Goal: Task Accomplishment & Management: Manage account settings

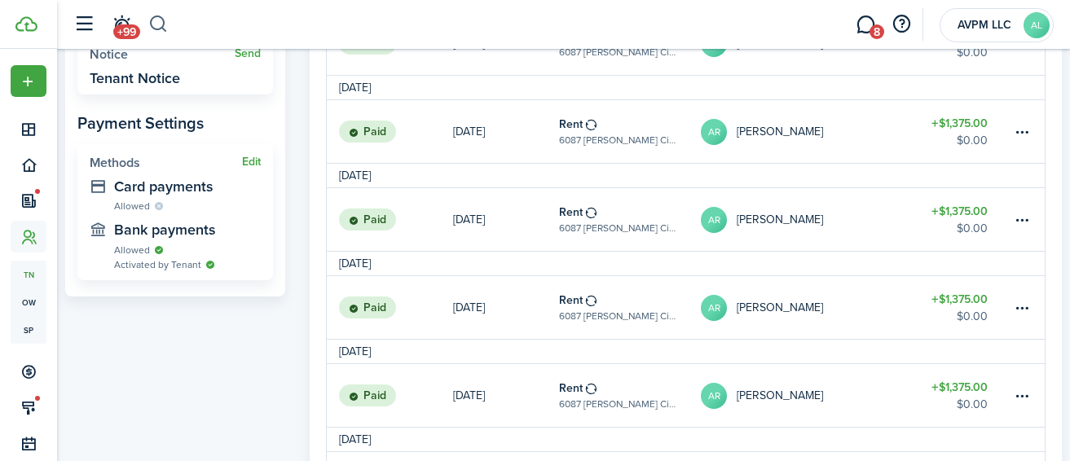
click at [163, 21] on button "button" at bounding box center [158, 25] width 20 height 28
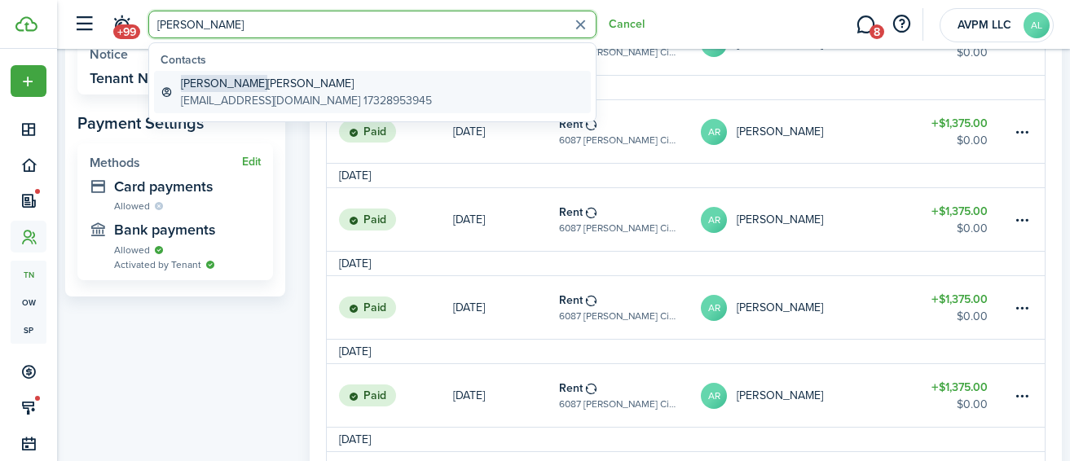
type input "[PERSON_NAME]"
click at [256, 95] on global-search-item-description "[EMAIL_ADDRESS][DOMAIN_NAME] 17328953945" at bounding box center [306, 100] width 251 height 17
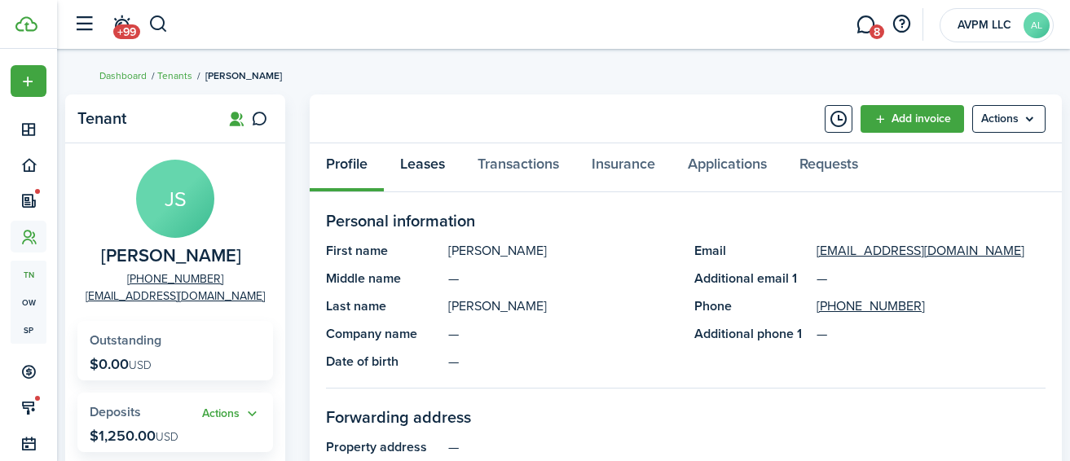
click at [420, 168] on link "Leases" at bounding box center [422, 167] width 77 height 49
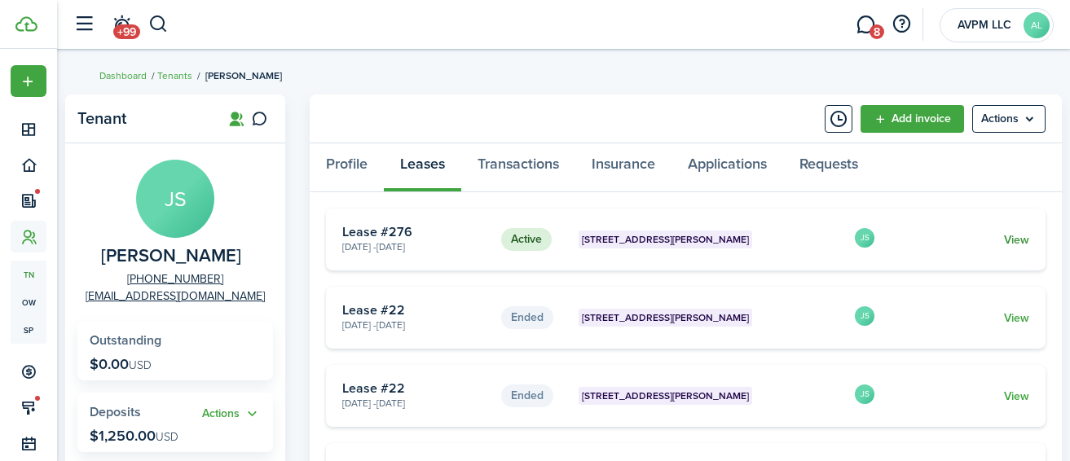
click at [1016, 242] on link "View" at bounding box center [1016, 240] width 25 height 17
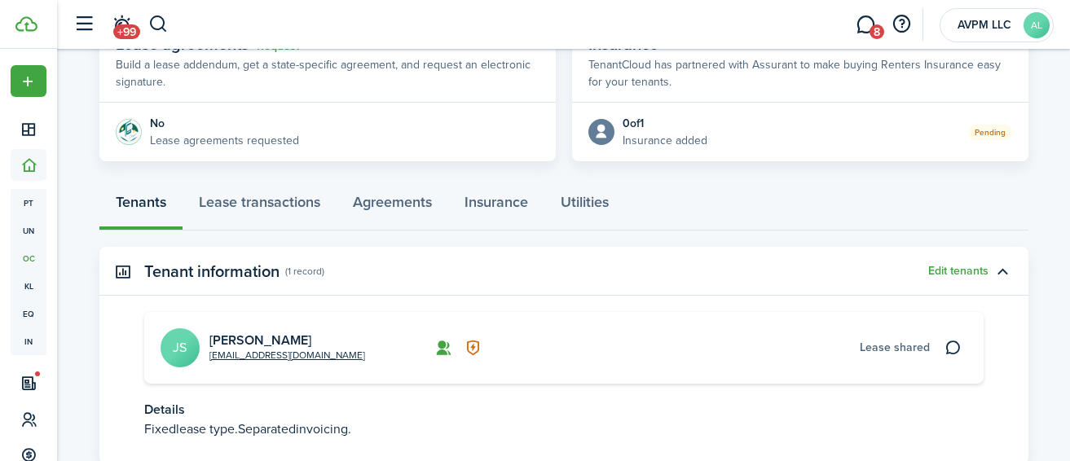
scroll to position [436, 0]
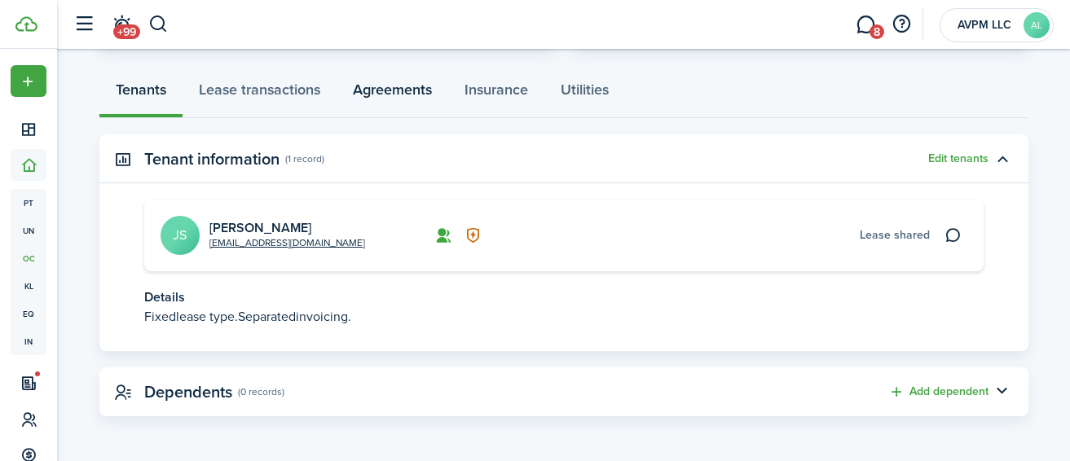
click at [374, 95] on link "Agreements" at bounding box center [393, 93] width 112 height 49
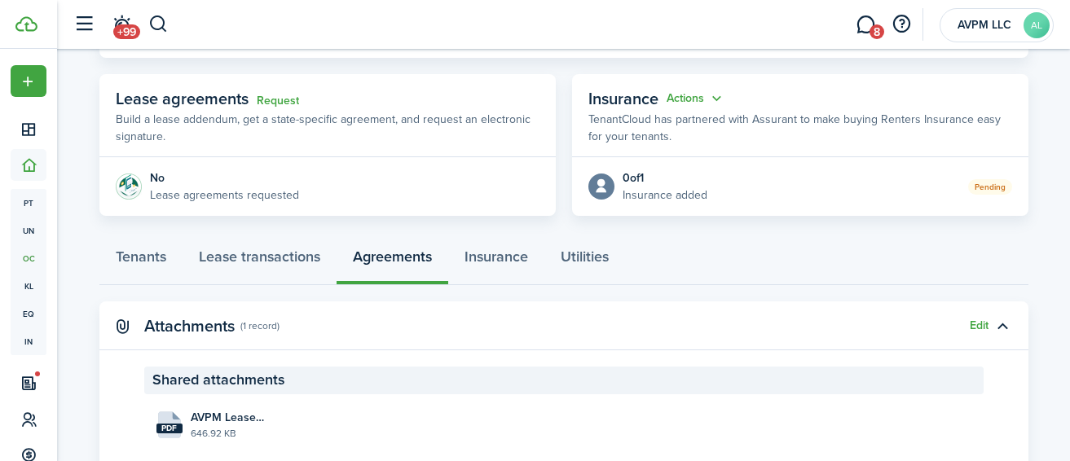
scroll to position [325, 0]
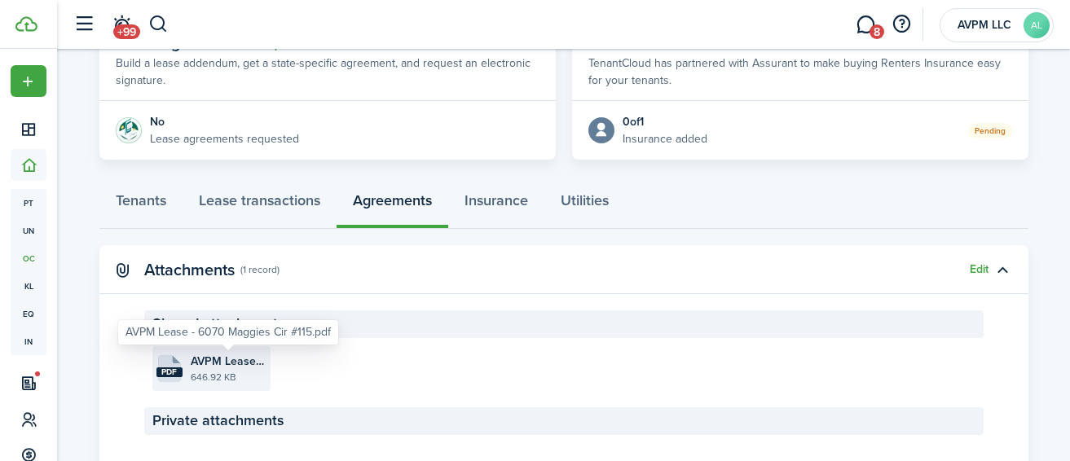
click at [225, 365] on span "AVPM Lease - 6070 Maggies Cir #115.pdf" at bounding box center [229, 361] width 76 height 17
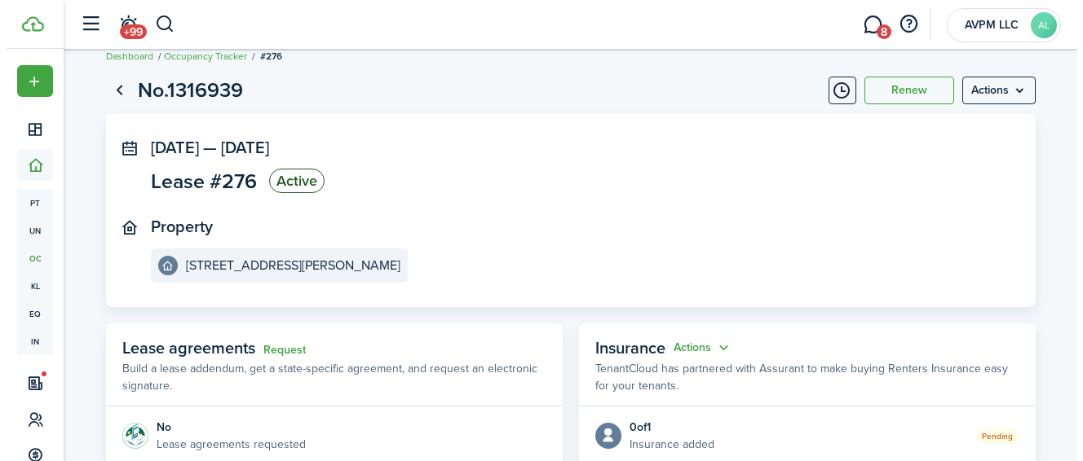
scroll to position [18, 0]
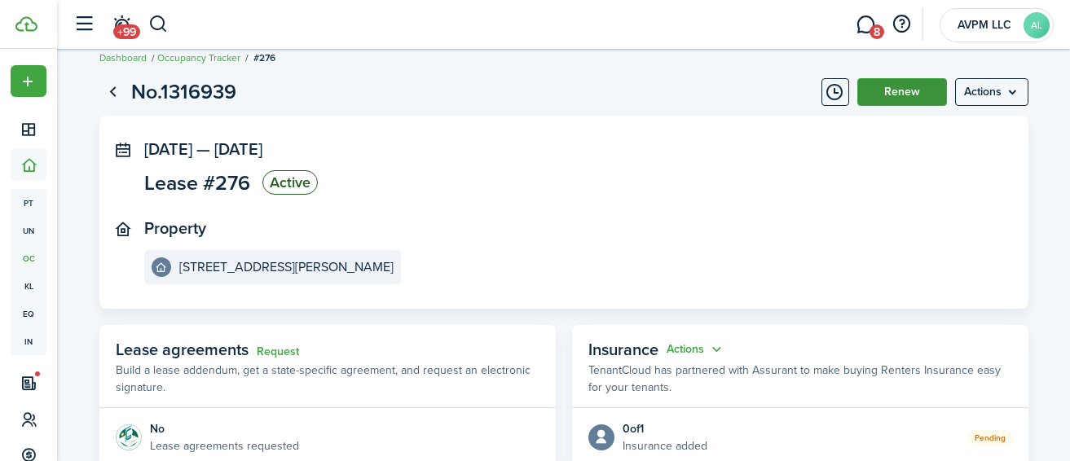
click at [915, 93] on button "Renew" at bounding box center [903, 92] width 90 height 28
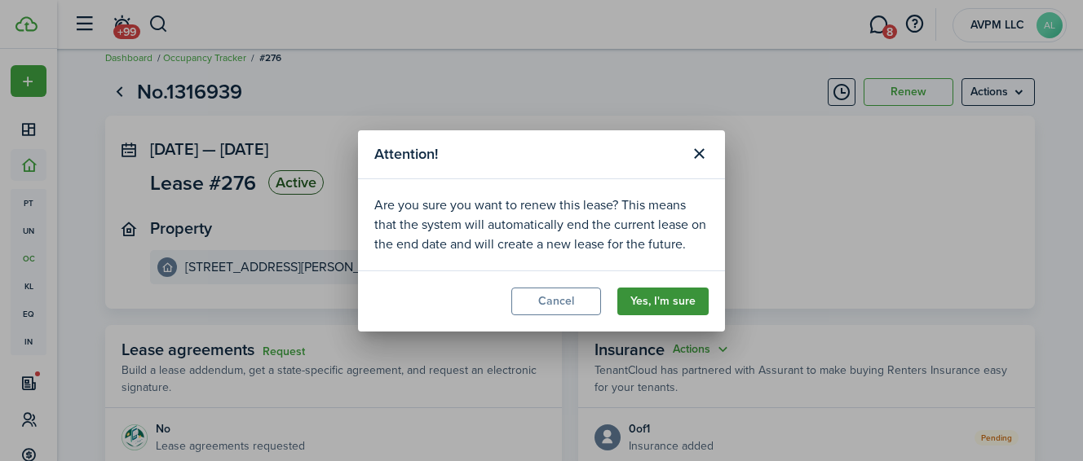
click at [660, 308] on button "Yes, I'm sure" at bounding box center [662, 302] width 91 height 28
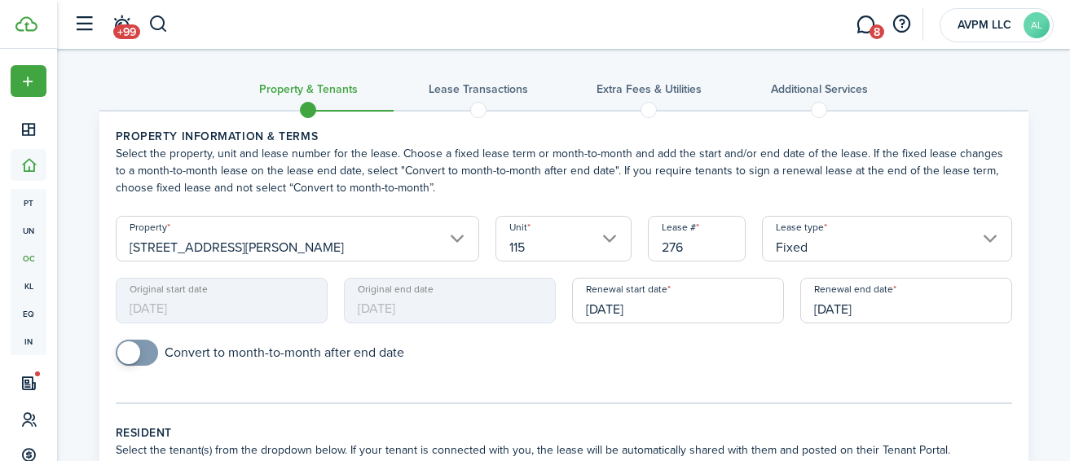
click at [885, 302] on input "[DATE]" at bounding box center [907, 301] width 212 height 46
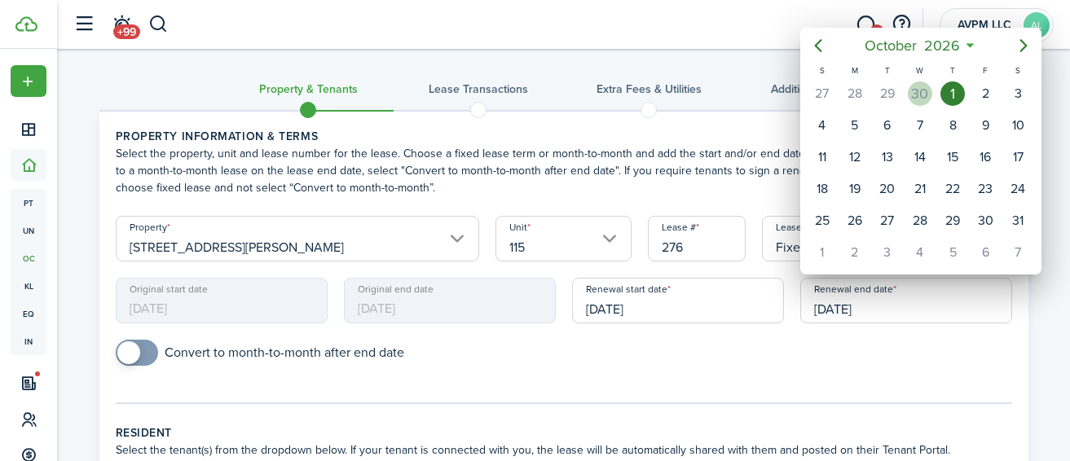
click at [918, 89] on div "30" at bounding box center [920, 94] width 24 height 24
type input "[DATE]"
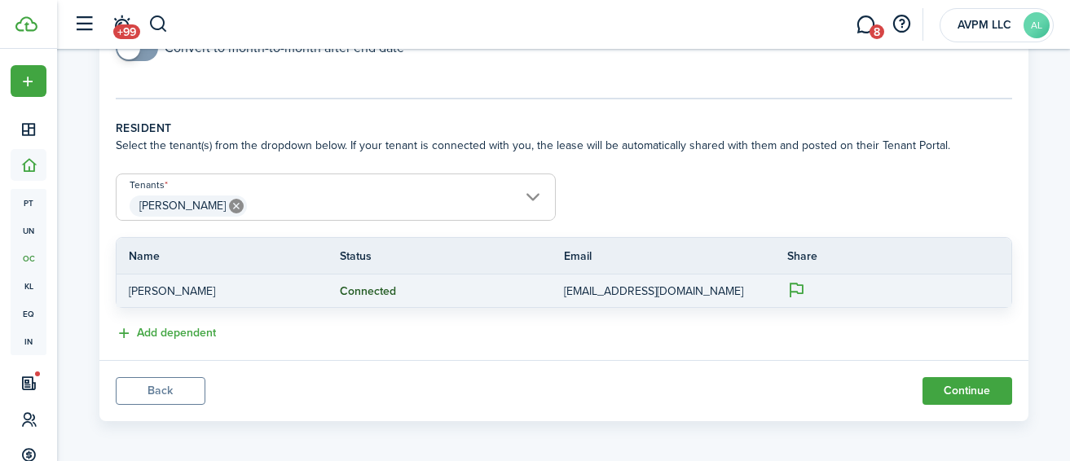
scroll to position [310, 0]
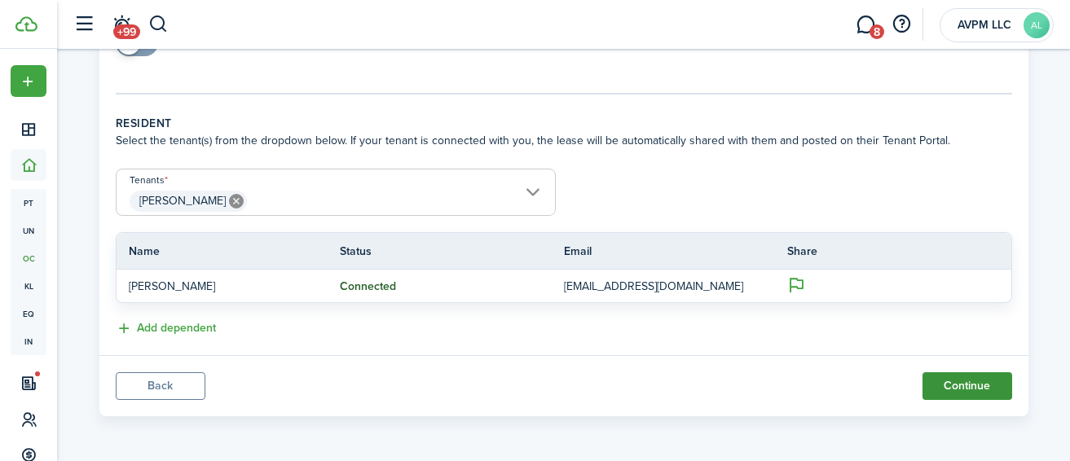
click at [952, 386] on button "Continue" at bounding box center [968, 387] width 90 height 28
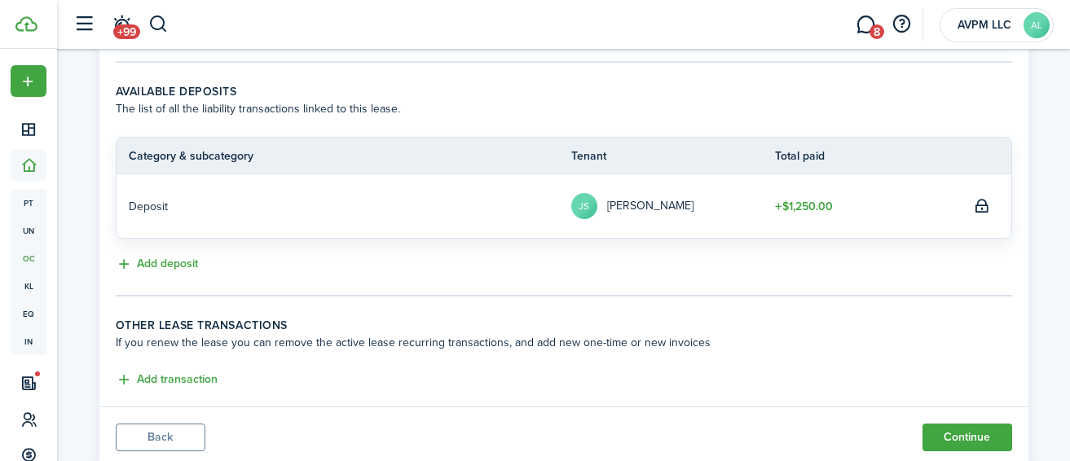
scroll to position [295, 0]
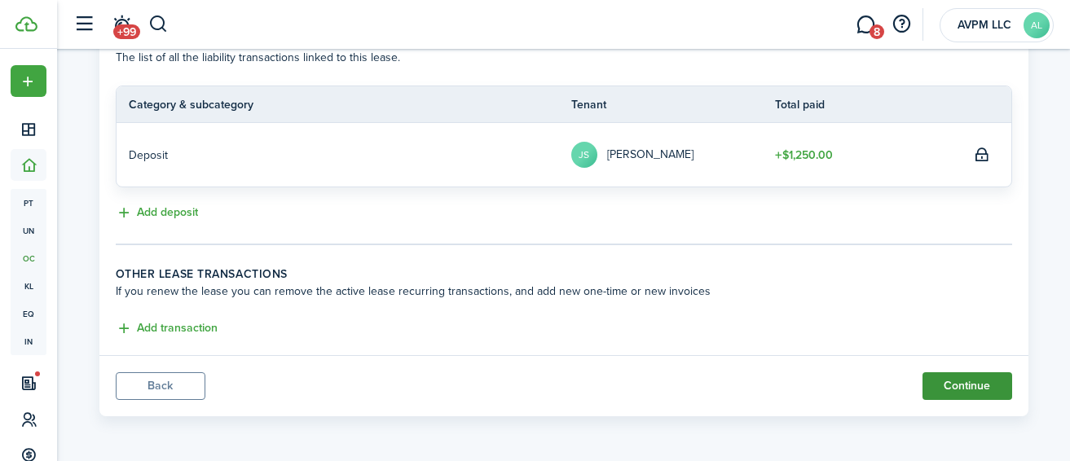
click at [957, 386] on button "Continue" at bounding box center [968, 387] width 90 height 28
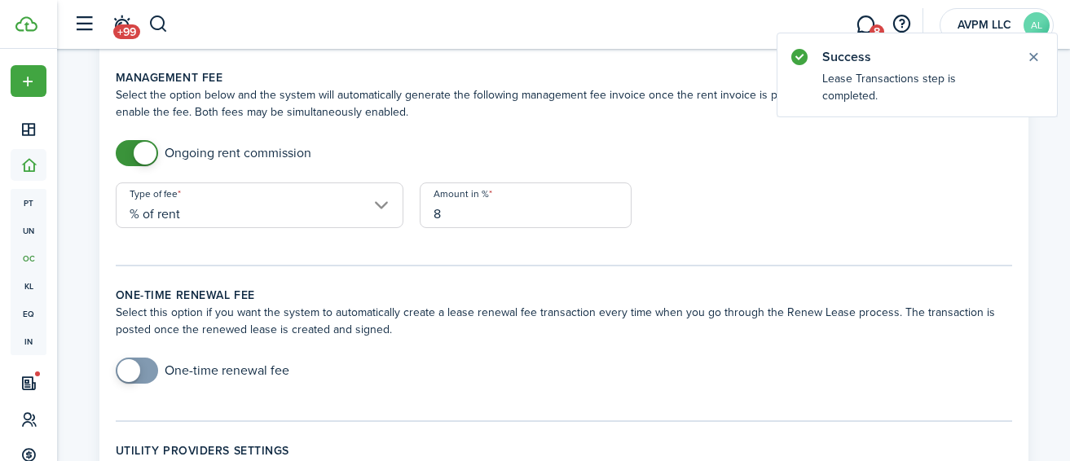
scroll to position [598, 0]
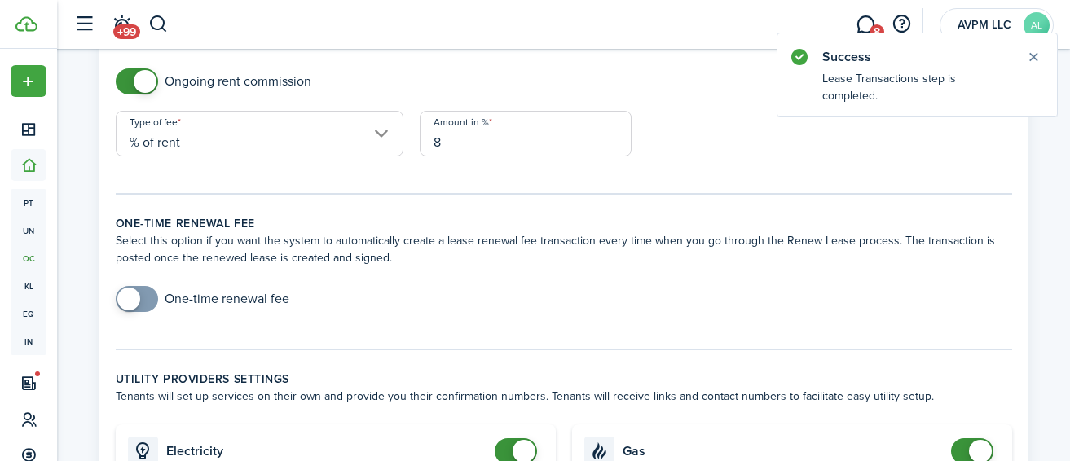
checkbox input "true"
click at [145, 293] on span at bounding box center [137, 299] width 16 height 26
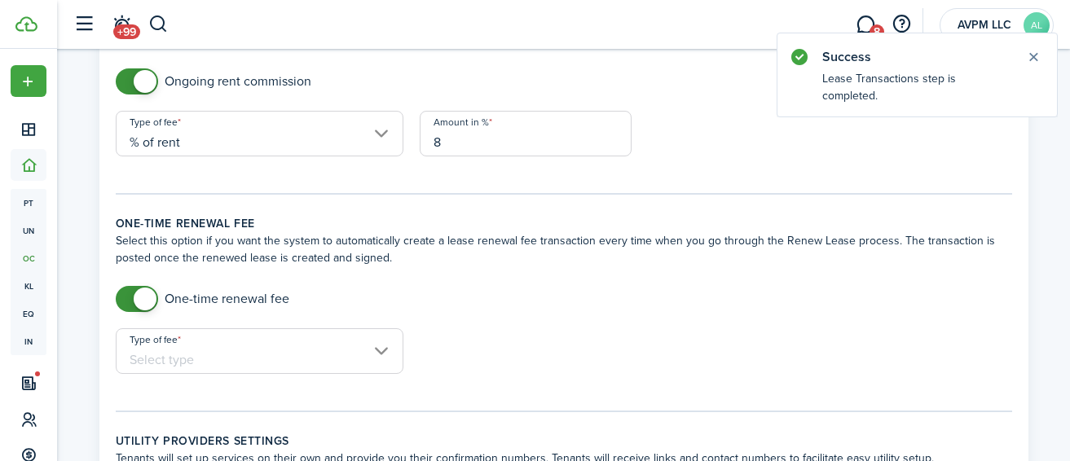
click at [194, 343] on input "Type of fee" at bounding box center [260, 352] width 288 height 46
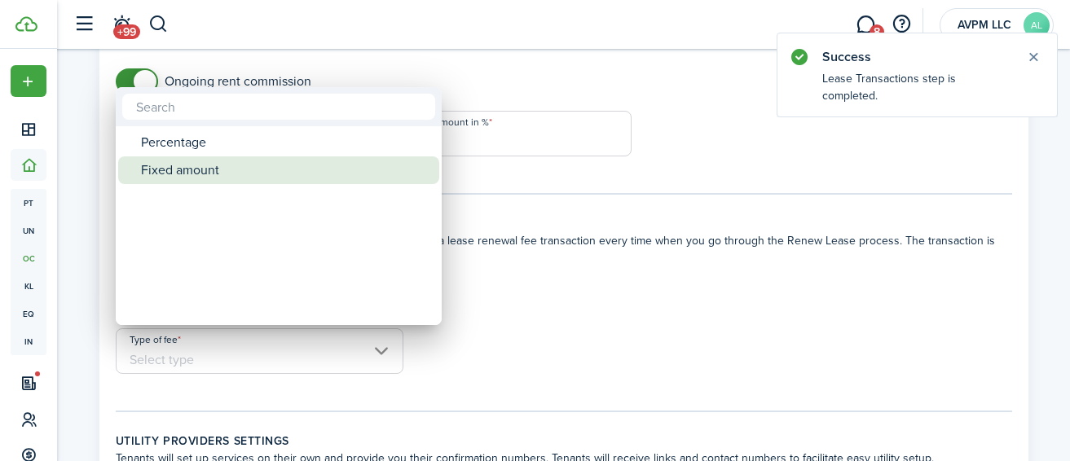
click at [201, 165] on div "Fixed amount" at bounding box center [285, 171] width 289 height 28
type input "Fixed amount"
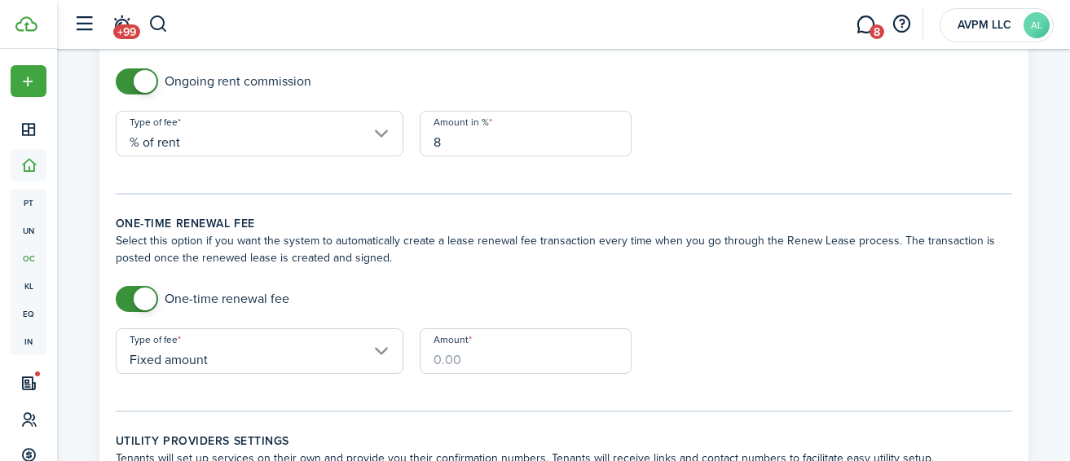
click at [492, 355] on input "Amount" at bounding box center [526, 352] width 212 height 46
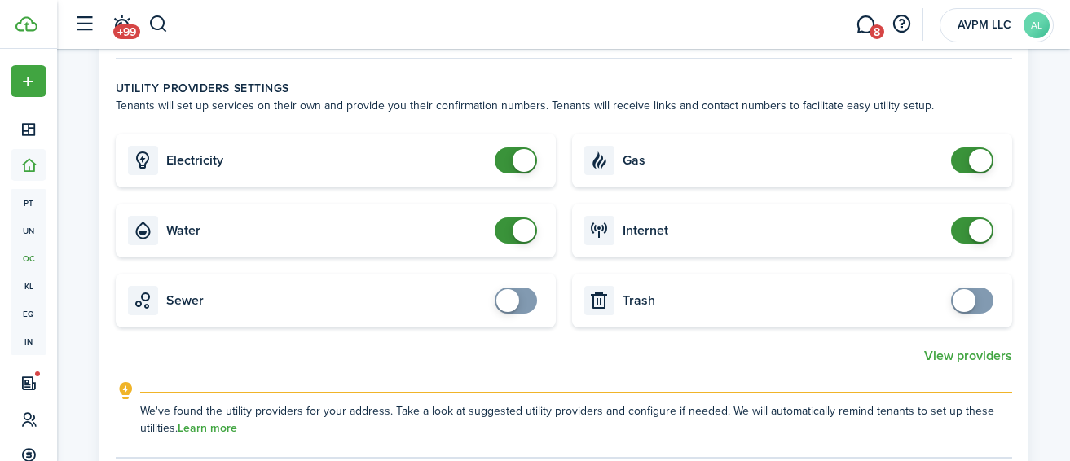
scroll to position [951, 0]
type input "$200.00"
checkbox input "false"
click at [510, 224] on span at bounding box center [516, 230] width 16 height 26
checkbox input "false"
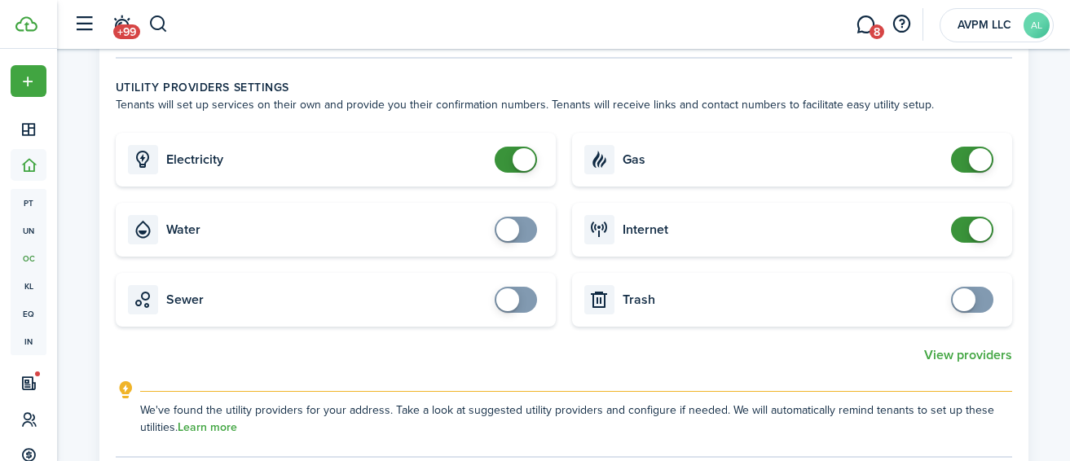
click at [508, 157] on span at bounding box center [516, 160] width 16 height 26
checkbox input "false"
click at [974, 165] on span at bounding box center [980, 159] width 23 height 23
checkbox input "false"
click at [964, 227] on span at bounding box center [972, 230] width 16 height 26
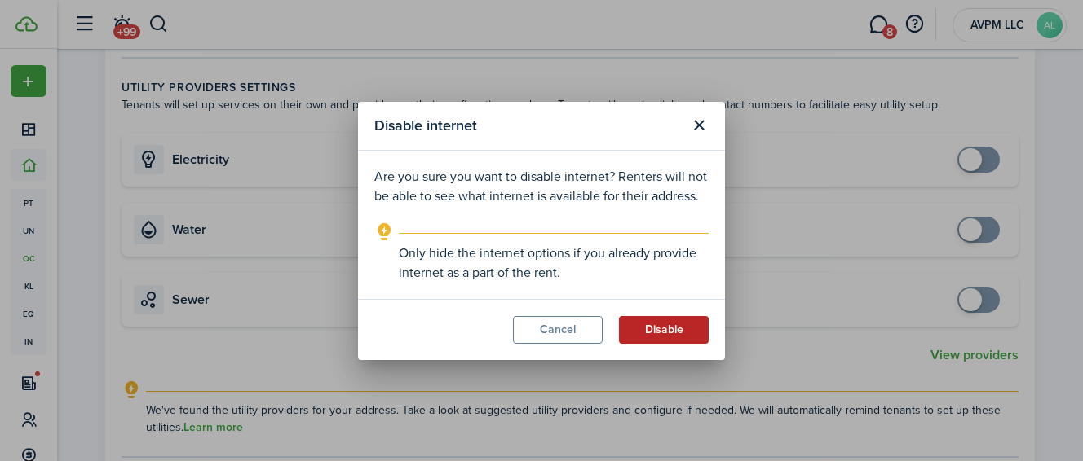
click at [664, 334] on button "Disable" at bounding box center [664, 330] width 90 height 28
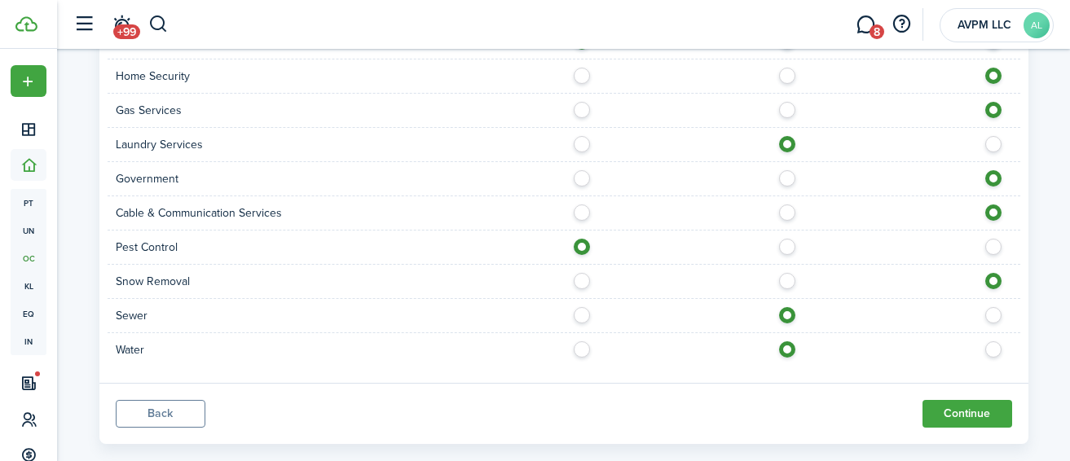
scroll to position [1772, 0]
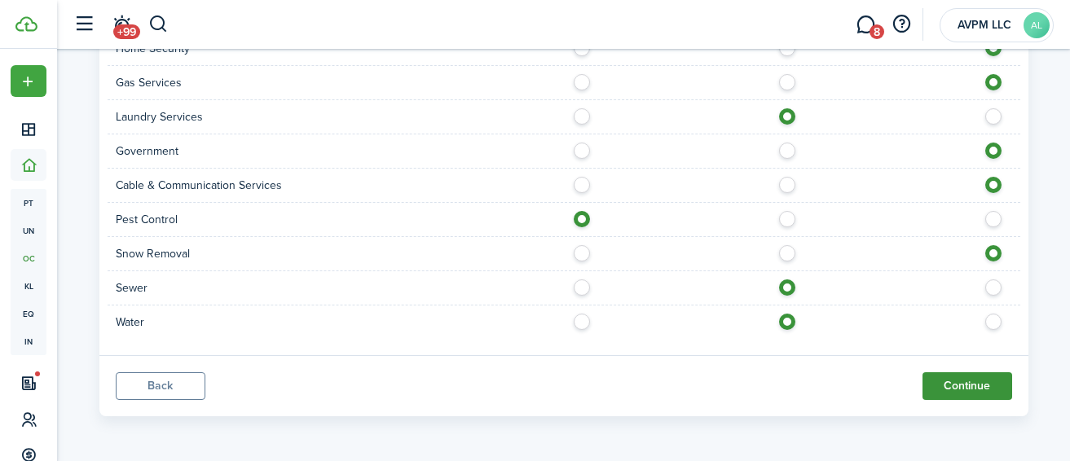
click at [977, 388] on button "Continue" at bounding box center [968, 387] width 90 height 28
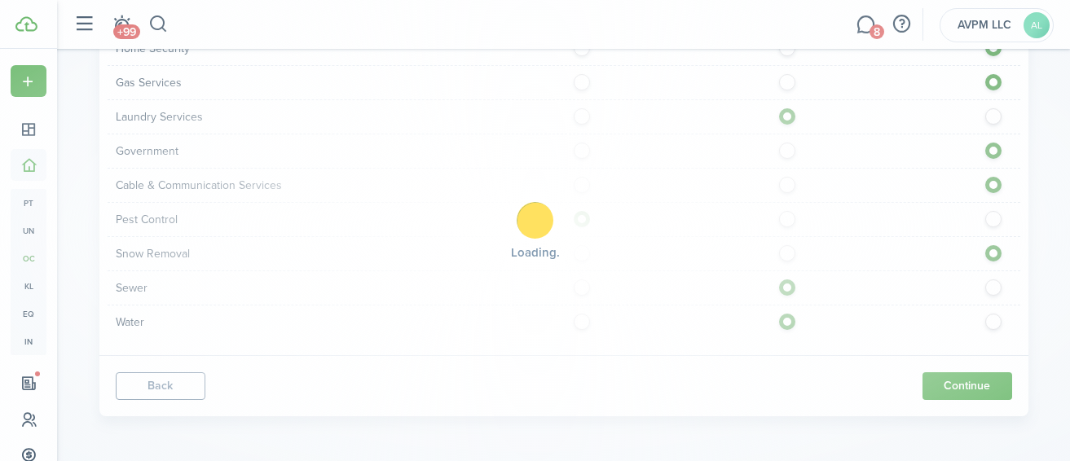
scroll to position [0, 0]
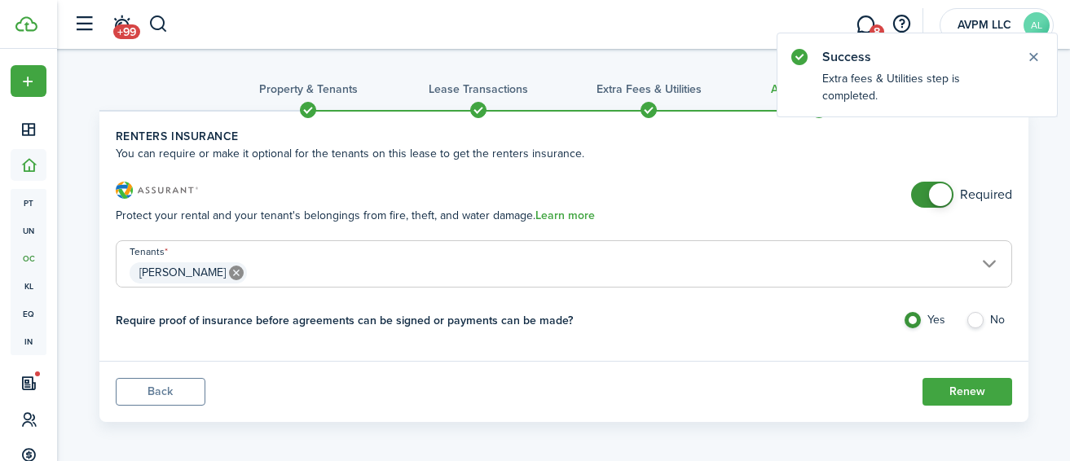
click at [979, 322] on label "No" at bounding box center [989, 324] width 46 height 24
radio input "false"
radio input "true"
click at [975, 394] on button "Renew" at bounding box center [968, 392] width 90 height 28
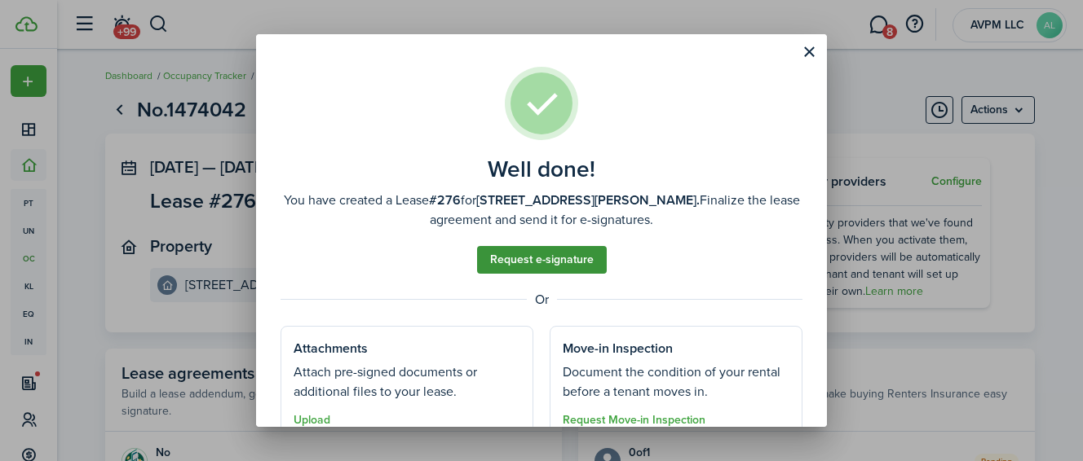
click at [567, 256] on link "Request e-signature" at bounding box center [542, 260] width 130 height 28
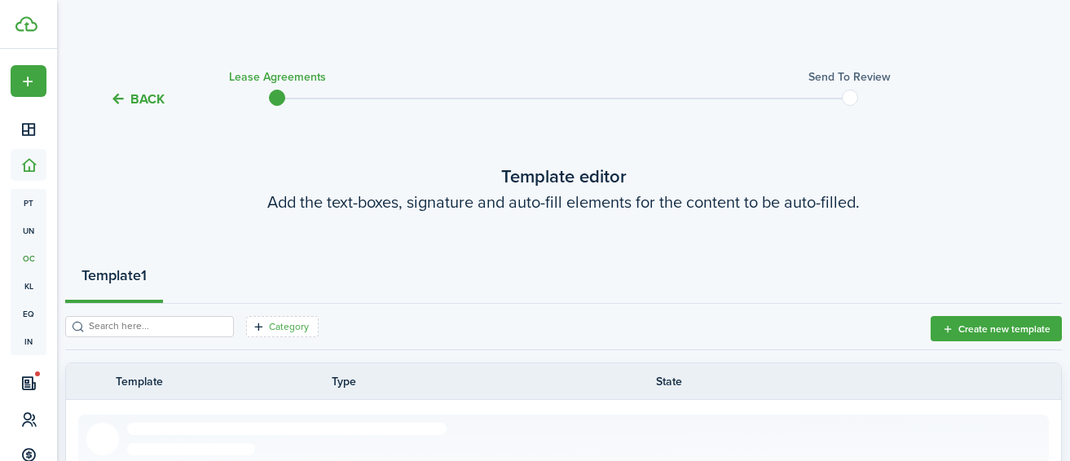
click at [280, 320] on filter-tag-label "Category" at bounding box center [289, 327] width 40 height 15
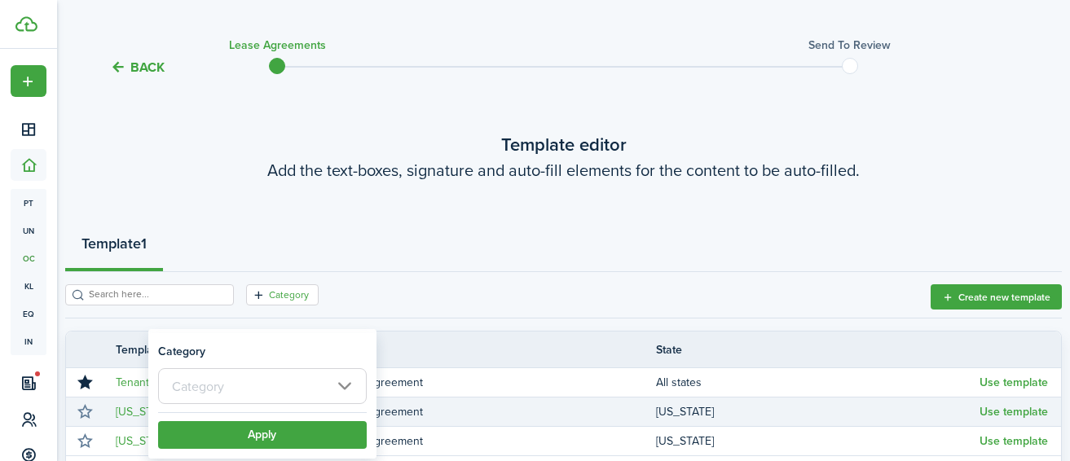
scroll to position [73, 0]
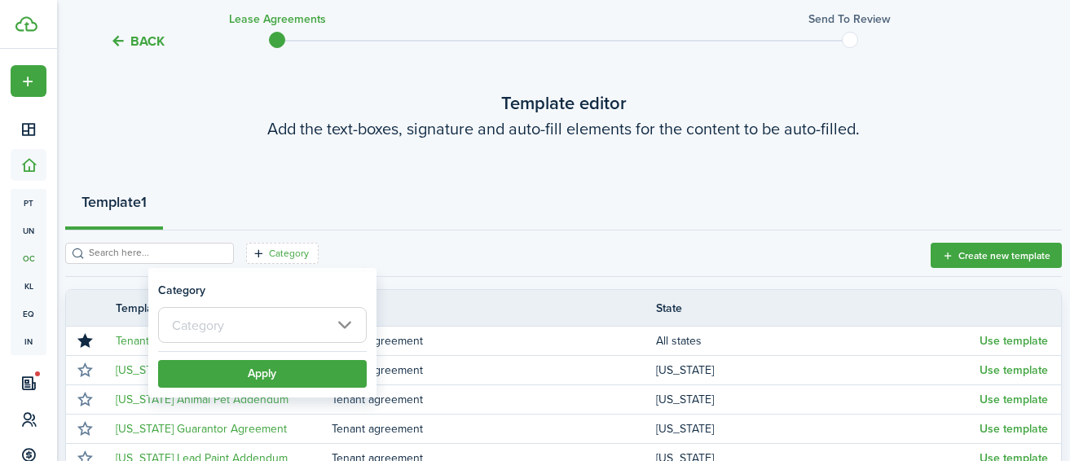
click at [457, 216] on div "Template 1" at bounding box center [563, 206] width 997 height 49
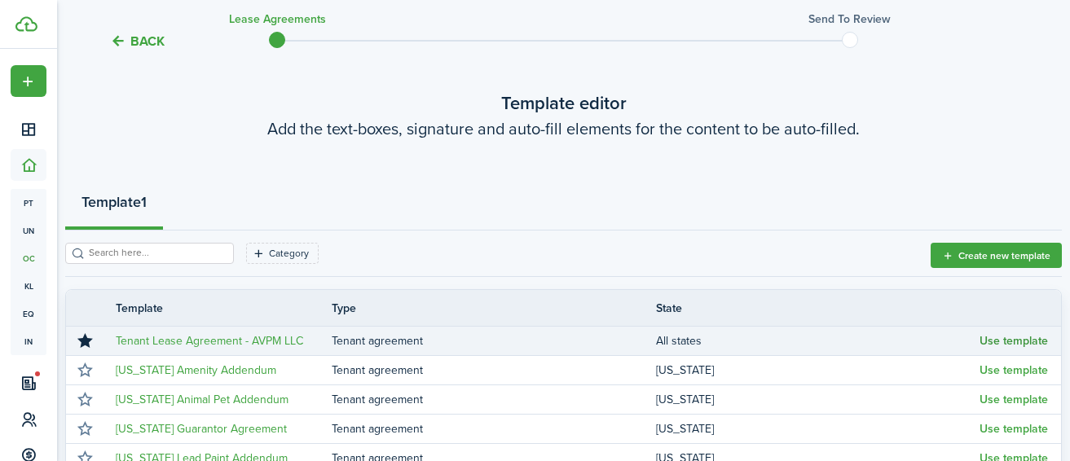
click at [1037, 342] on button "Use template" at bounding box center [1014, 341] width 68 height 13
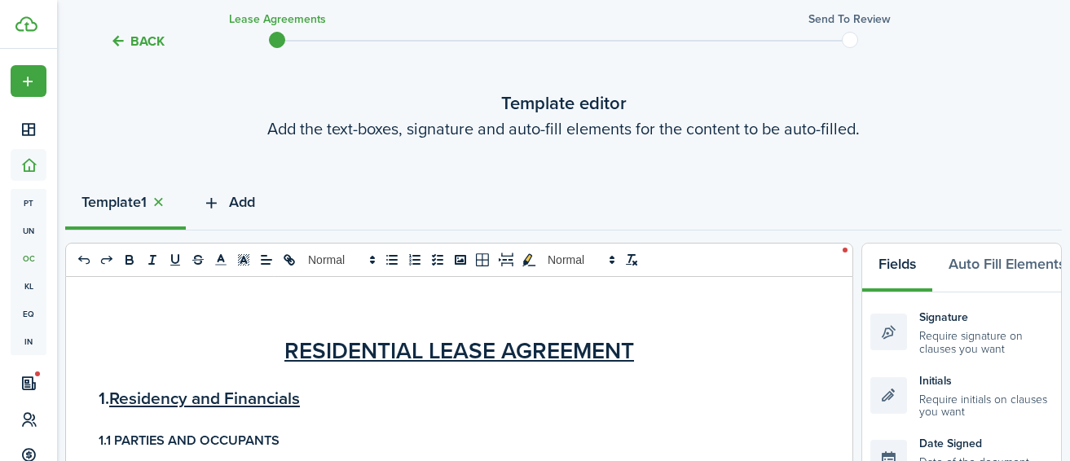
click at [235, 203] on span "Add" at bounding box center [242, 203] width 26 height 22
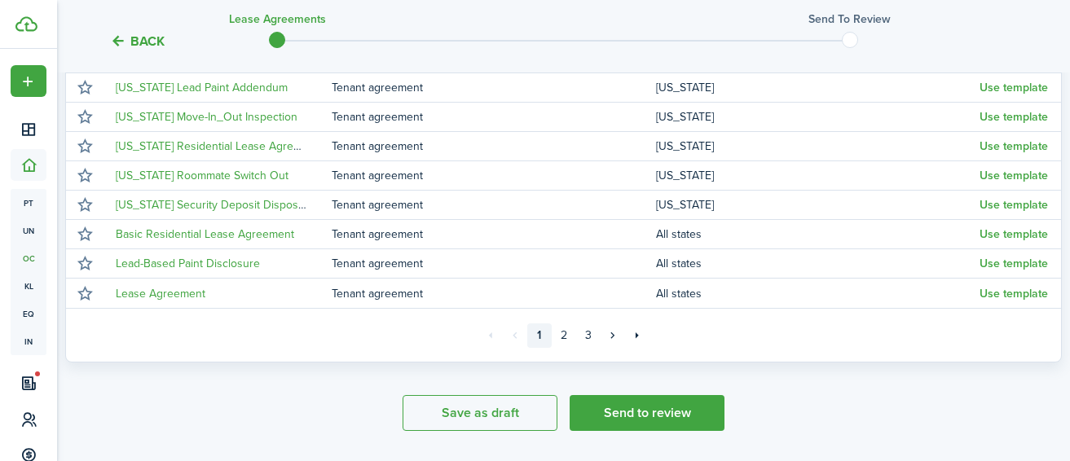
scroll to position [476, 0]
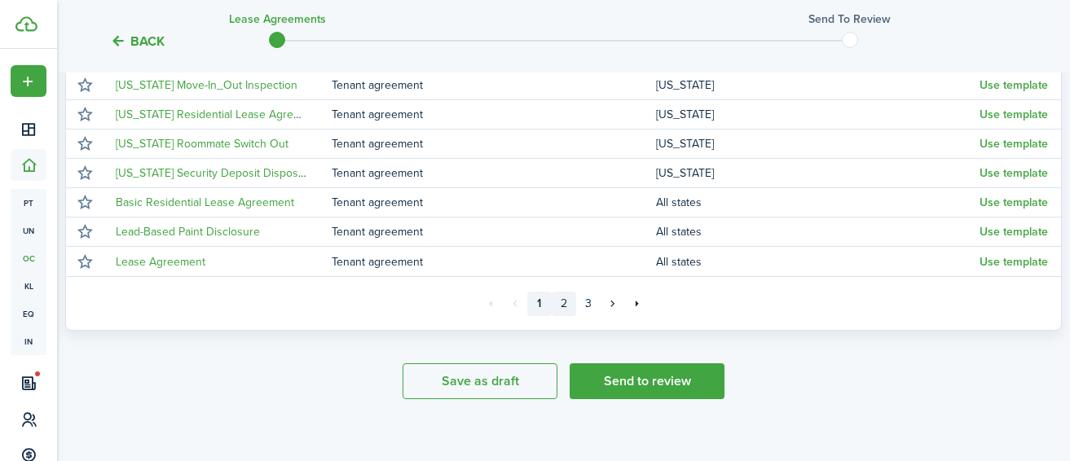
click at [571, 301] on link "2" at bounding box center [564, 304] width 24 height 24
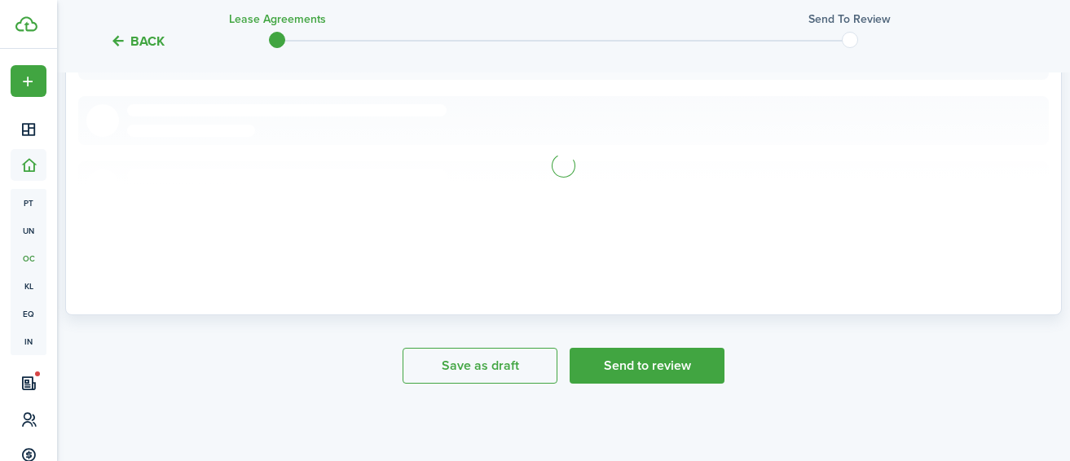
scroll to position [384, 0]
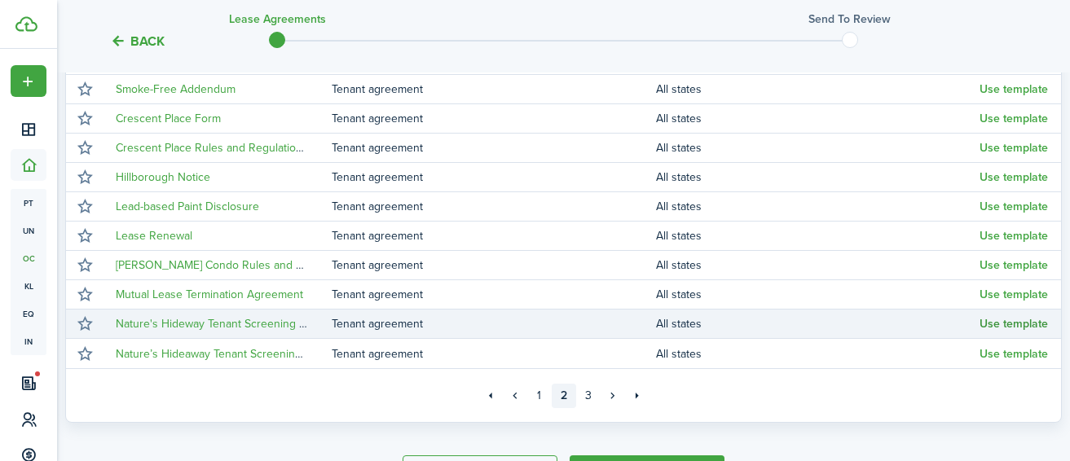
click at [995, 324] on button "Use template" at bounding box center [1014, 324] width 68 height 13
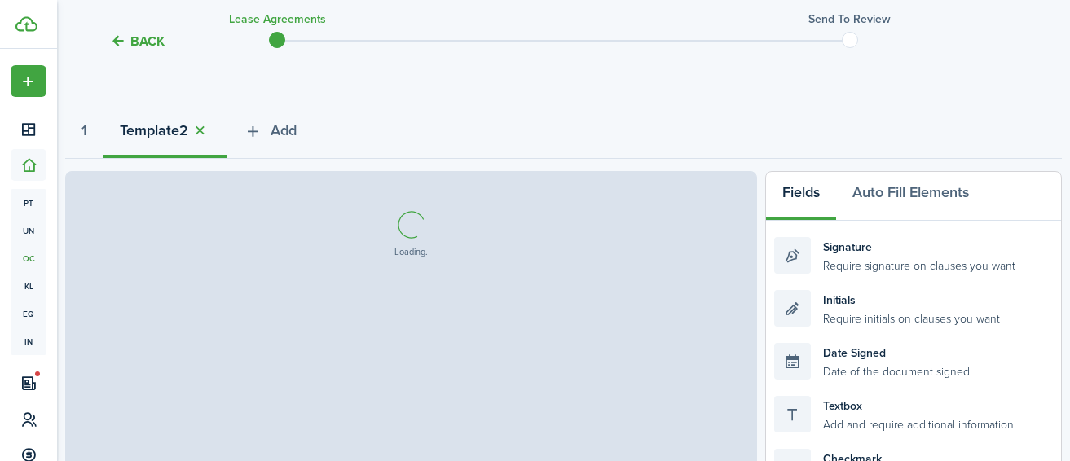
scroll to position [138, 0]
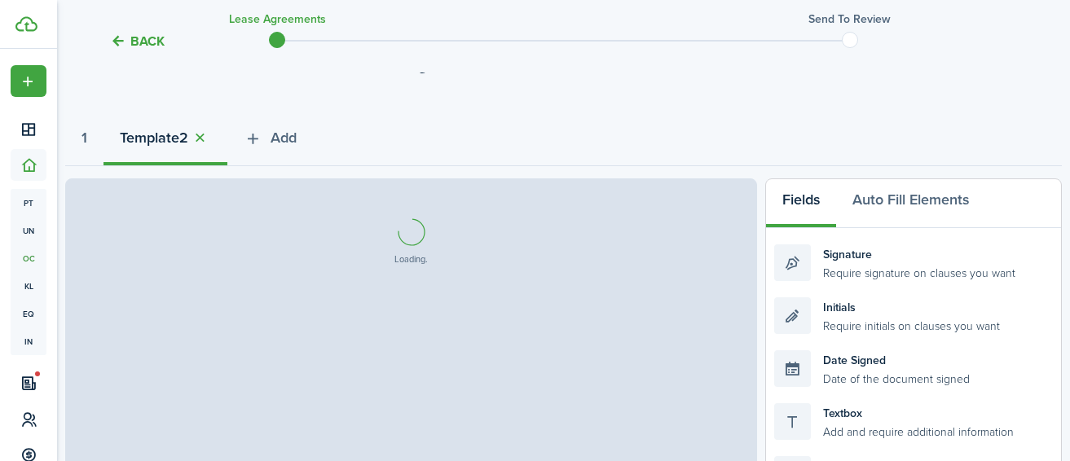
select select "fit"
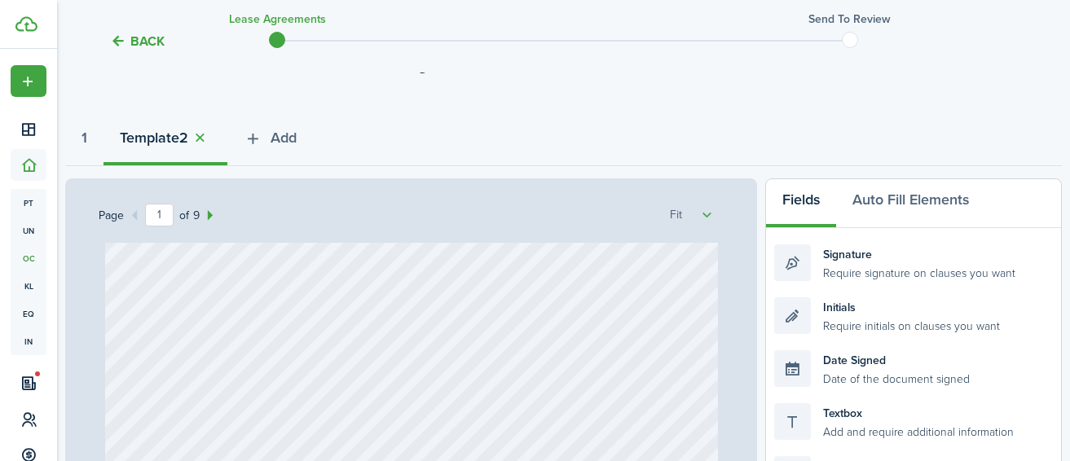
scroll to position [0, 0]
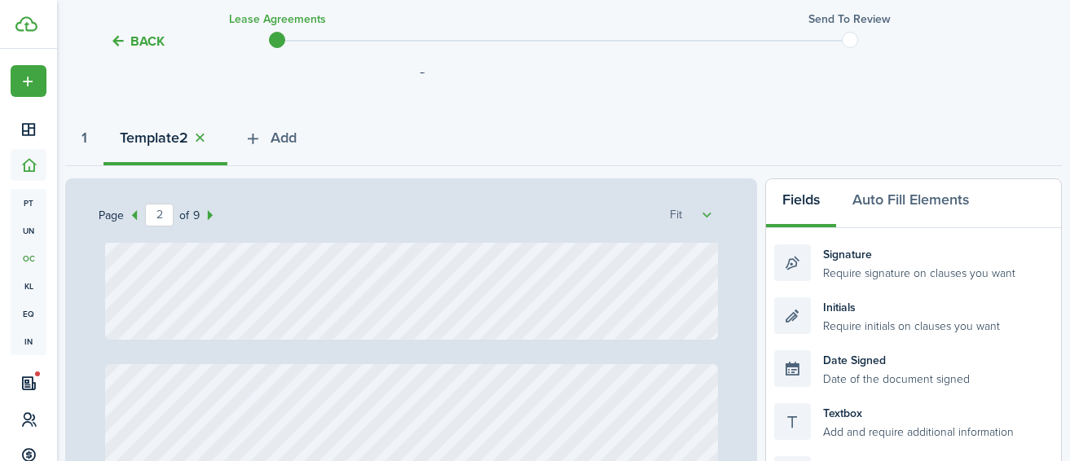
type input "1"
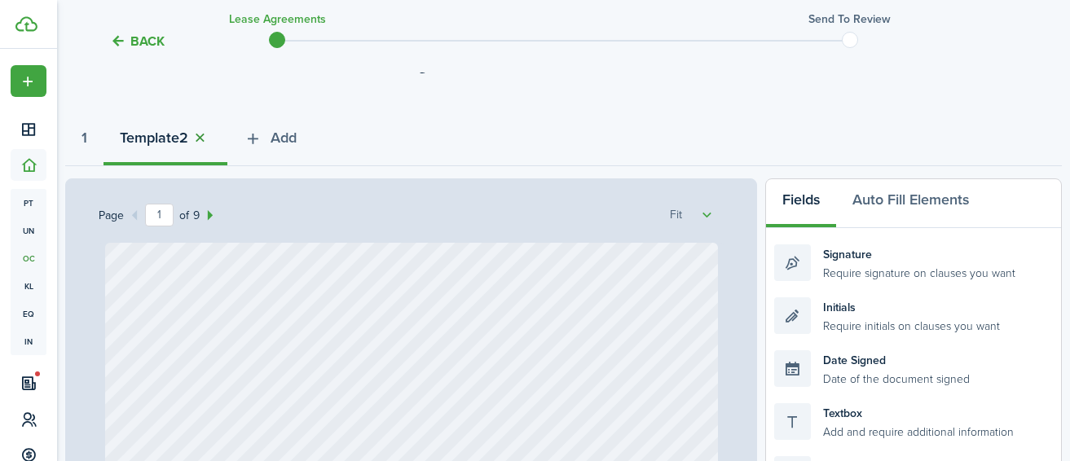
click at [208, 138] on button "button" at bounding box center [199, 138] width 23 height 19
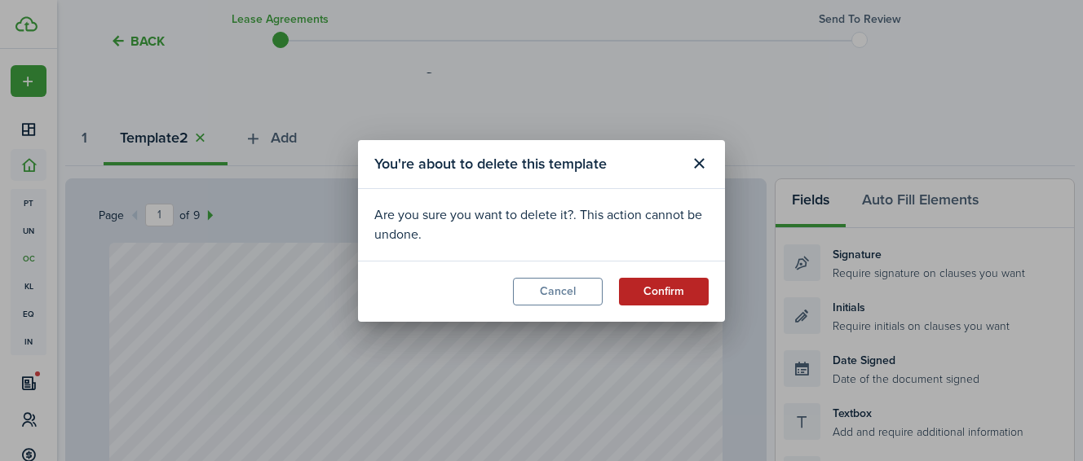
click at [655, 289] on button "Confirm" at bounding box center [664, 292] width 90 height 28
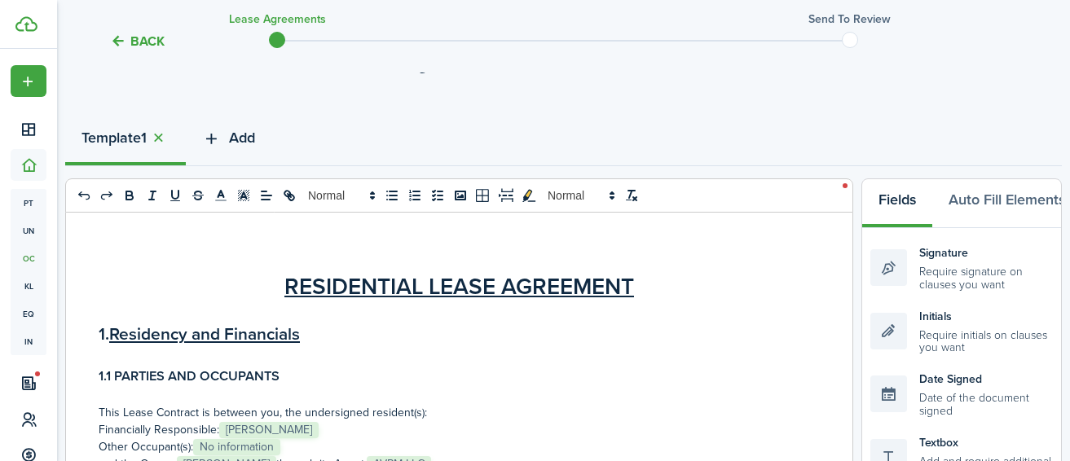
click at [228, 139] on button "Add" at bounding box center [229, 141] width 86 height 49
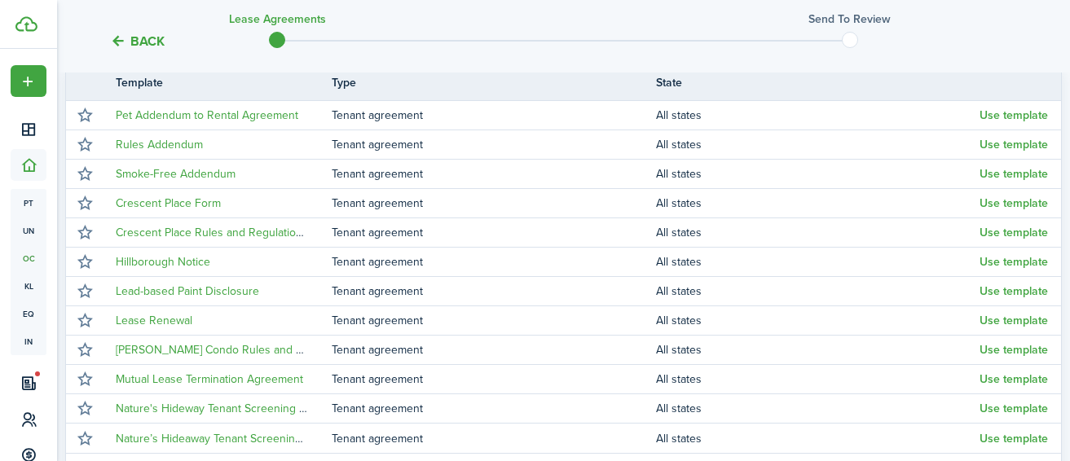
scroll to position [492, 0]
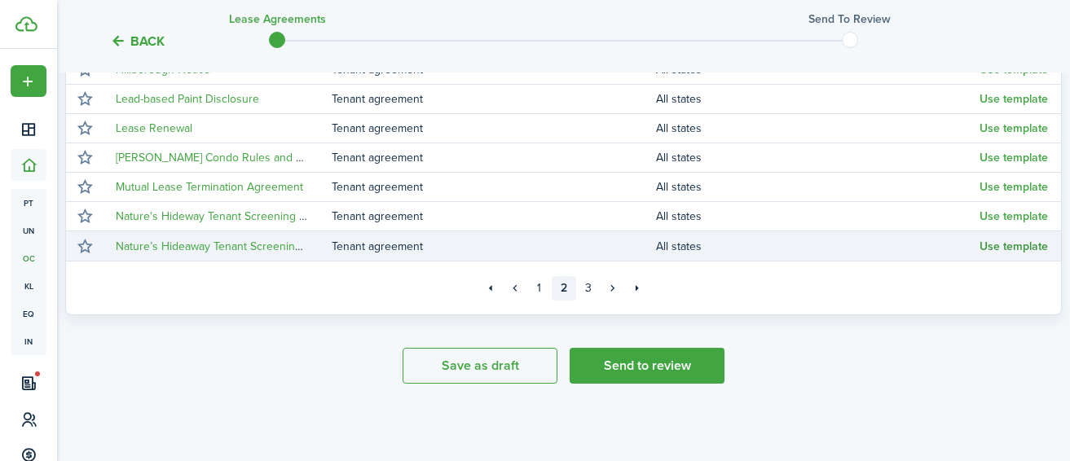
click at [1003, 249] on button "Use template" at bounding box center [1014, 246] width 68 height 13
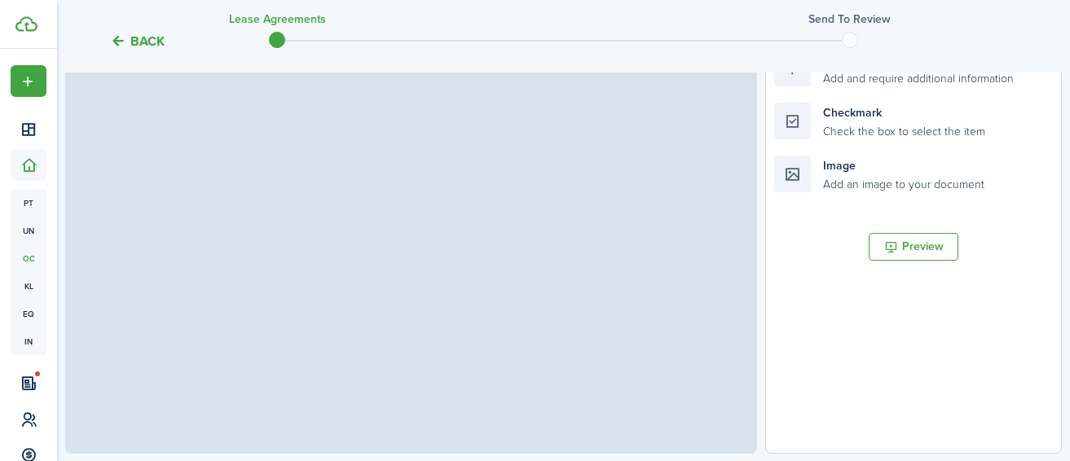
scroll to position [539, 0]
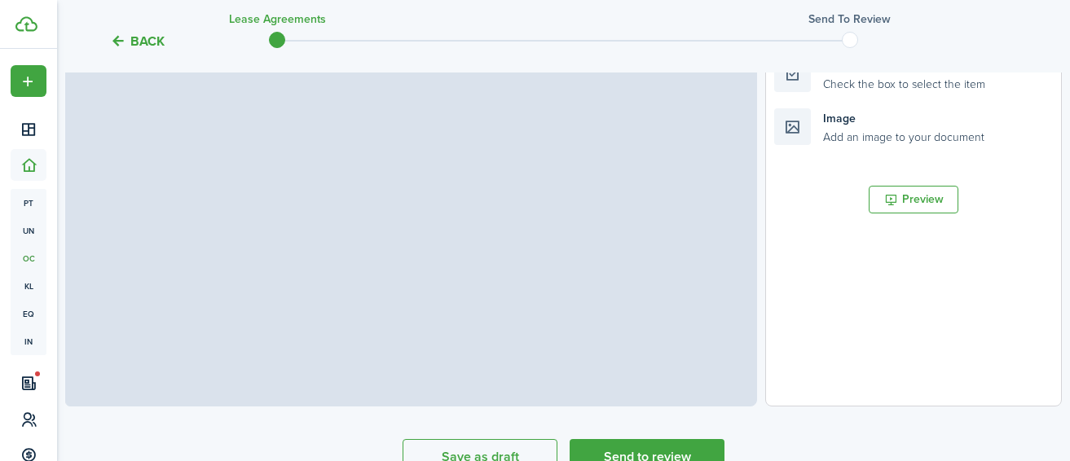
select select "fit"
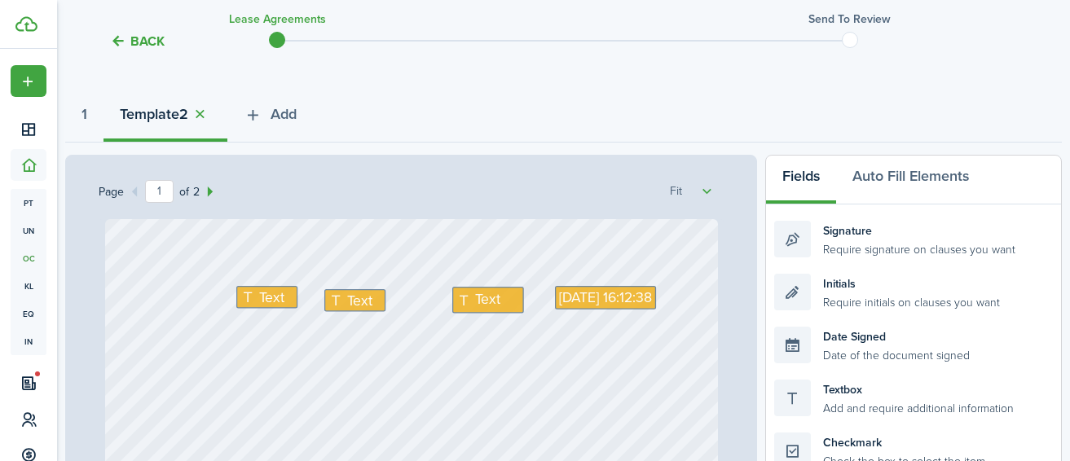
scroll to position [210, 0]
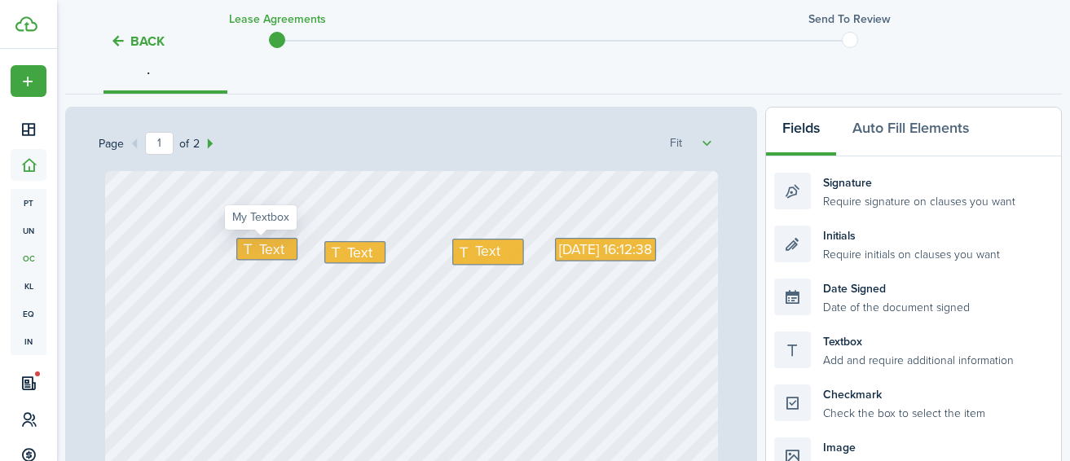
click at [261, 252] on span "Text" at bounding box center [270, 249] width 25 height 21
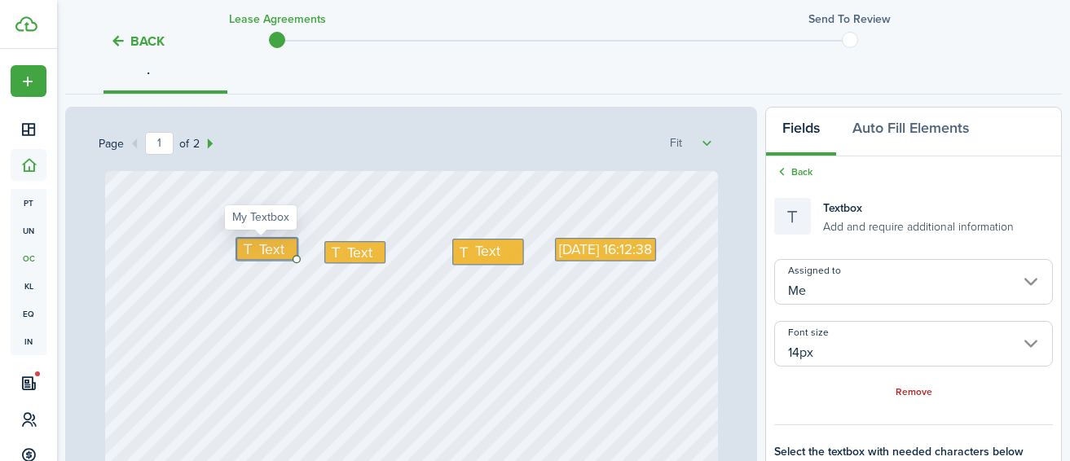
click at [261, 252] on span "Text" at bounding box center [270, 249] width 25 height 21
type textarea "6070"
click at [347, 252] on span "Text" at bounding box center [359, 251] width 25 height 21
type textarea "115"
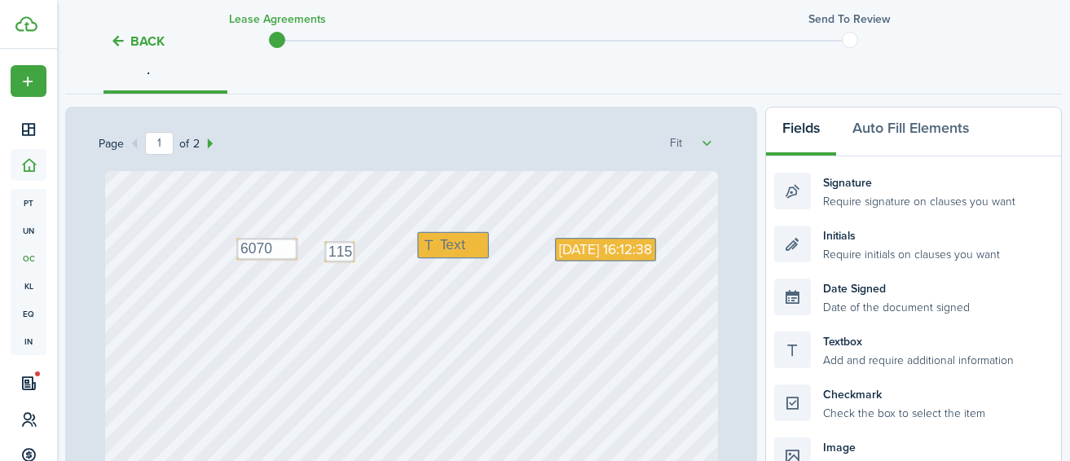
drag, startPoint x: 474, startPoint y: 249, endPoint x: 447, endPoint y: 242, distance: 28.5
click at [329, 249] on textarea "115" at bounding box center [339, 251] width 31 height 21
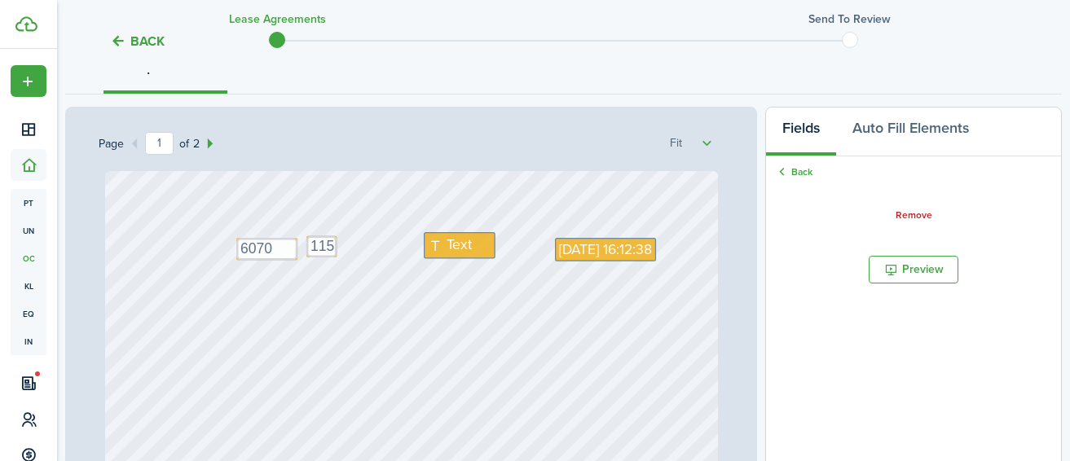
drag, startPoint x: 333, startPoint y: 255, endPoint x: 323, endPoint y: 250, distance: 11.7
click at [428, 244] on icon at bounding box center [437, 245] width 19 height 15
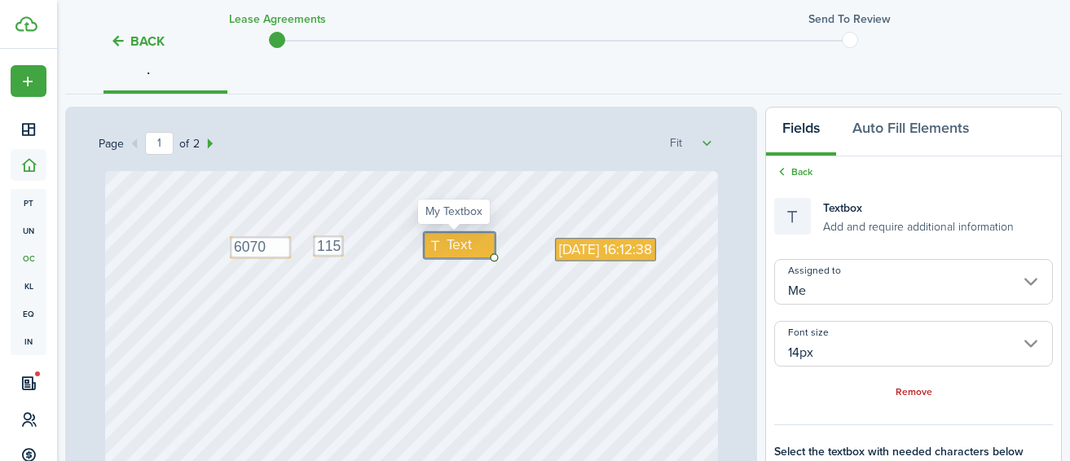
click at [460, 245] on span "Text" at bounding box center [458, 245] width 25 height 21
click at [461, 245] on span "Text" at bounding box center [458, 245] width 25 height 21
click at [463, 244] on span "Text" at bounding box center [458, 245] width 25 height 21
type textarea "[DATE]-[DATE]"
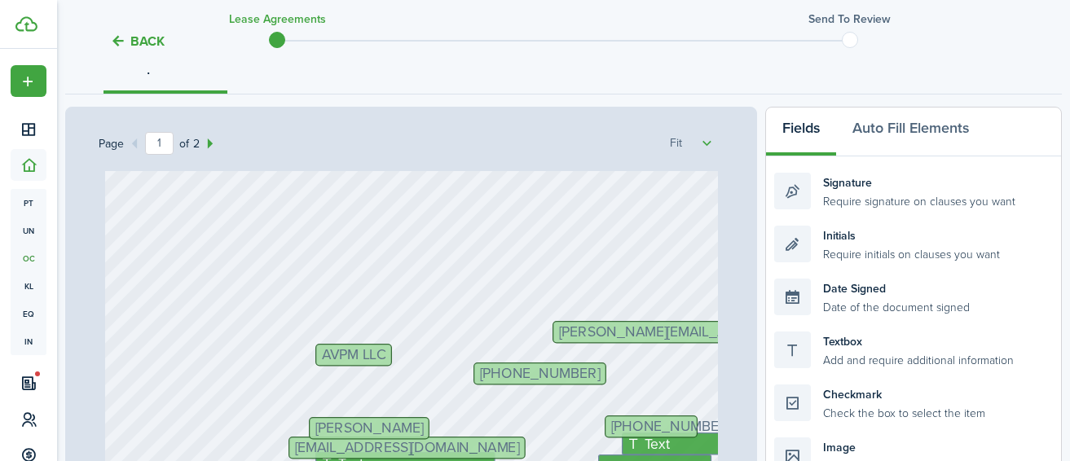
scroll to position [357, 0]
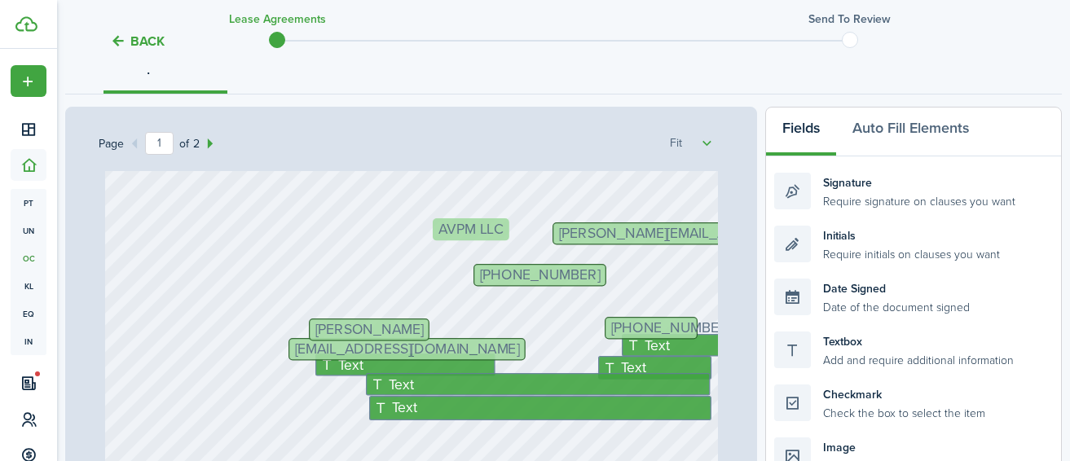
drag, startPoint x: 355, startPoint y: 254, endPoint x: 479, endPoint y: 227, distance: 126.0
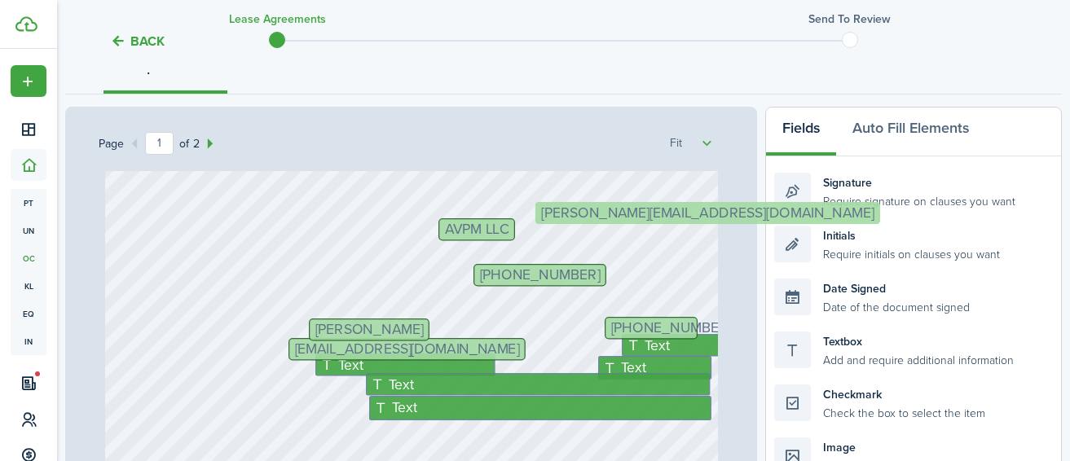
drag, startPoint x: 586, startPoint y: 235, endPoint x: 576, endPoint y: 214, distance: 23.7
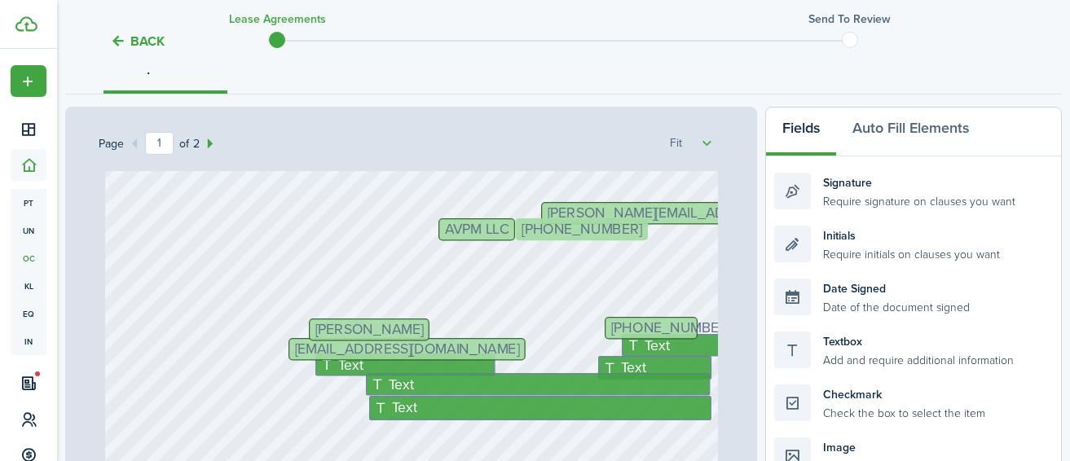
drag, startPoint x: 542, startPoint y: 274, endPoint x: 589, endPoint y: 228, distance: 65.7
drag, startPoint x: 849, startPoint y: 355, endPoint x: 373, endPoint y: 223, distance: 495.1
click at [373, 223] on div "Page 1 of 2 50% 75% 100% 150% 200% Fit Text Text [EMAIL_ADDRESS][DOMAIN_NAME] T…" at bounding box center [563, 445] width 997 height 677
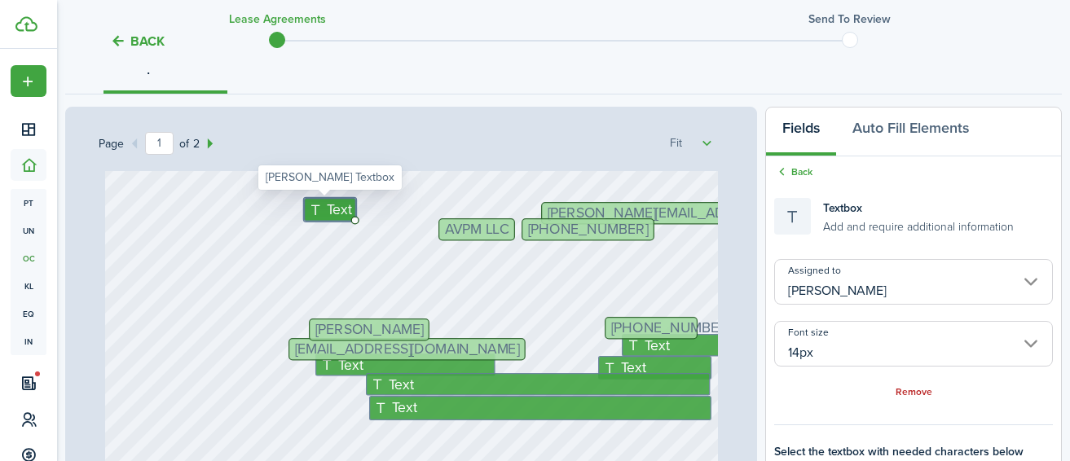
click at [329, 213] on span "Text" at bounding box center [339, 210] width 25 height 21
click at [796, 273] on input "[PERSON_NAME]" at bounding box center [913, 282] width 279 height 46
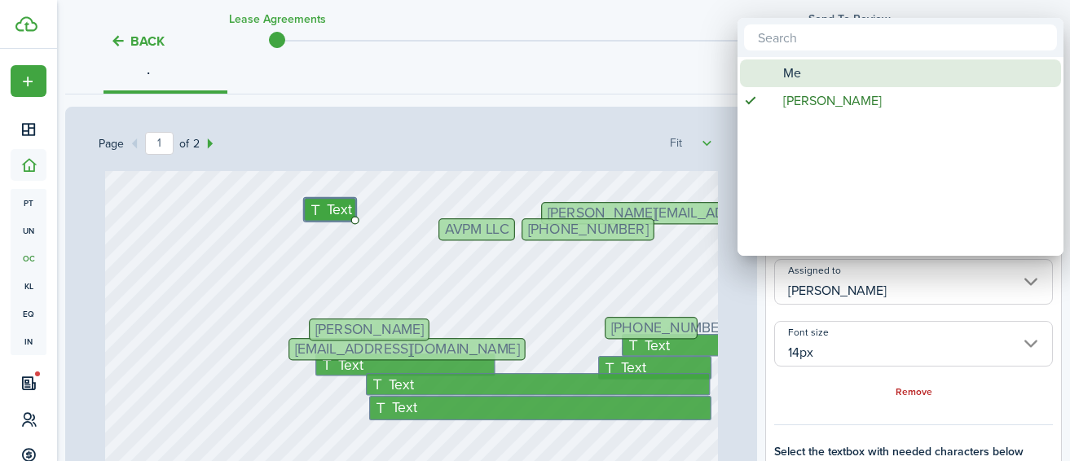
click at [802, 68] on div "Me" at bounding box center [907, 74] width 289 height 28
type input "Me"
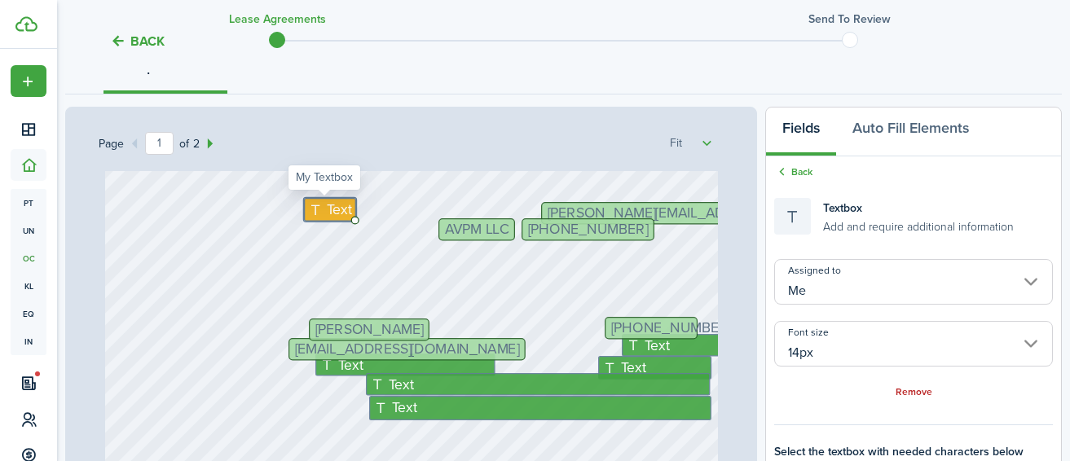
click at [328, 211] on span "Text" at bounding box center [339, 210] width 25 height 21
type textarea "[PERSON_NAME]"
click at [616, 162] on div "Page 1 of 2 50% 75% 100% 150% 200% Fit Text Text [EMAIL_ADDRESS][DOMAIN_NAME] T…" at bounding box center [411, 445] width 692 height 677
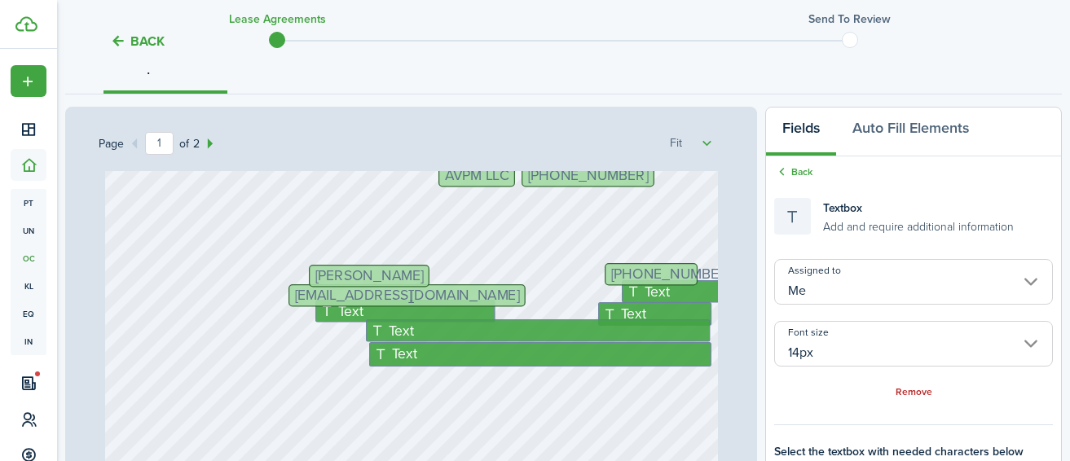
scroll to position [430, 0]
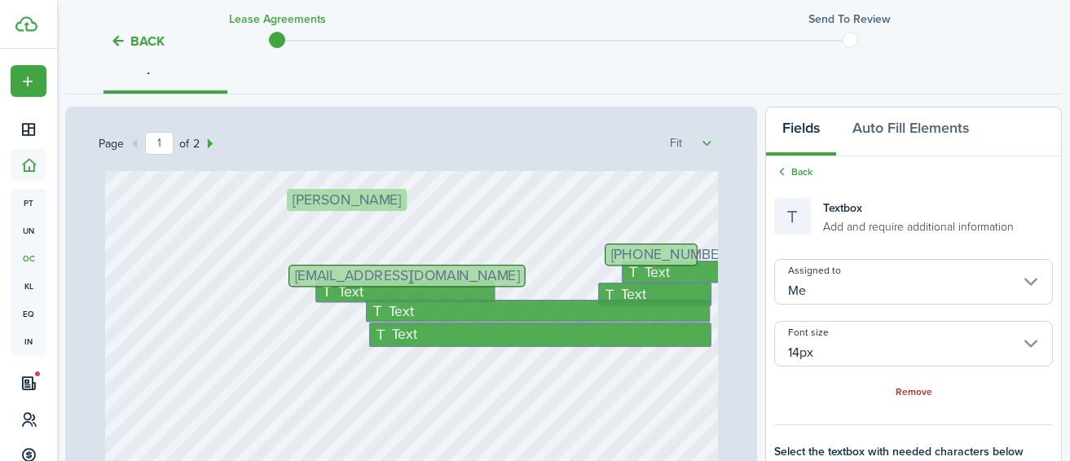
drag, startPoint x: 347, startPoint y: 256, endPoint x: 331, endPoint y: 200, distance: 58.6
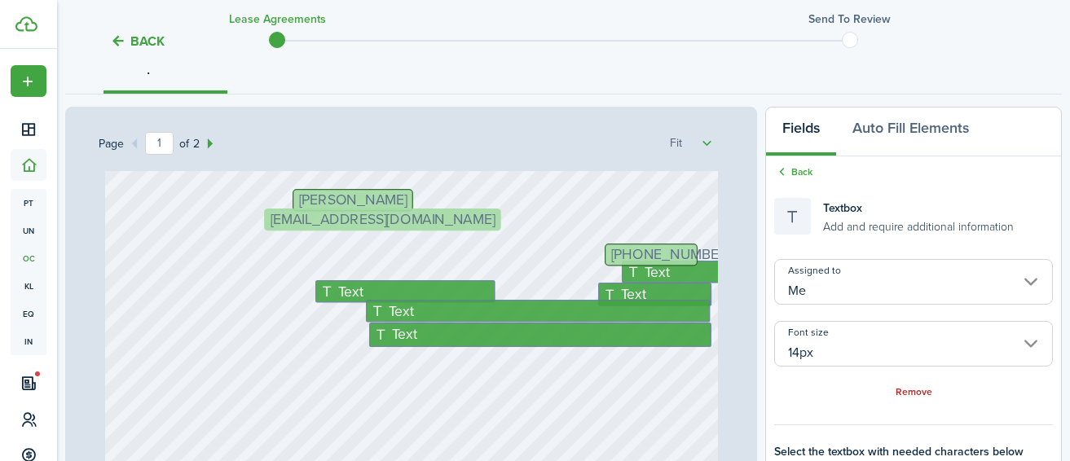
drag, startPoint x: 338, startPoint y: 279, endPoint x: 320, endPoint y: 223, distance: 58.3
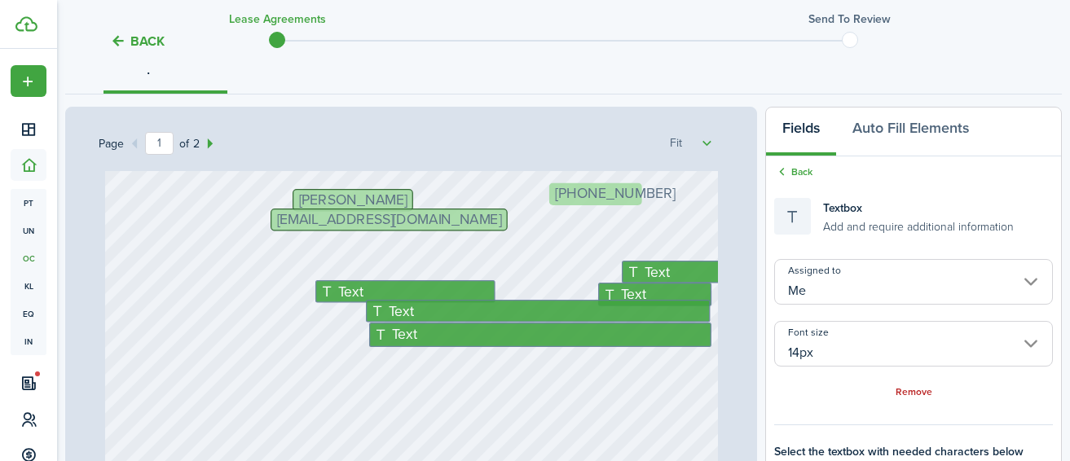
drag, startPoint x: 646, startPoint y: 259, endPoint x: 597, endPoint y: 199, distance: 77.7
click at [598, 202] on span "[PHONE_NUMBER]" at bounding box center [622, 195] width 121 height 15
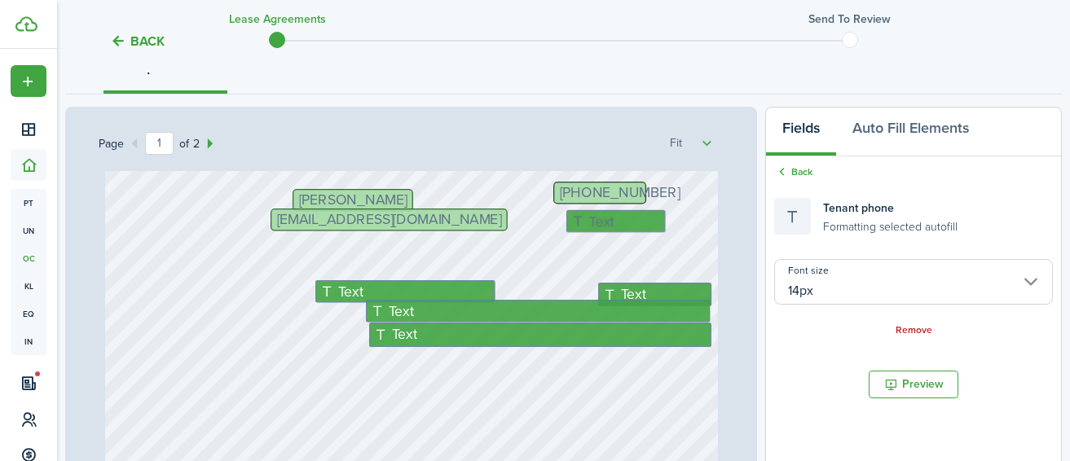
drag, startPoint x: 685, startPoint y: 270, endPoint x: 636, endPoint y: 221, distance: 69.2
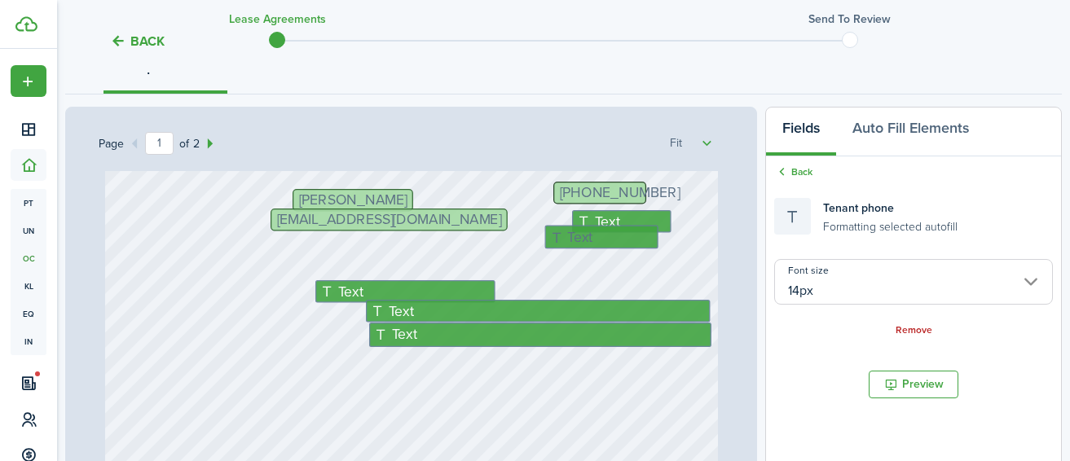
drag, startPoint x: 659, startPoint y: 291, endPoint x: 611, endPoint y: 234, distance: 74.1
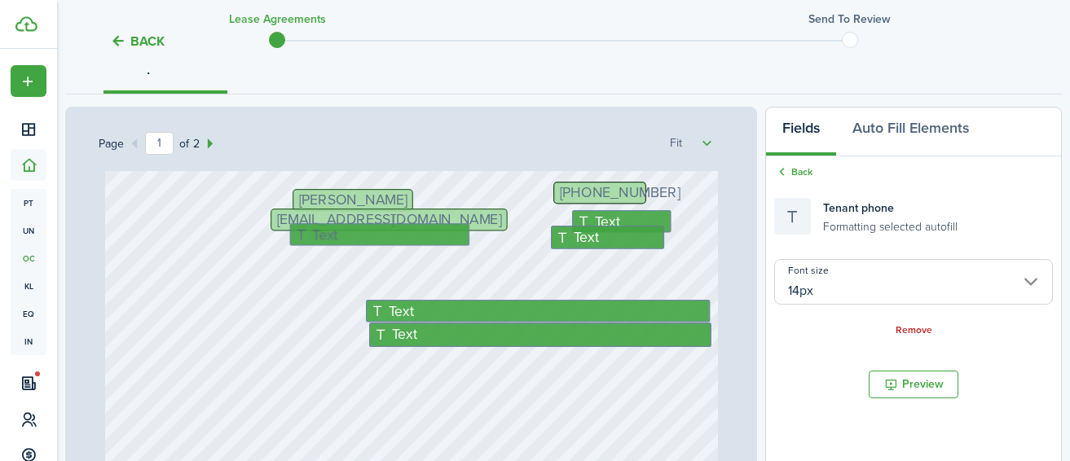
drag, startPoint x: 416, startPoint y: 285, endPoint x: 395, endPoint y: 230, distance: 59.4
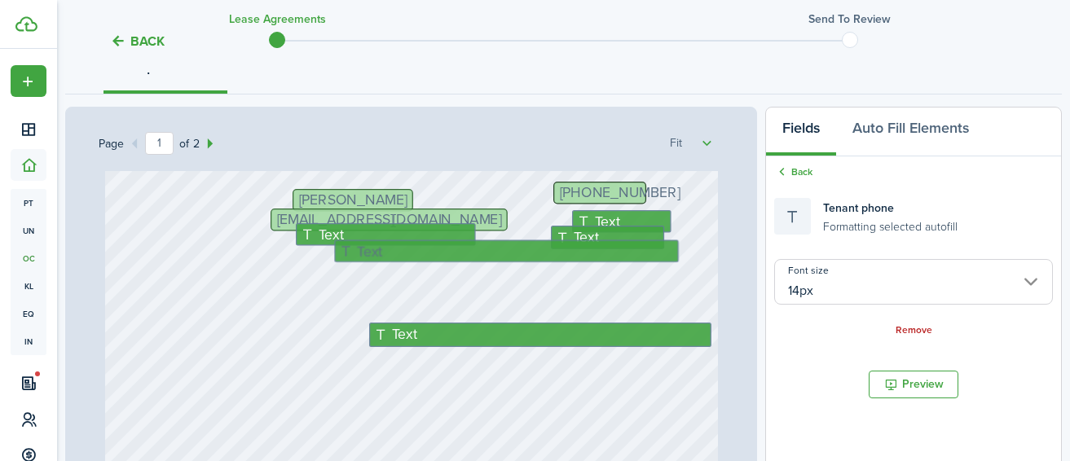
drag, startPoint x: 431, startPoint y: 306, endPoint x: 405, endPoint y: 245, distance: 65.7
drag, startPoint x: 426, startPoint y: 335, endPoint x: 401, endPoint y: 276, distance: 64.7
click at [401, 276] on div "Text [DATE] 16:12:38 Text [DATE]-[DATE] Text 115 Text 6070 AVPM LLC [PERSON_NAM…" at bounding box center [411, 146] width 613 height 810
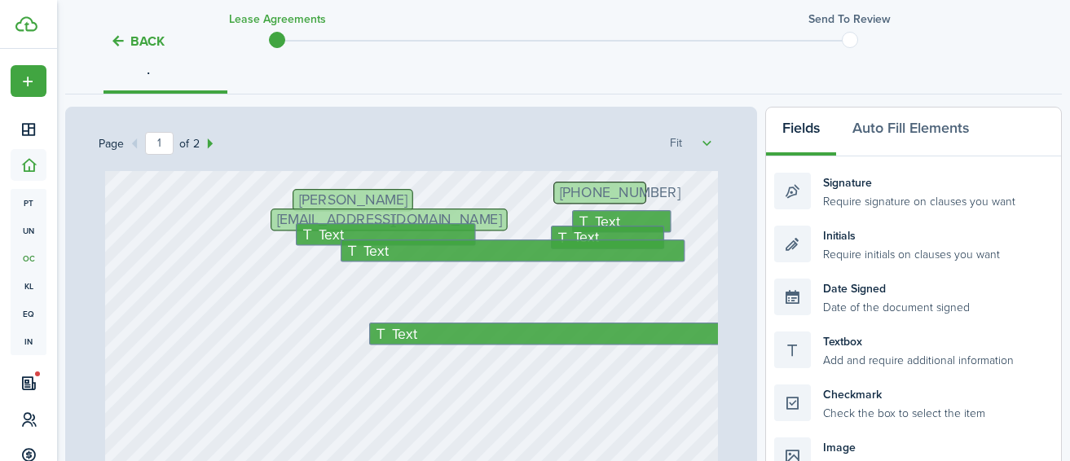
drag, startPoint x: 405, startPoint y: 335, endPoint x: 399, endPoint y: 294, distance: 41.3
click at [399, 294] on div "Text [DATE] 16:12:38 Text [DATE]-[DATE] Text 115 Text 6070 AVPM LLC [PERSON_NAM…" at bounding box center [411, 146] width 613 height 810
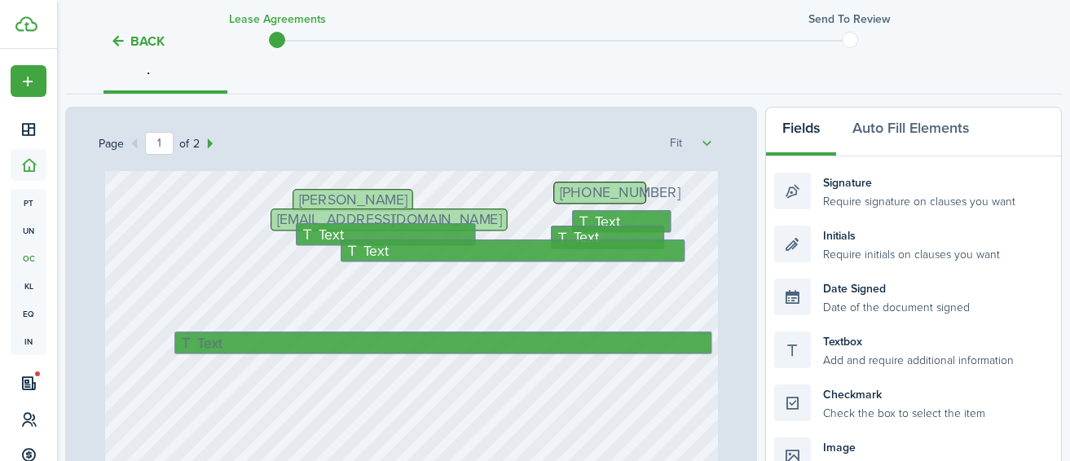
drag, startPoint x: 435, startPoint y: 333, endPoint x: 246, endPoint y: 343, distance: 188.6
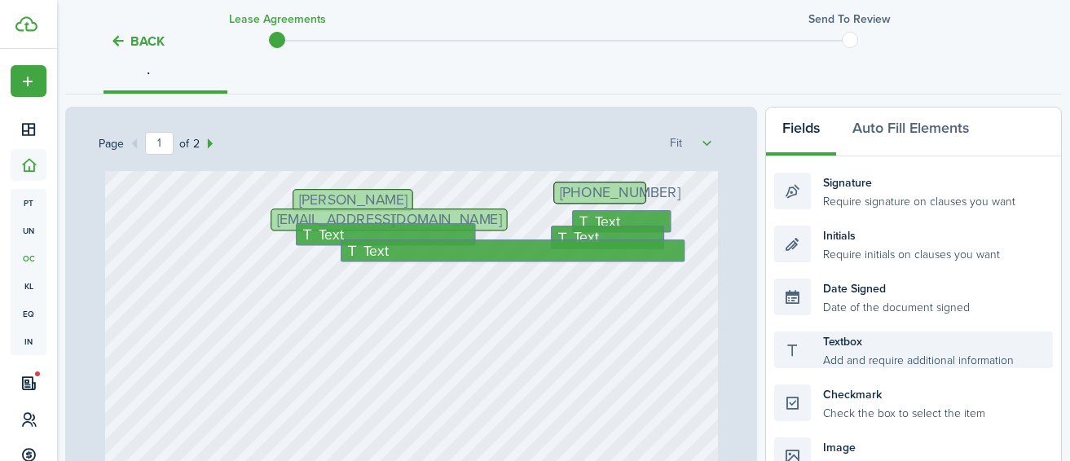
click at [849, 348] on div "Textbox Add and require additional information" at bounding box center [913, 350] width 279 height 37
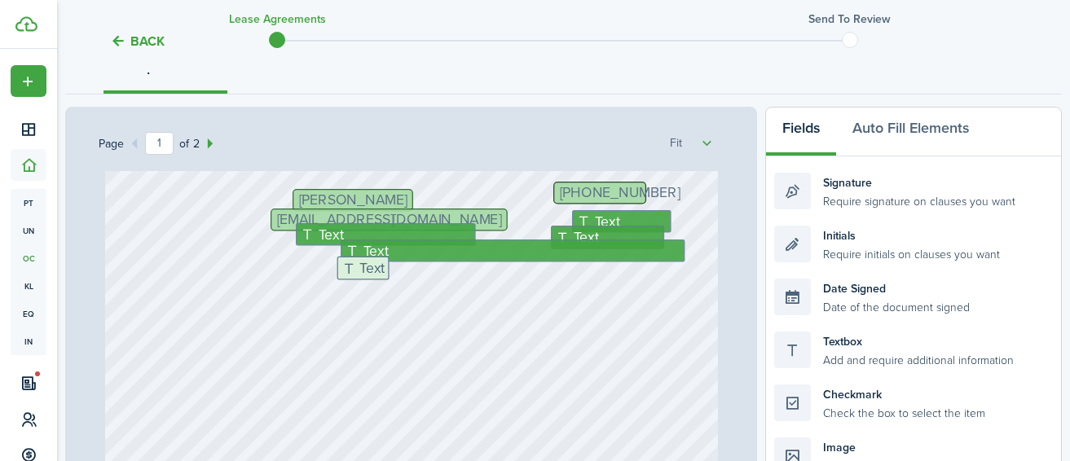
drag, startPoint x: 849, startPoint y: 349, endPoint x: 412, endPoint y: 274, distance: 443.4
click at [412, 274] on div "Page 1 of 2 50% 75% 100% 150% 200% Fit [DATE] 16:12:38 Text [DATE]-[DATE] Text …" at bounding box center [563, 445] width 997 height 677
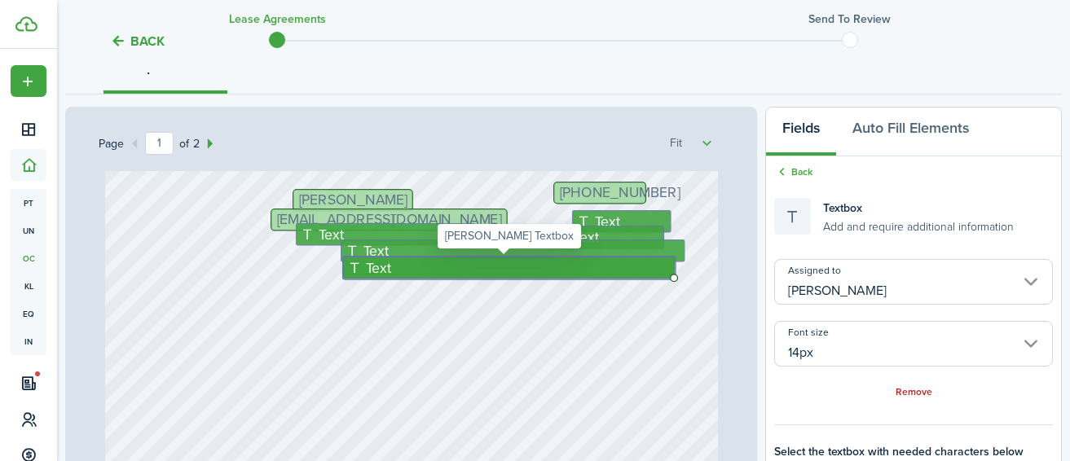
drag, startPoint x: 388, startPoint y: 278, endPoint x: 602, endPoint y: 258, distance: 214.6
click at [602, 258] on div "Text" at bounding box center [509, 268] width 332 height 23
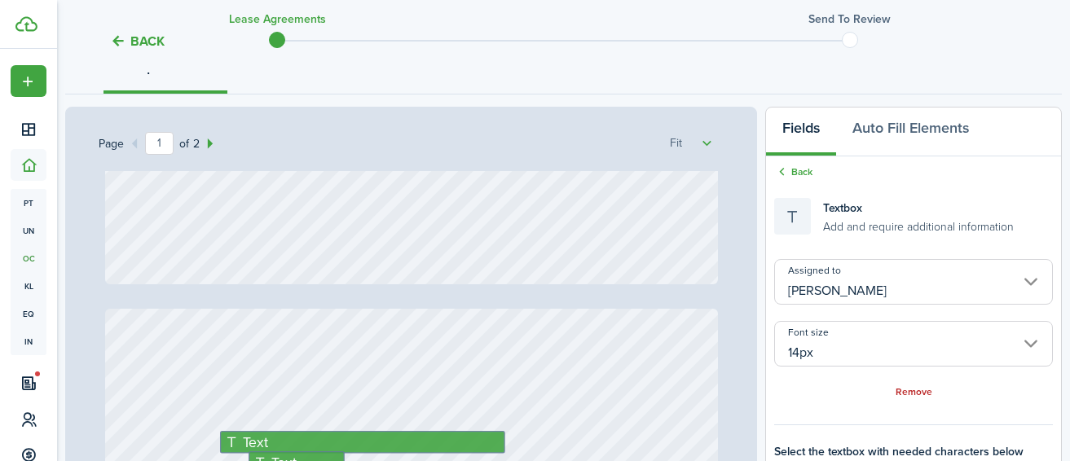
type input "2"
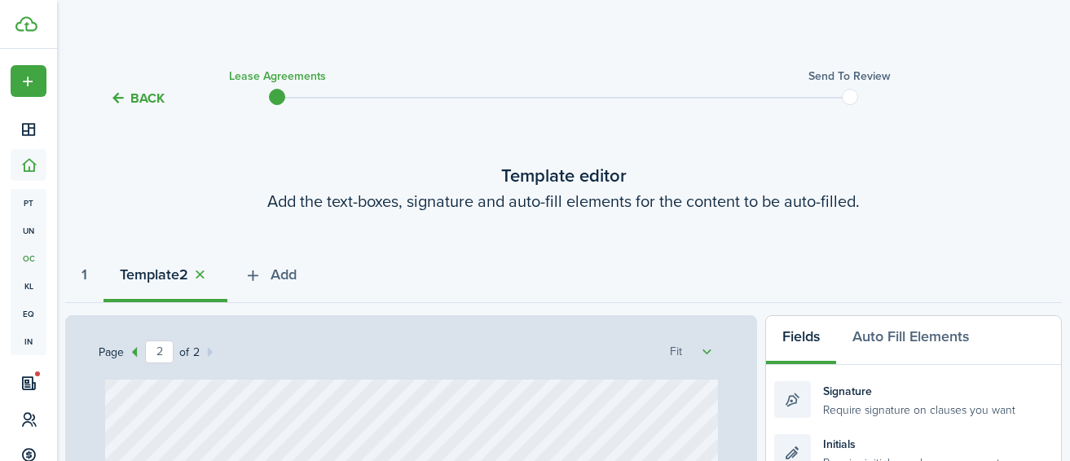
scroll to position [0, 0]
click at [87, 274] on strong "1" at bounding box center [85, 276] width 6 height 22
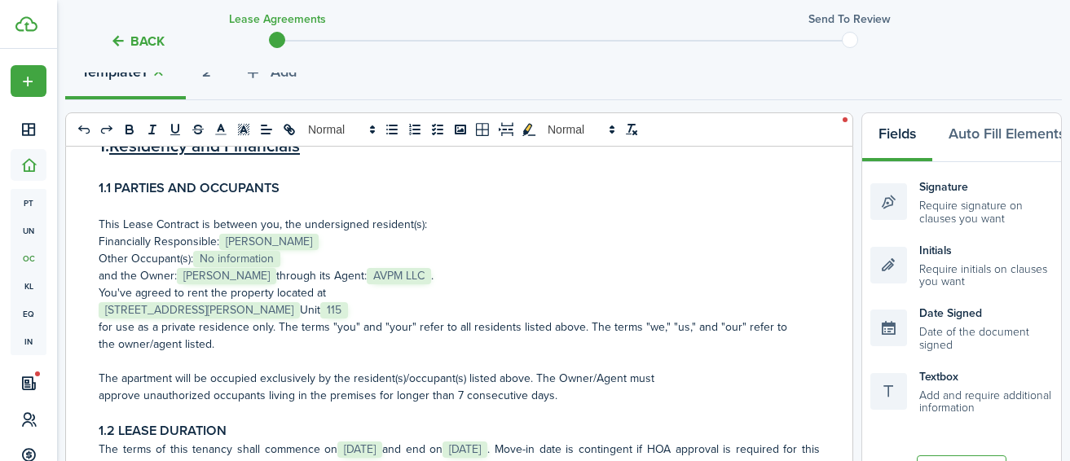
scroll to position [133, 0]
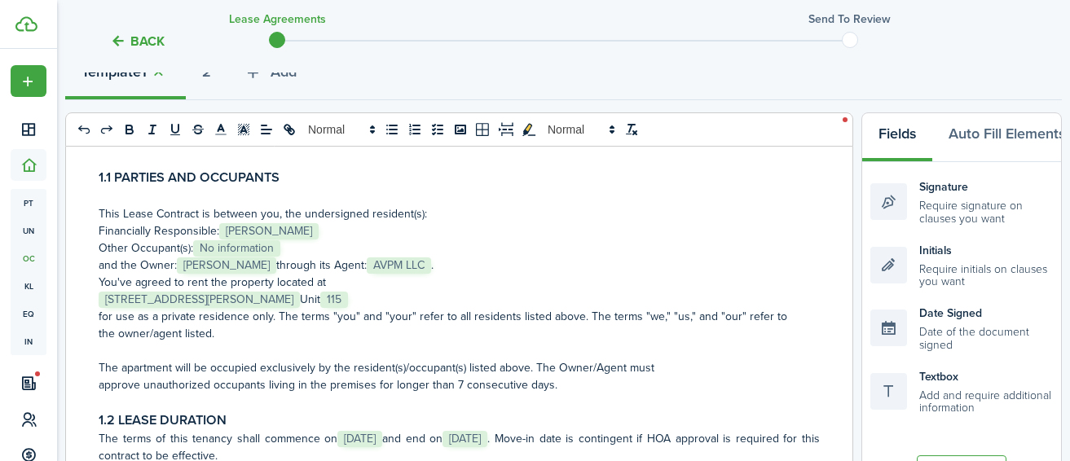
click at [421, 296] on p "﻿ [STREET_ADDRESS] ﻿ Unit ﻿ 115 ﻿" at bounding box center [459, 299] width 721 height 17
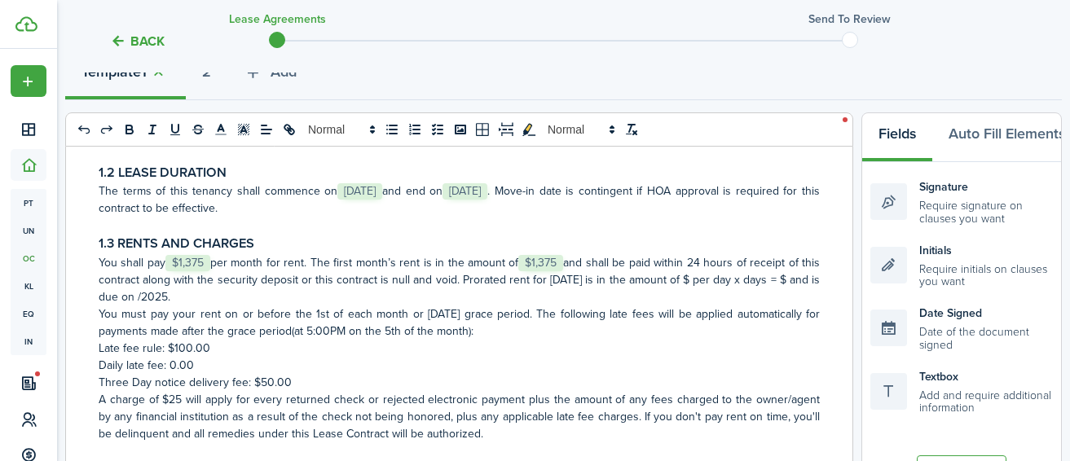
scroll to position [389, 0]
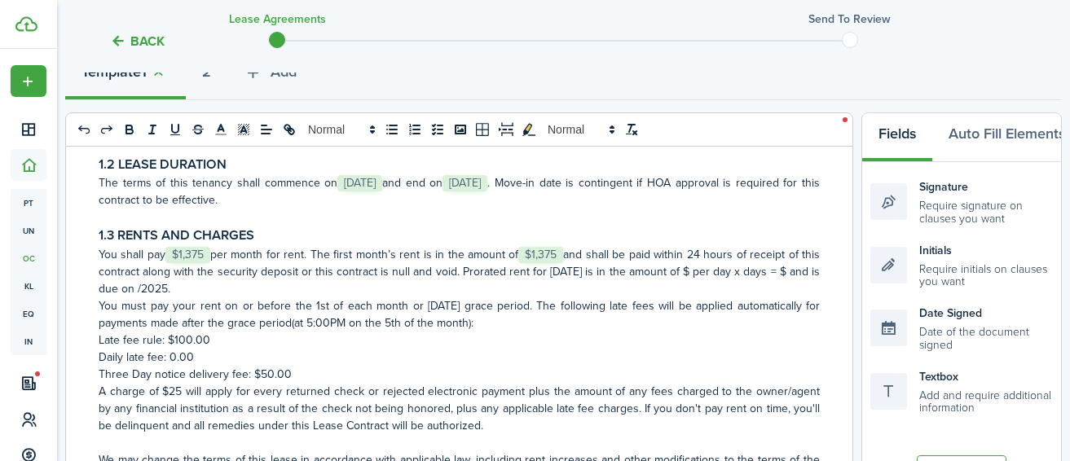
drag, startPoint x: 320, startPoint y: 256, endPoint x: 348, endPoint y: 285, distance: 39.8
click at [348, 285] on p "You shall pay ﻿ $1,375 ﻿ per month for rent. The first month’s rent is in the a…" at bounding box center [459, 271] width 721 height 51
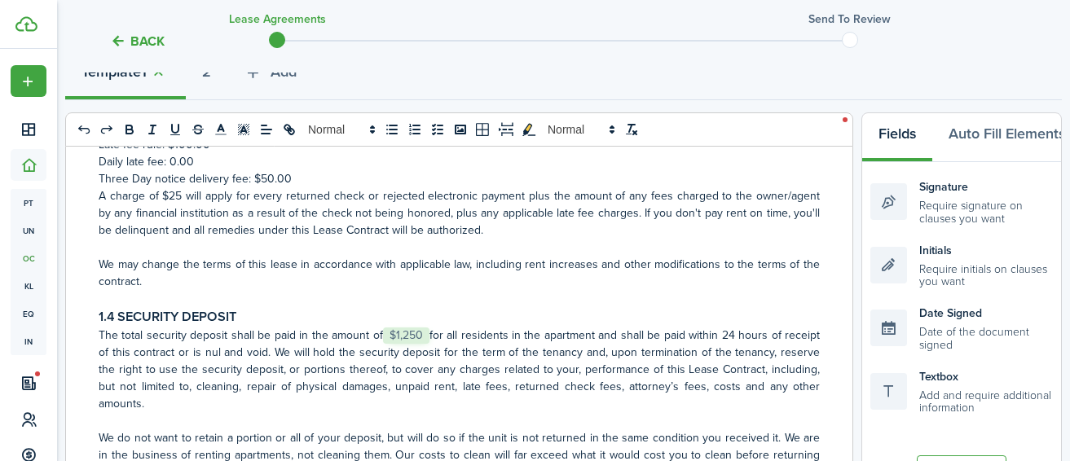
scroll to position [654, 0]
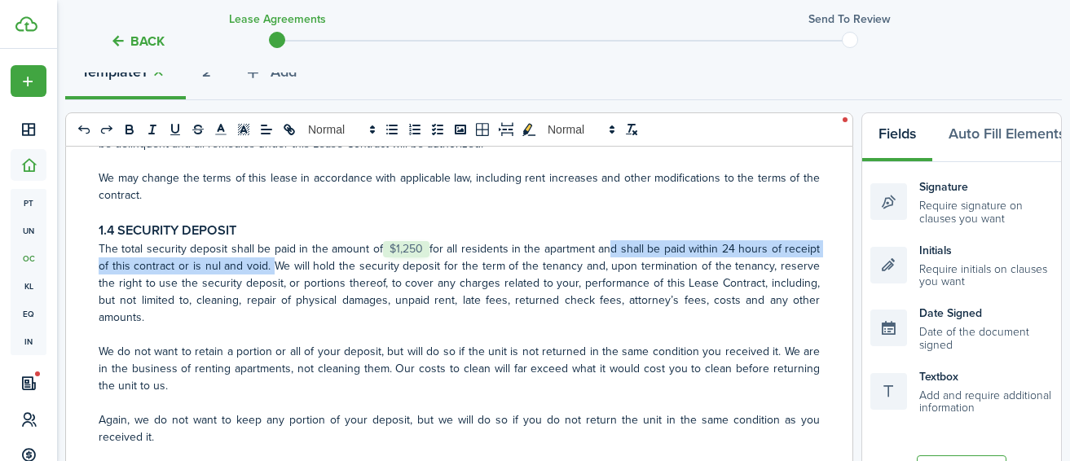
drag, startPoint x: 594, startPoint y: 250, endPoint x: 265, endPoint y: 263, distance: 329.6
click at [265, 263] on p "The total security deposit shall be paid in the amount of ﻿ $1,250 ﻿ for all re…" at bounding box center [459, 283] width 721 height 86
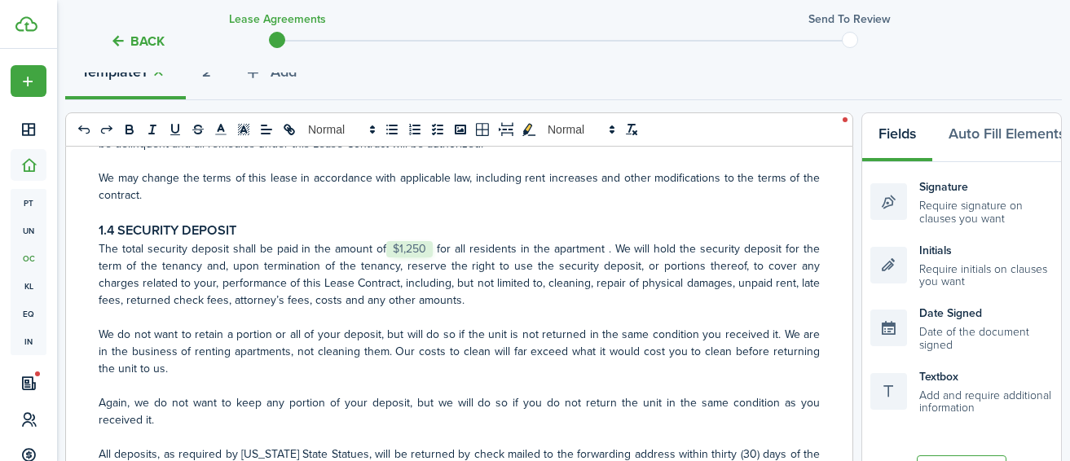
click at [261, 249] on p "The total security deposit shall be paid in the amount of ﻿ $1,250 ﻿ for all re…" at bounding box center [459, 274] width 721 height 68
click at [307, 251] on p "The total security deposit shall remain paid in the amount of ﻿ $1,250 ﻿ for al…" at bounding box center [459, 274] width 721 height 68
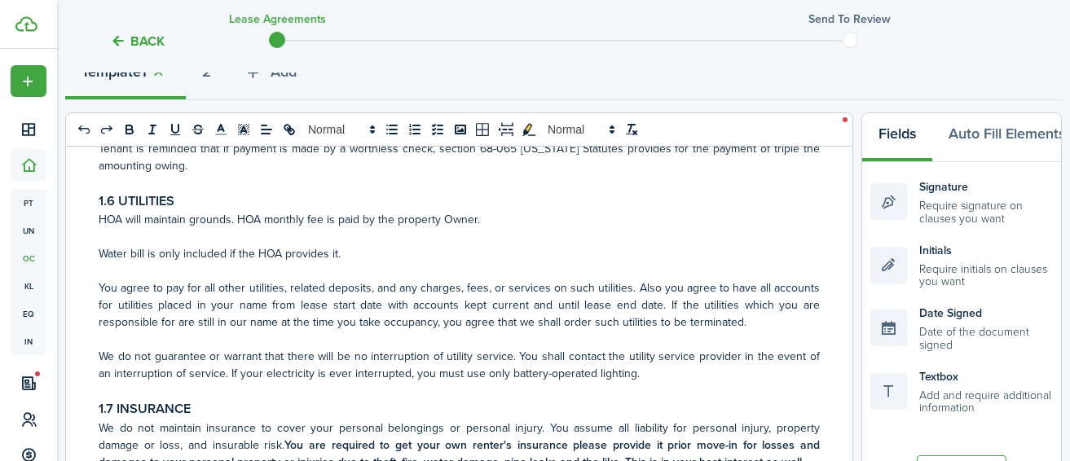
scroll to position [1168, 0]
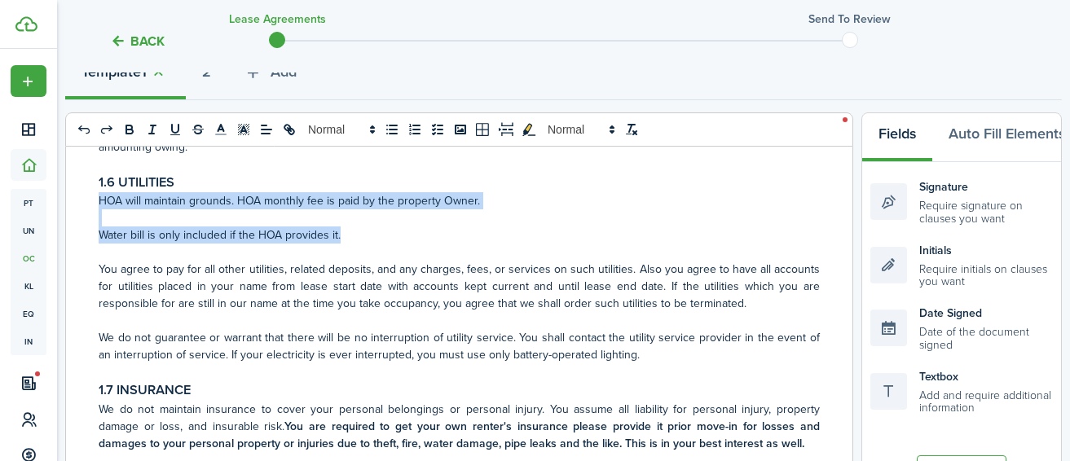
drag, startPoint x: 357, startPoint y: 236, endPoint x: 85, endPoint y: 204, distance: 274.2
click at [85, 204] on div "RESIDENTIAL LEASE AGREEMENT 1. Residency and Financials 1.1 PARTIES AND OCCUPAN…" at bounding box center [459, 467] width 787 height 640
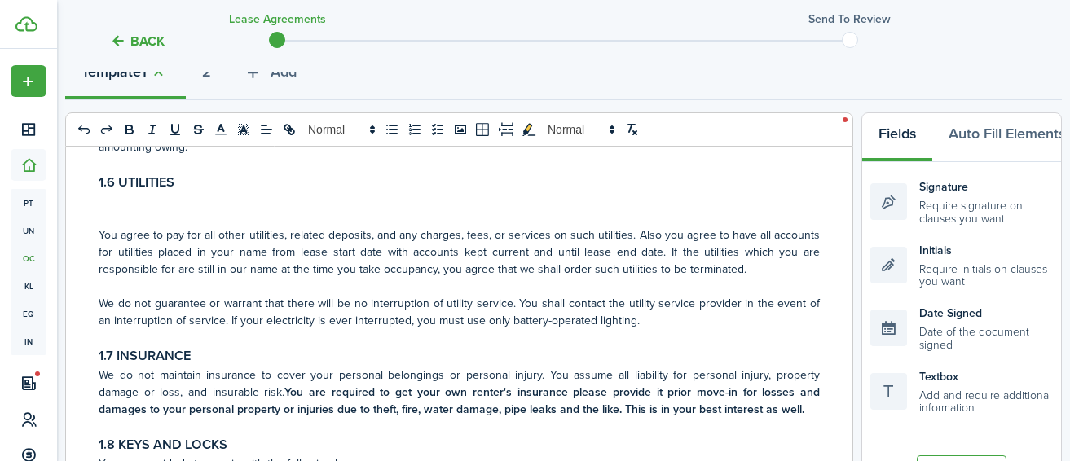
click at [99, 233] on p "You agree to pay for all other utilities, related deposits, and any charges, fe…" at bounding box center [459, 252] width 721 height 51
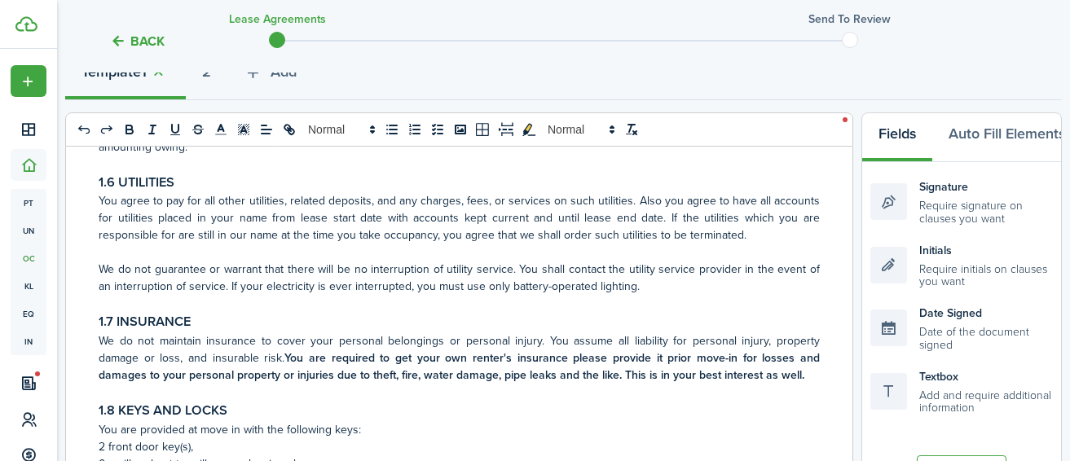
click at [234, 202] on p "You agree to pay for all other utilities, related deposits, and any charges, fe…" at bounding box center [459, 217] width 721 height 51
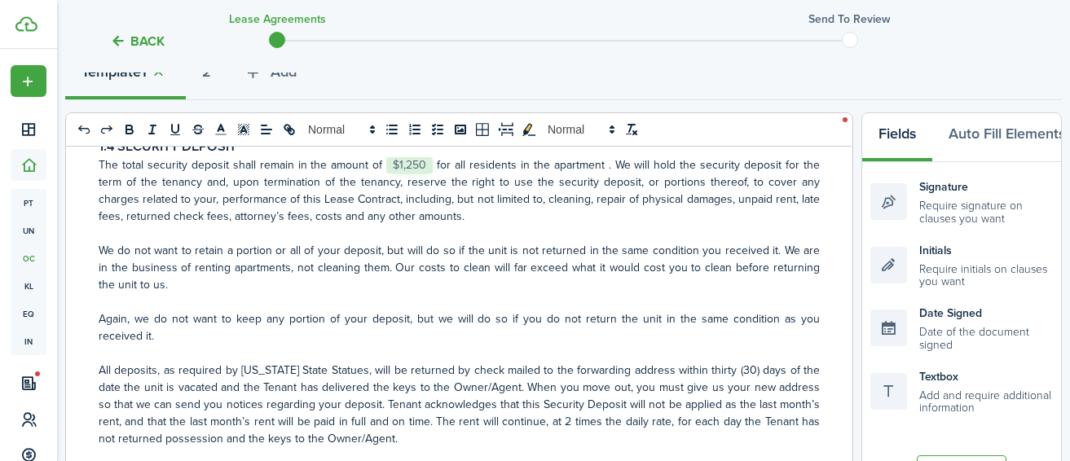
scroll to position [656, 0]
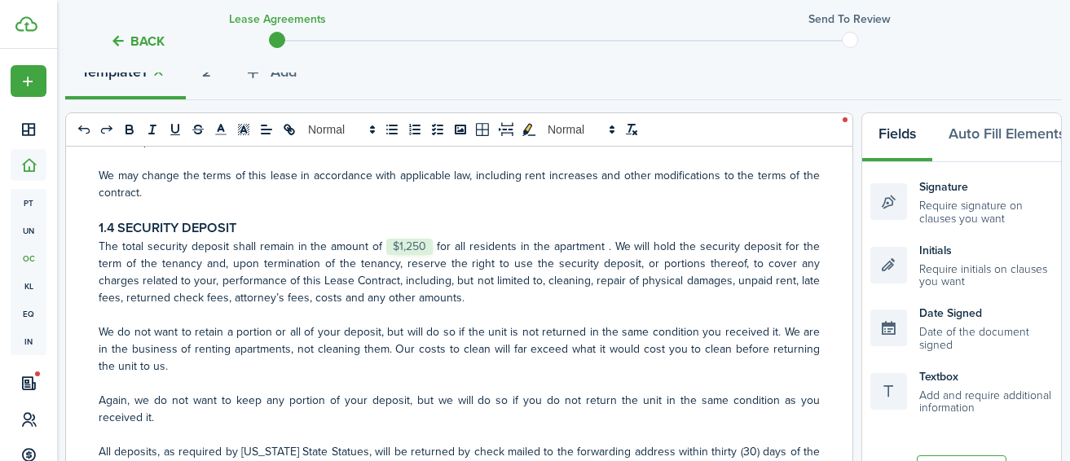
click at [600, 249] on p "The total security deposit shall remain in the amount of ﻿ $1,250 ﻿ for all res…" at bounding box center [459, 272] width 721 height 68
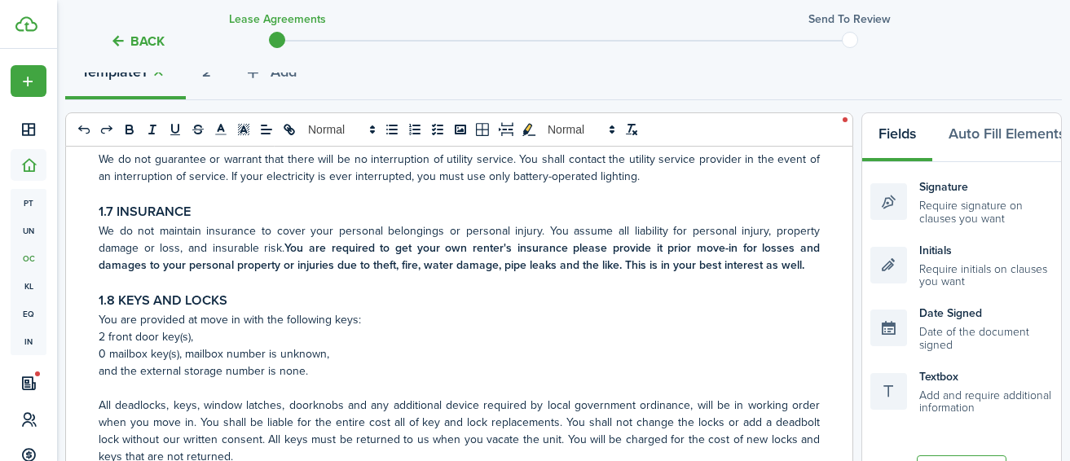
scroll to position [1366, 0]
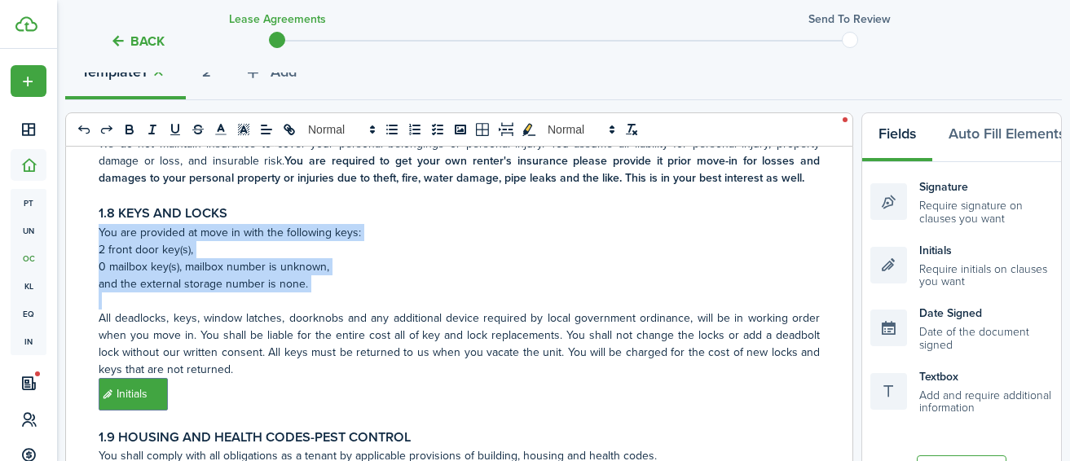
drag, startPoint x: 95, startPoint y: 315, endPoint x: 76, endPoint y: 236, distance: 81.5
click at [76, 236] on div "RESIDENTIAL LEASE AGREEMENT 1. Residency and Financials 1.1 PARTIES AND OCCUPAN…" at bounding box center [459, 467] width 787 height 640
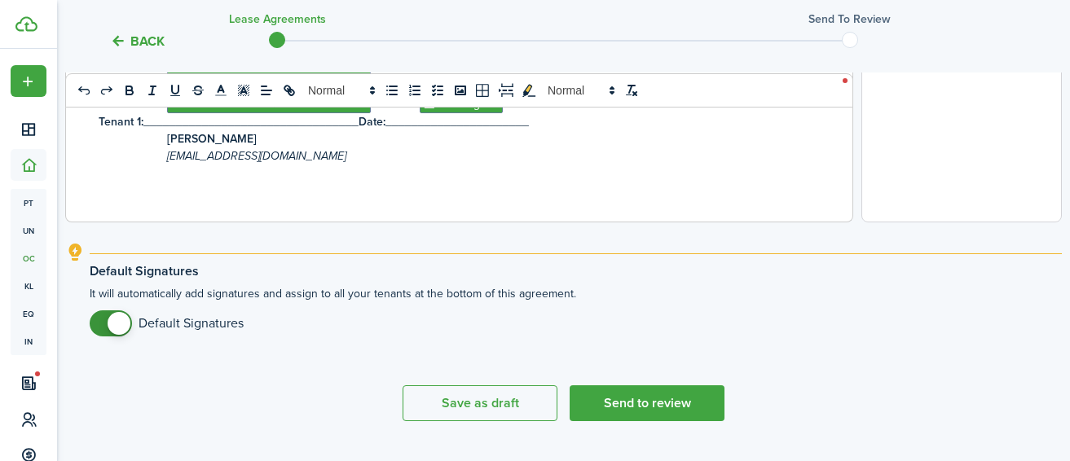
scroll to position [806, 0]
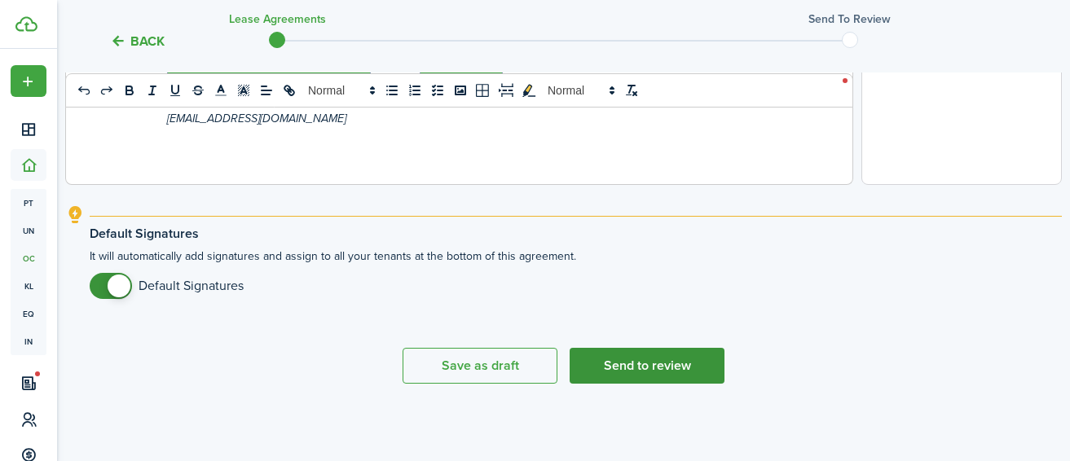
click at [650, 354] on button "Send to review" at bounding box center [647, 366] width 155 height 36
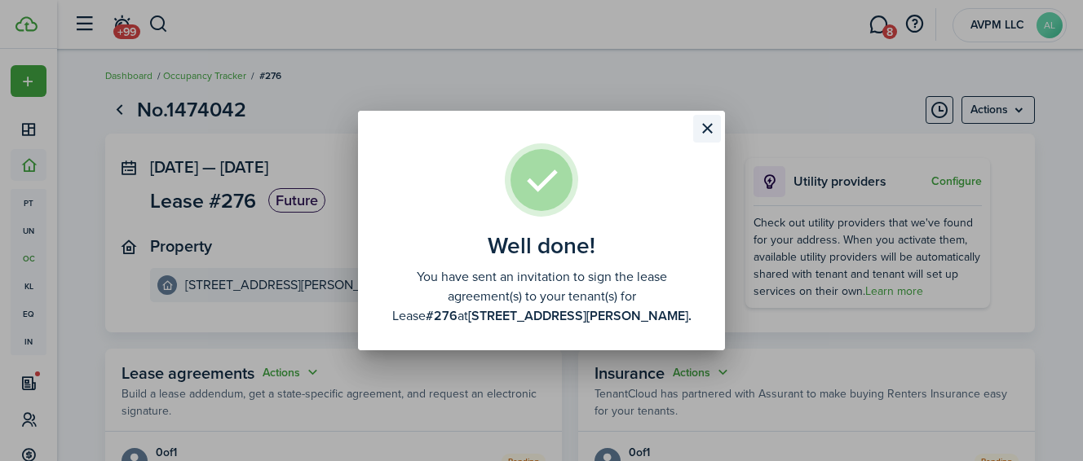
click at [703, 128] on button "Close modal" at bounding box center [707, 129] width 28 height 28
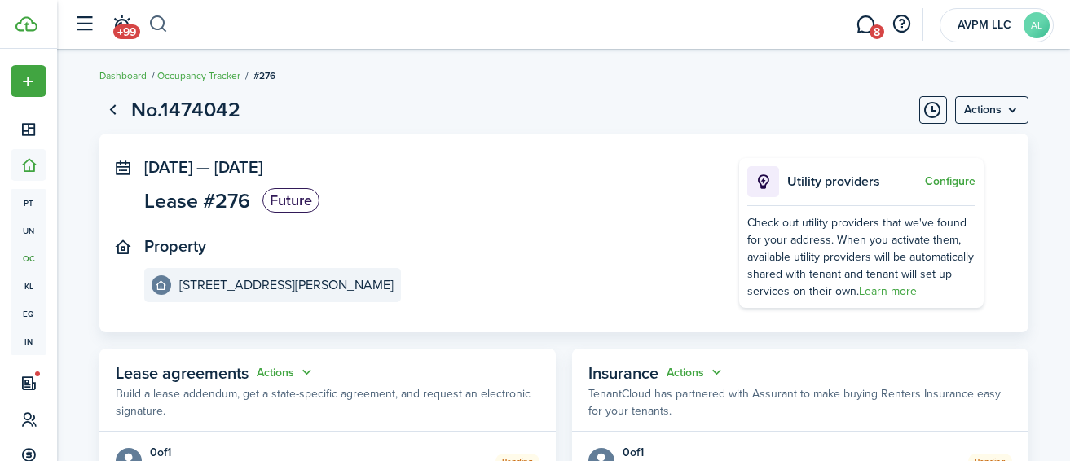
click at [161, 20] on button "button" at bounding box center [158, 25] width 20 height 28
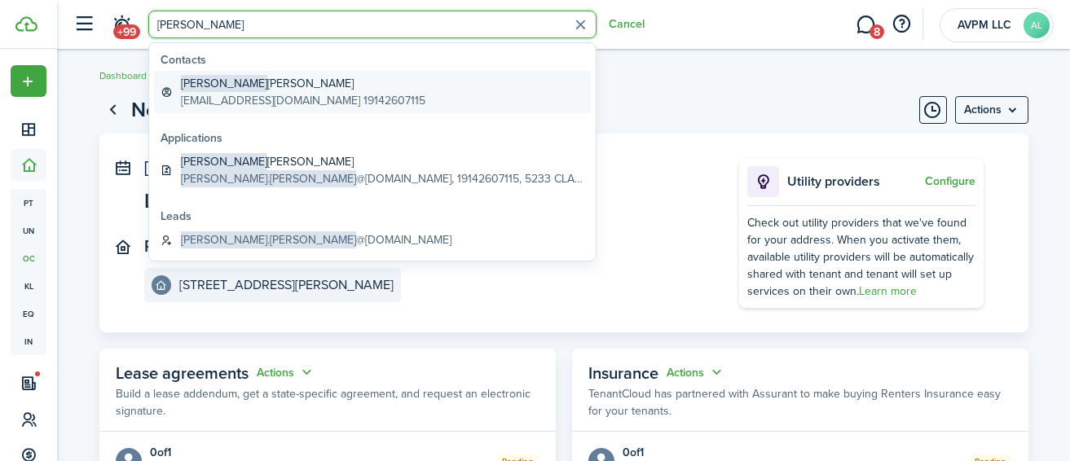
type input "[PERSON_NAME]"
click at [247, 83] on global-search-item-title "[PERSON_NAME]" at bounding box center [303, 83] width 245 height 17
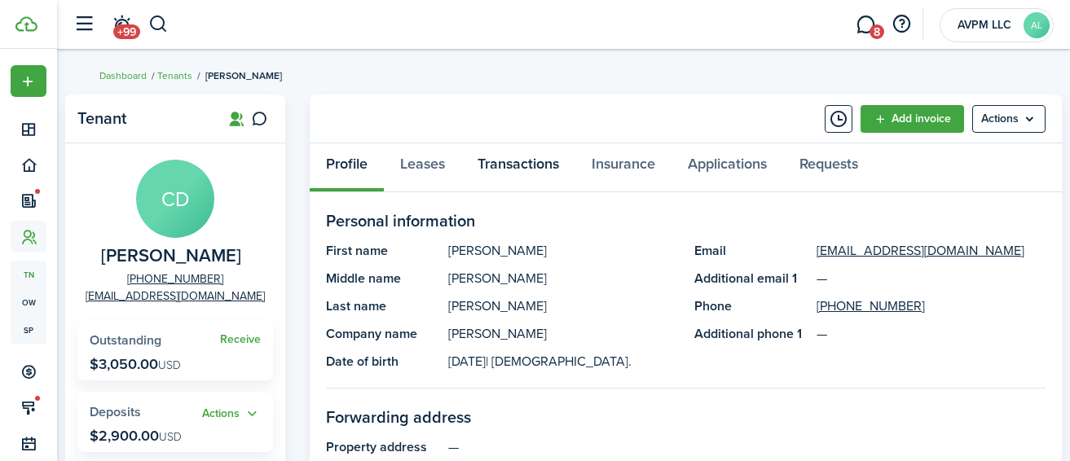
click at [518, 166] on link "Transactions" at bounding box center [518, 167] width 114 height 49
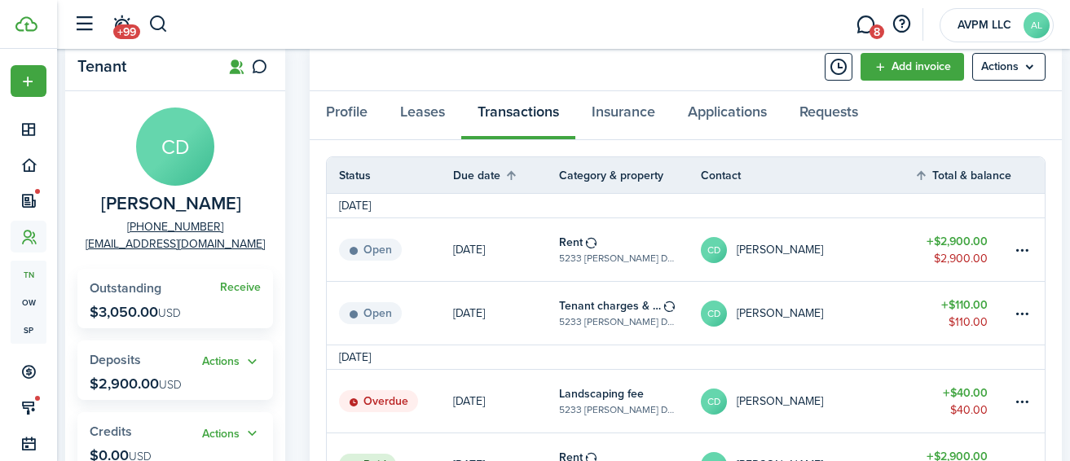
scroll to position [75, 0]
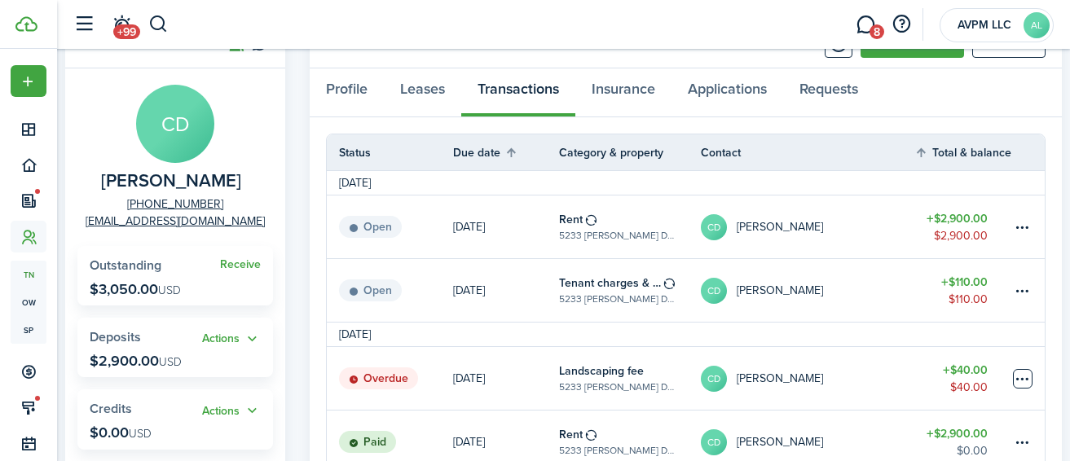
click at [1025, 377] on table-menu-btn-icon at bounding box center [1023, 379] width 20 height 20
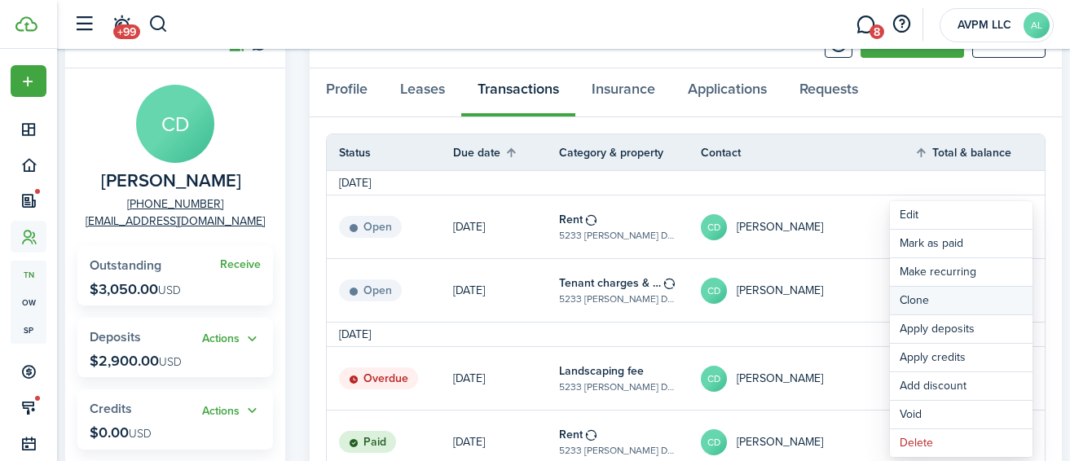
click at [964, 299] on link "Clone" at bounding box center [961, 301] width 143 height 28
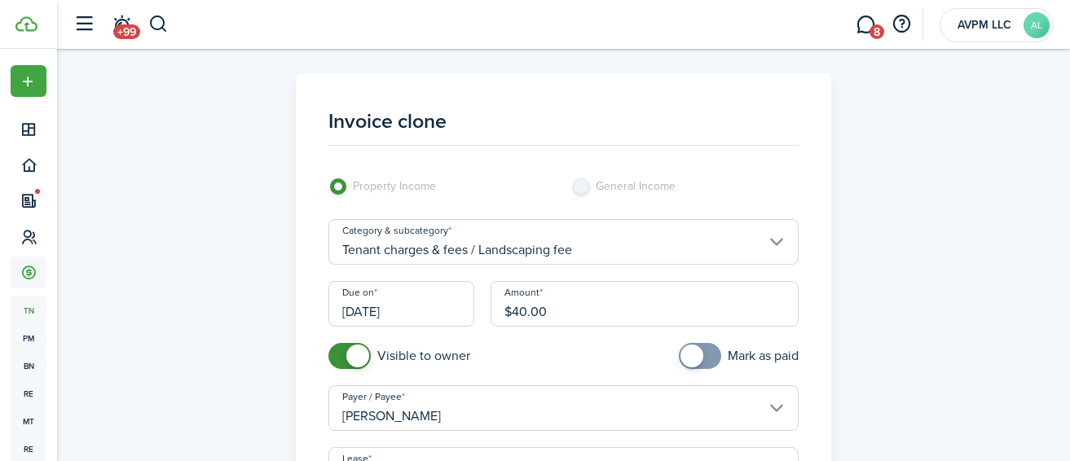
click at [720, 356] on input "checkbox" at bounding box center [739, 356] width 120 height 26
checkbox input "false"
click at [692, 354] on span at bounding box center [700, 356] width 16 height 26
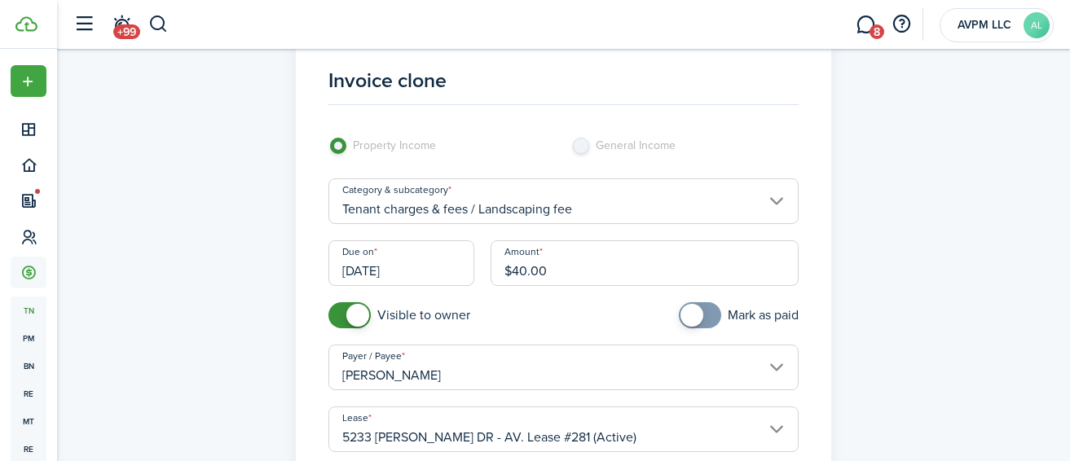
scroll to position [74, 0]
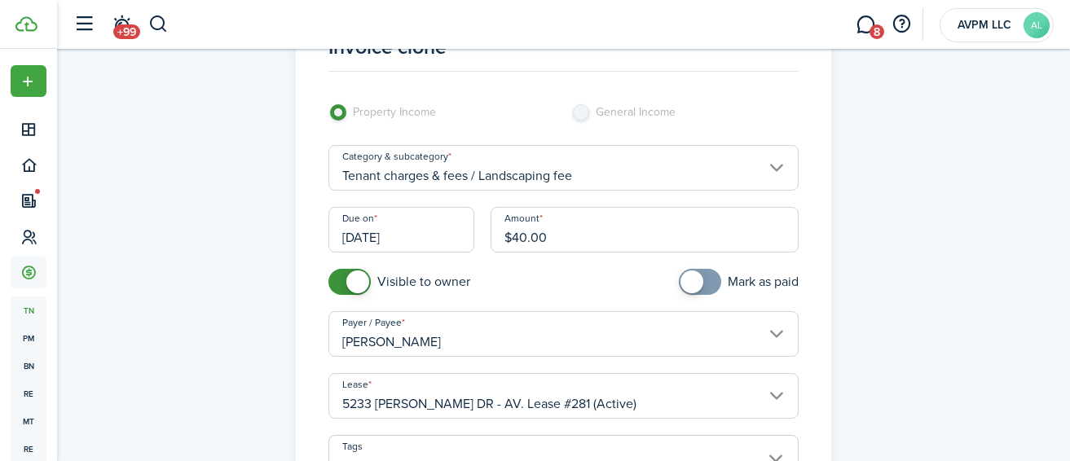
click at [407, 218] on input "[DATE]" at bounding box center [402, 230] width 146 height 46
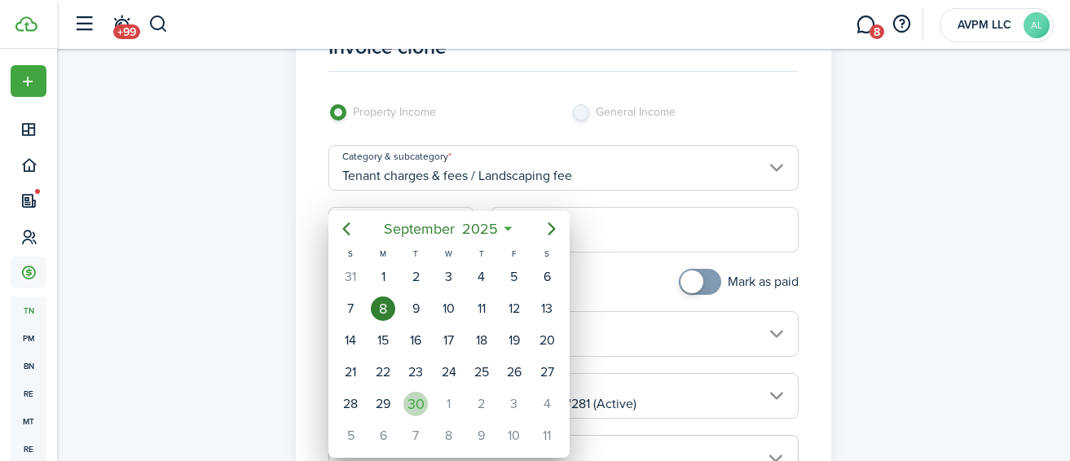
click at [421, 406] on div "30" at bounding box center [416, 404] width 24 height 24
type input "[DATE]"
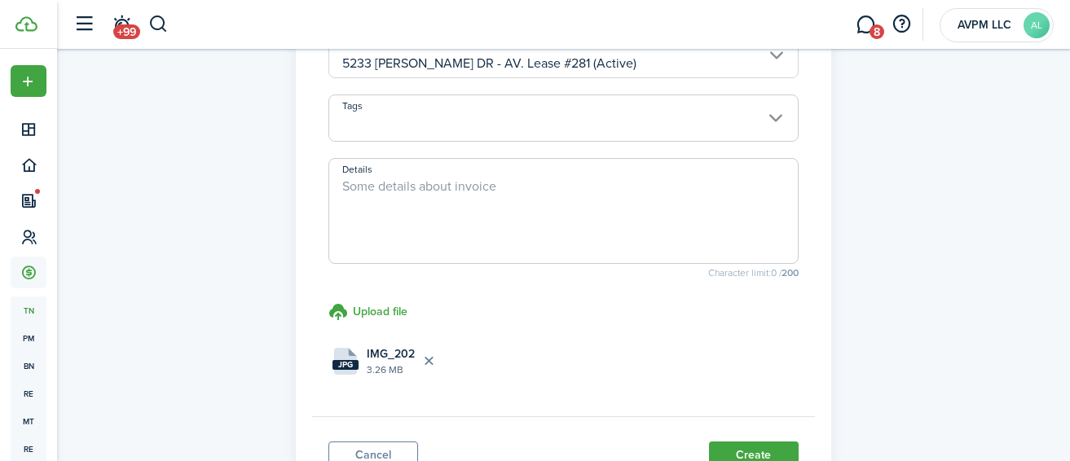
scroll to position [479, 0]
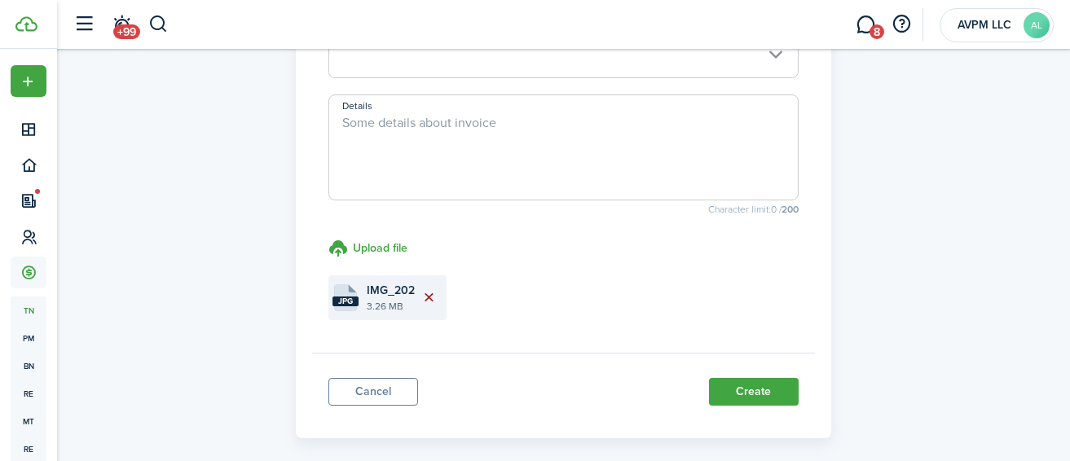
click at [435, 295] on button "Delete file" at bounding box center [429, 298] width 28 height 28
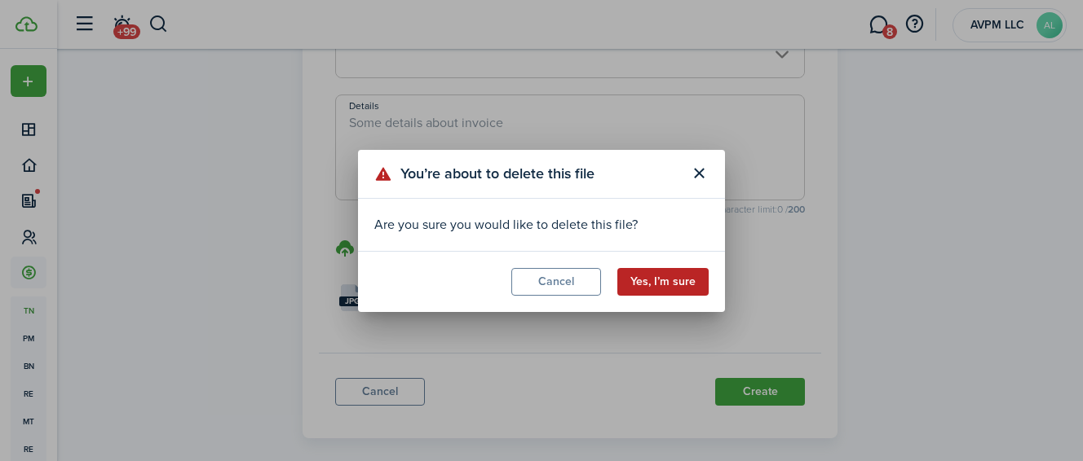
click at [663, 291] on button "Yes, I’m sure" at bounding box center [662, 282] width 91 height 28
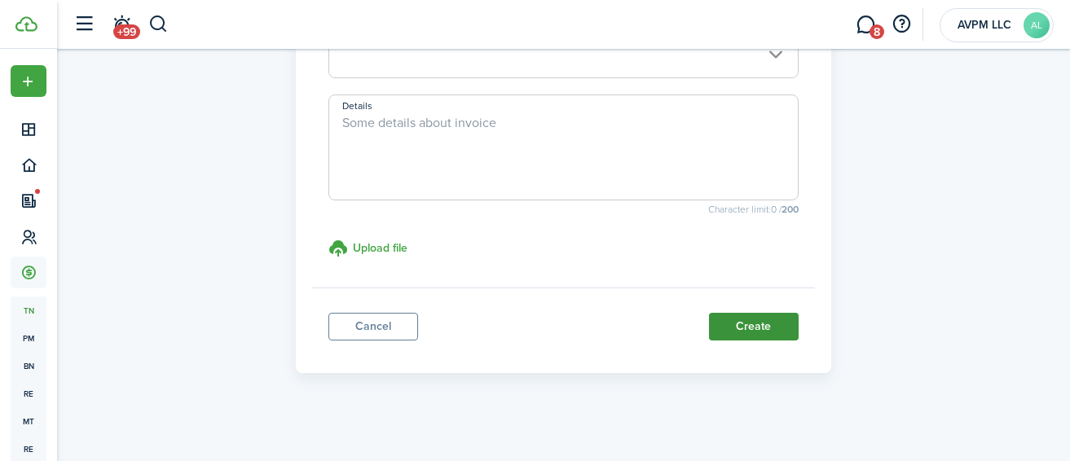
click at [760, 327] on button "Create" at bounding box center [754, 327] width 90 height 28
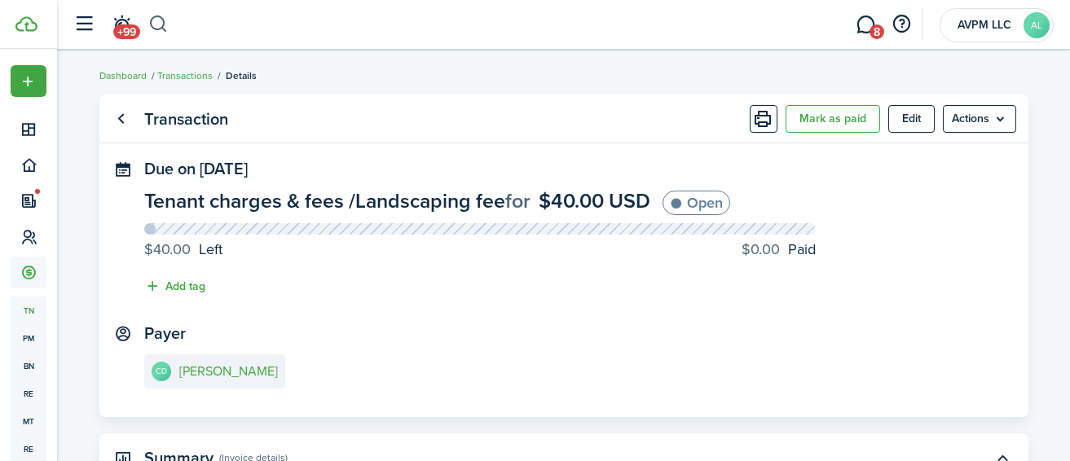
click at [158, 24] on button "button" at bounding box center [158, 25] width 20 height 28
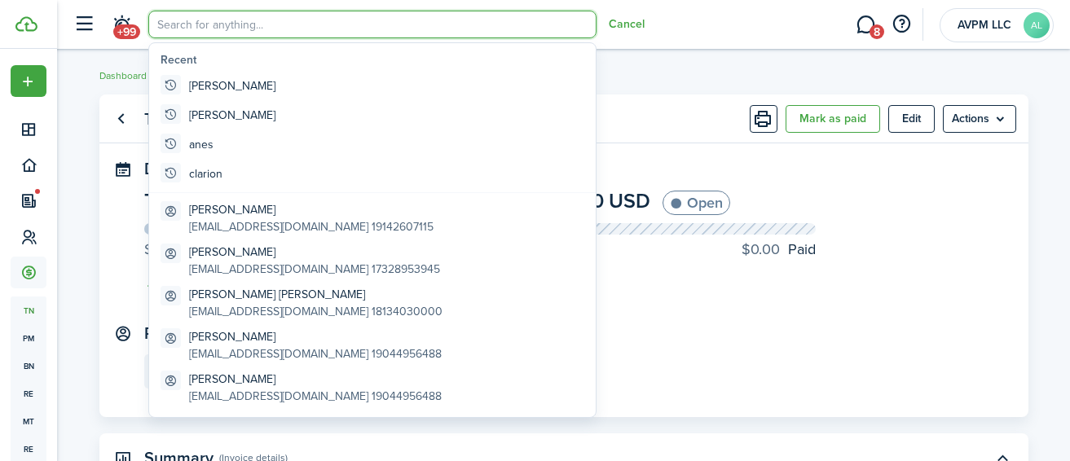
click at [240, 25] on input "search" at bounding box center [372, 25] width 448 height 28
click at [630, 95] on panel-main-header "Transaction [PERSON_NAME] as paid Edit Actions" at bounding box center [563, 119] width 929 height 49
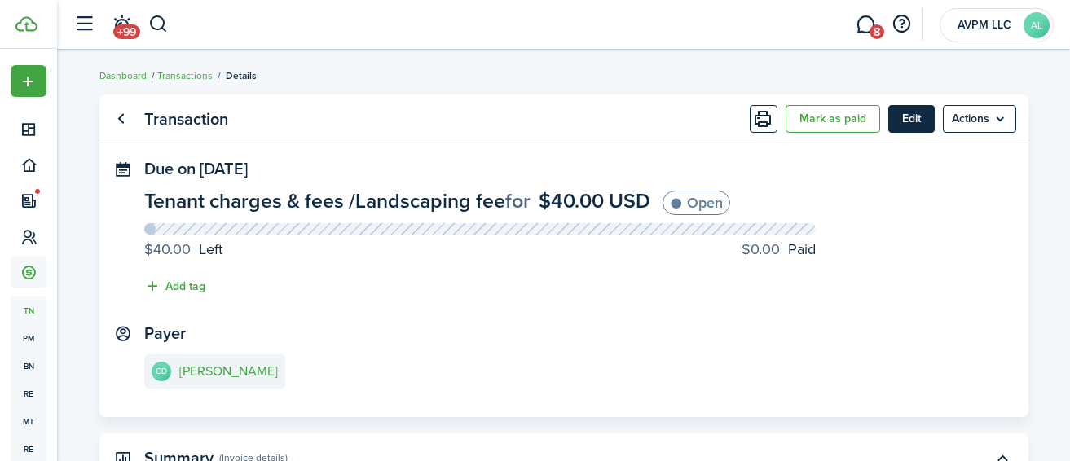
click at [901, 117] on button "Edit" at bounding box center [912, 119] width 46 height 28
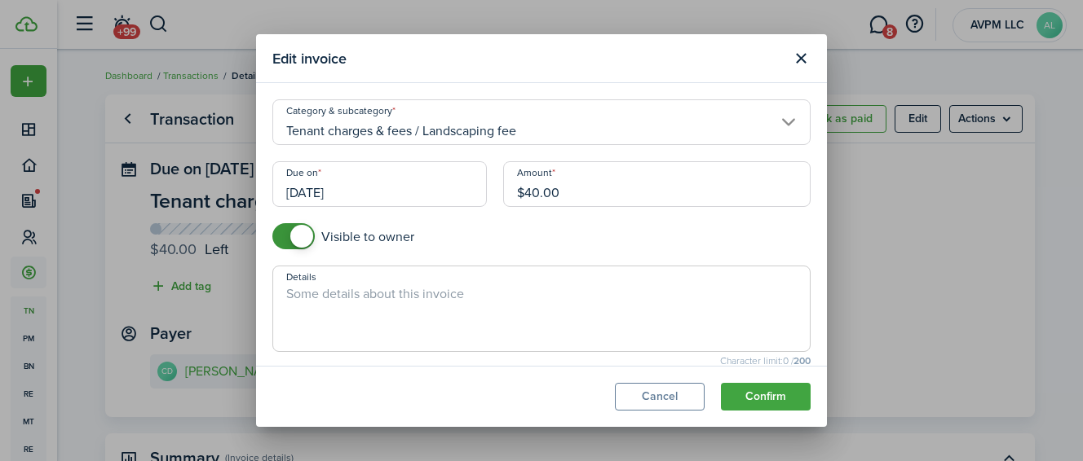
click at [529, 192] on input "$40.00" at bounding box center [656, 184] width 307 height 46
type input "$50.00"
click at [770, 391] on button "Confirm" at bounding box center [766, 397] width 90 height 28
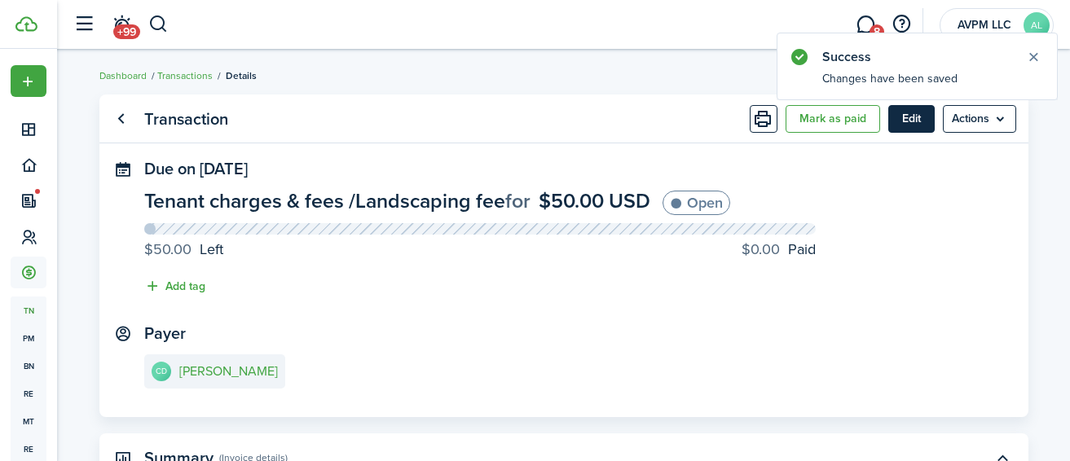
click at [902, 113] on button "Edit" at bounding box center [912, 119] width 46 height 28
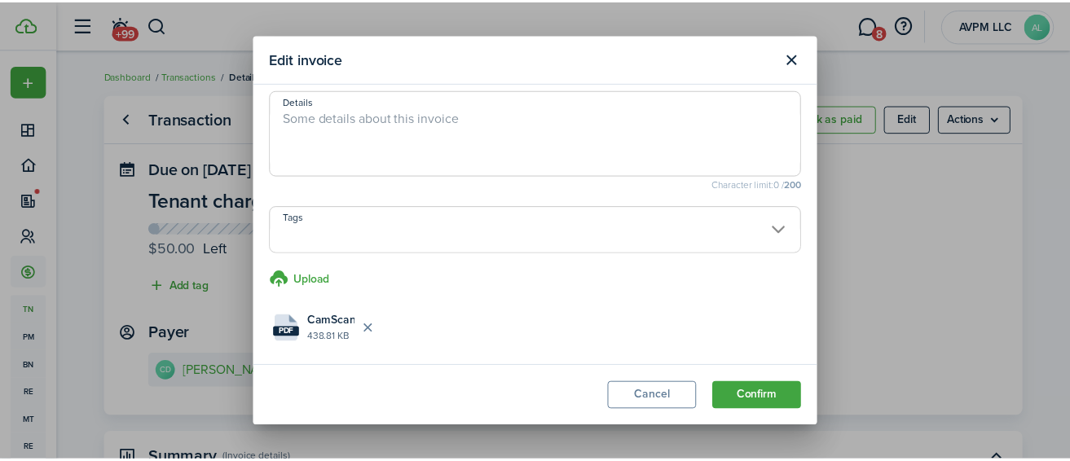
scroll to position [178, 0]
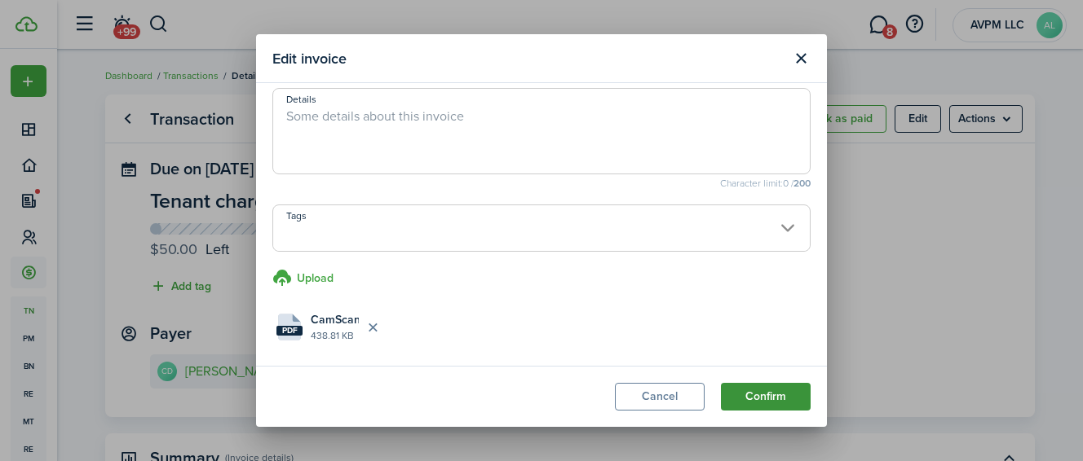
click at [761, 394] on button "Confirm" at bounding box center [766, 397] width 90 height 28
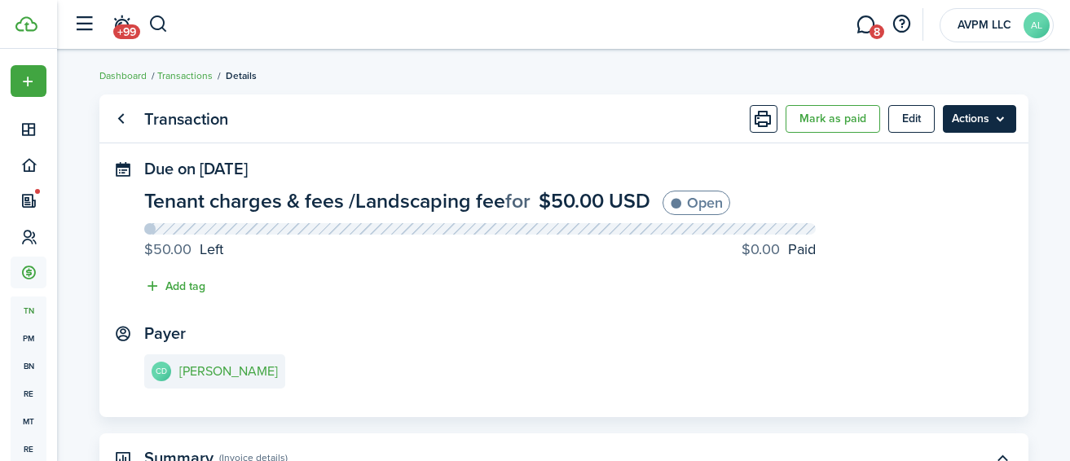
click at [973, 116] on menu-btn "Actions" at bounding box center [979, 119] width 73 height 28
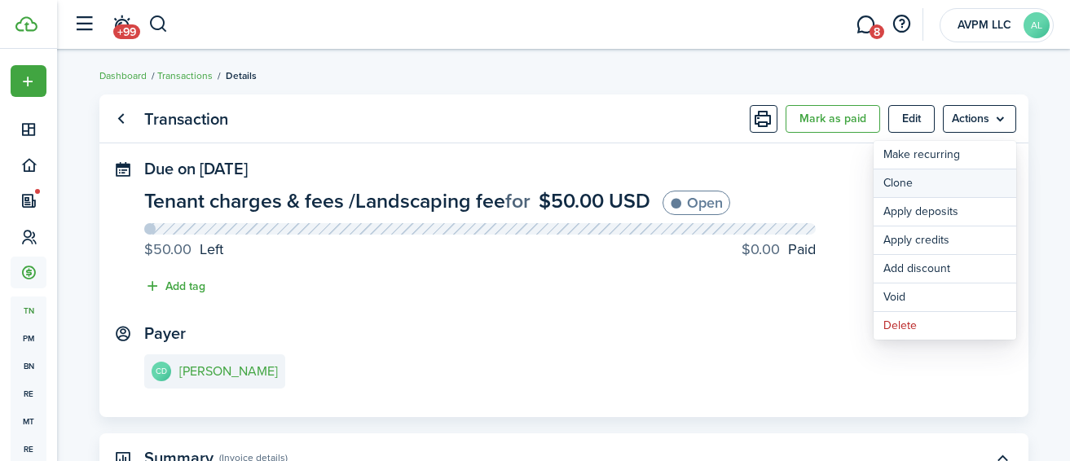
click at [954, 188] on link "Clone" at bounding box center [945, 184] width 143 height 28
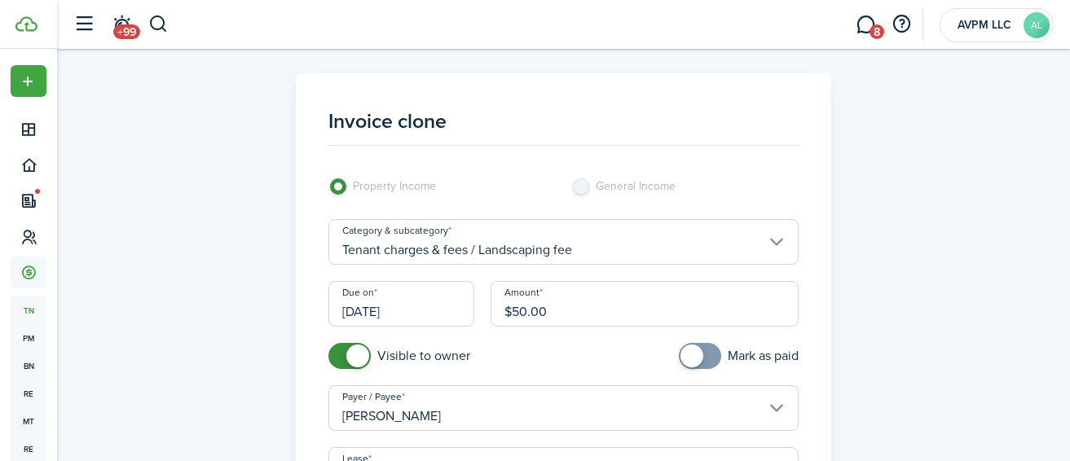
drag, startPoint x: 539, startPoint y: 311, endPoint x: 510, endPoint y: 313, distance: 29.4
click at [510, 313] on input "$50.00" at bounding box center [645, 304] width 308 height 46
paste input "409.38"
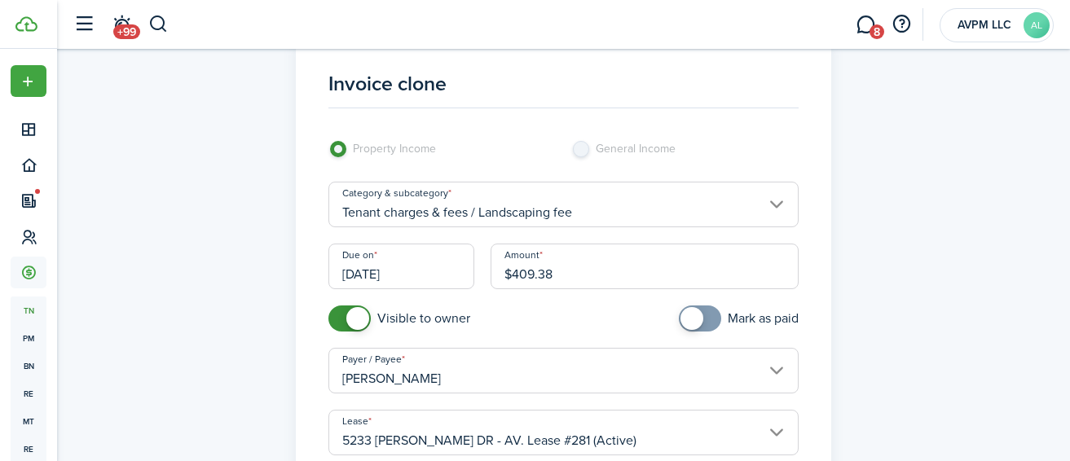
scroll to position [38, 0]
click at [629, 212] on input "Tenant charges & fees / Landscaping fee" at bounding box center [564, 204] width 470 height 46
type input "$409.38"
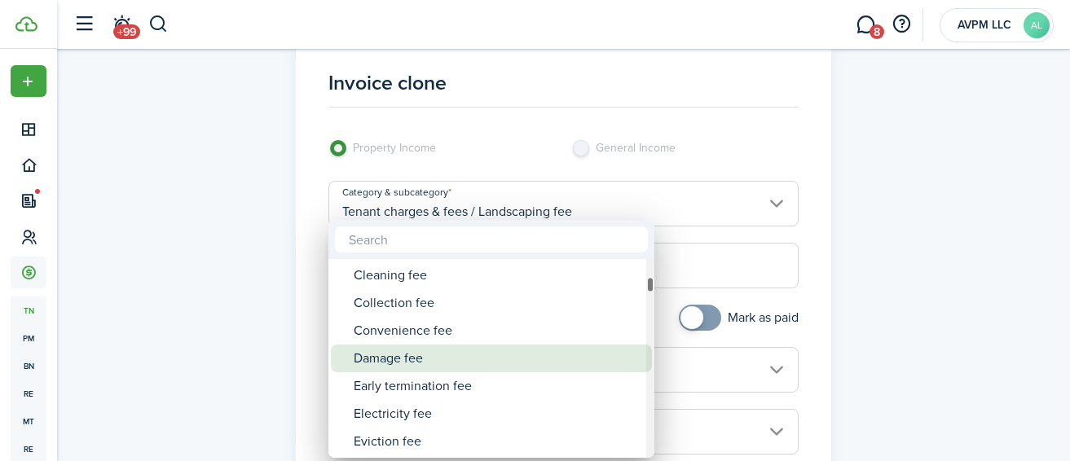
click at [523, 353] on div "Damage fee" at bounding box center [498, 359] width 289 height 28
type input "Tenant charges & fees / Damage fee"
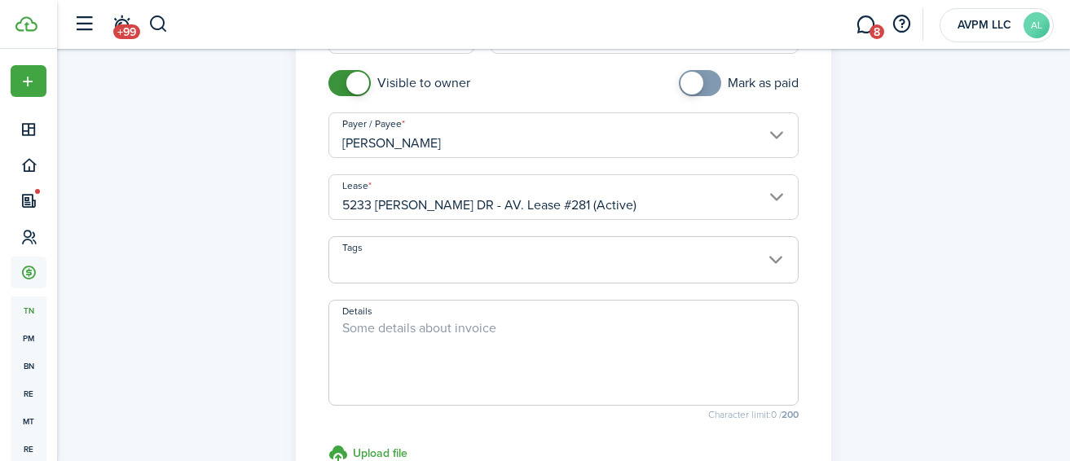
scroll to position [291, 0]
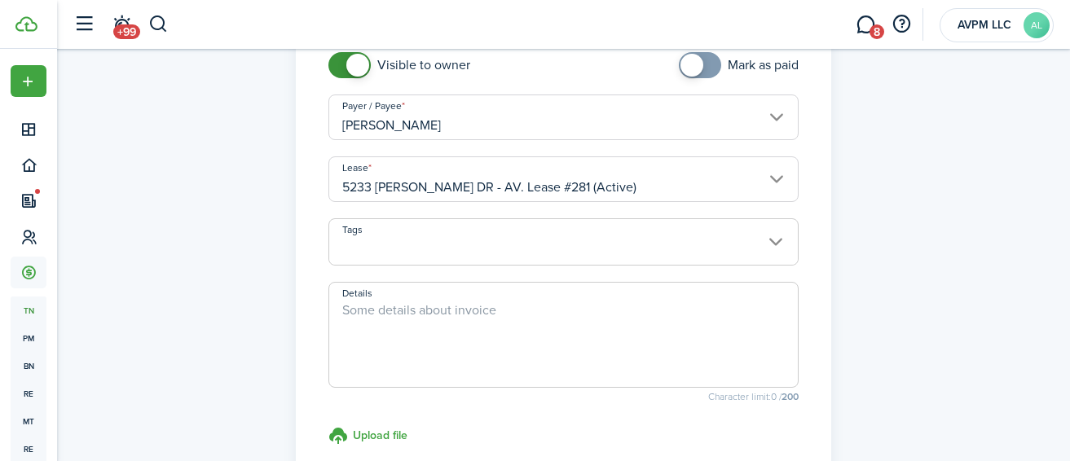
click at [521, 320] on textarea "Details" at bounding box center [563, 340] width 469 height 78
click at [339, 311] on textarea "Stove top" at bounding box center [563, 340] width 469 height 78
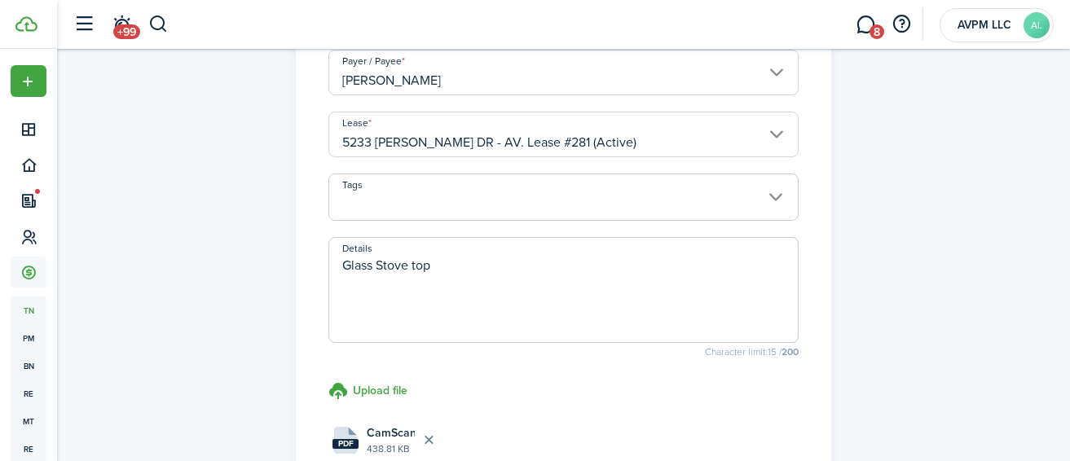
scroll to position [337, 0]
click at [379, 269] on textarea "Glass Stove top" at bounding box center [563, 294] width 469 height 78
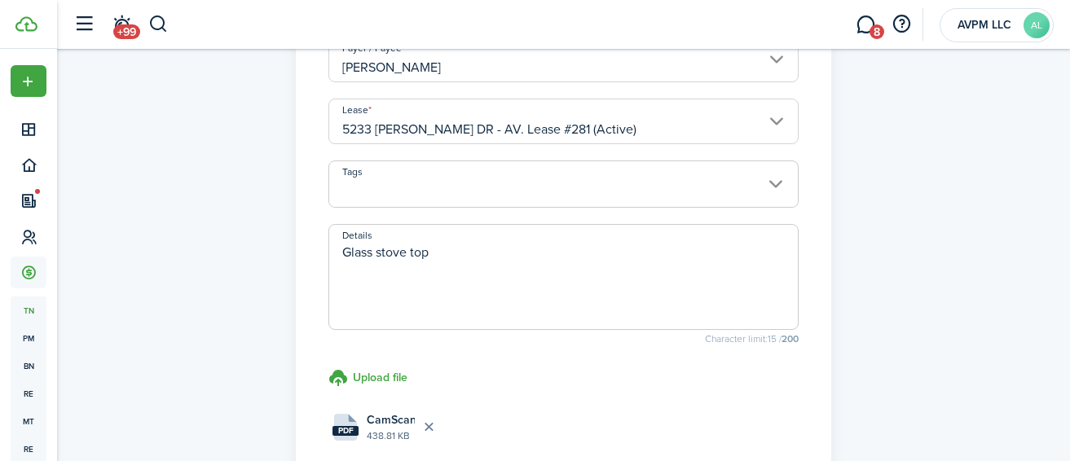
scroll to position [412, 0]
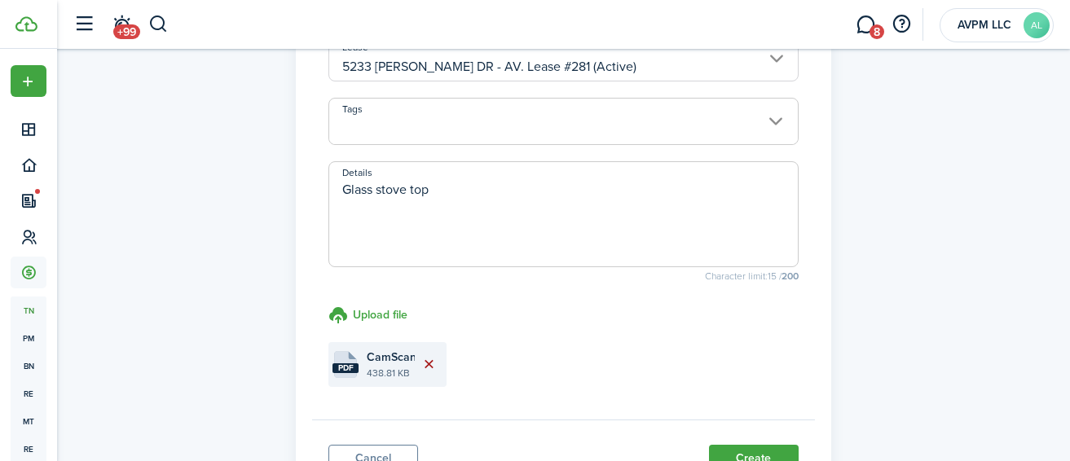
type textarea "Glass stove top"
click at [433, 365] on button "Delete file" at bounding box center [429, 365] width 28 height 28
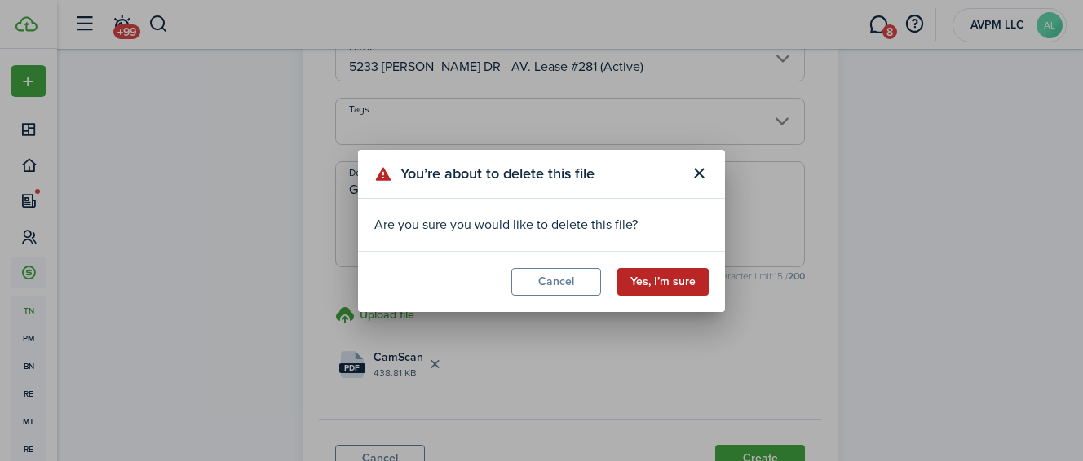
click at [674, 283] on button "Yes, I’m sure" at bounding box center [662, 282] width 91 height 28
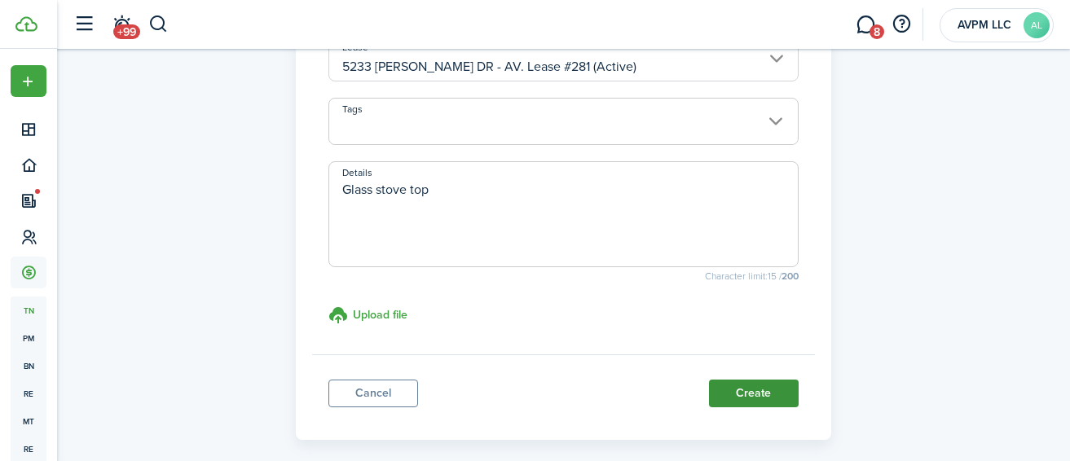
click at [750, 394] on button "Create" at bounding box center [754, 394] width 90 height 28
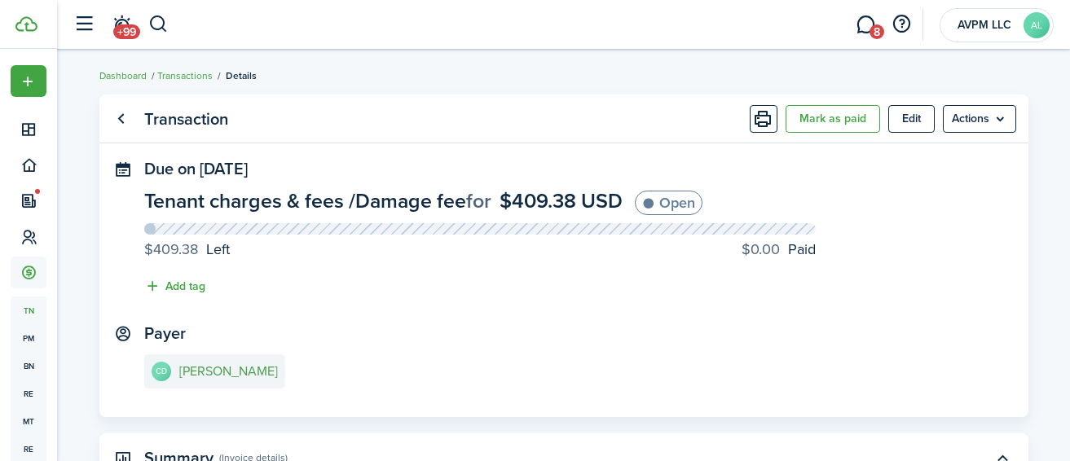
click at [251, 368] on e-details-info-title "[PERSON_NAME]" at bounding box center [228, 371] width 99 height 15
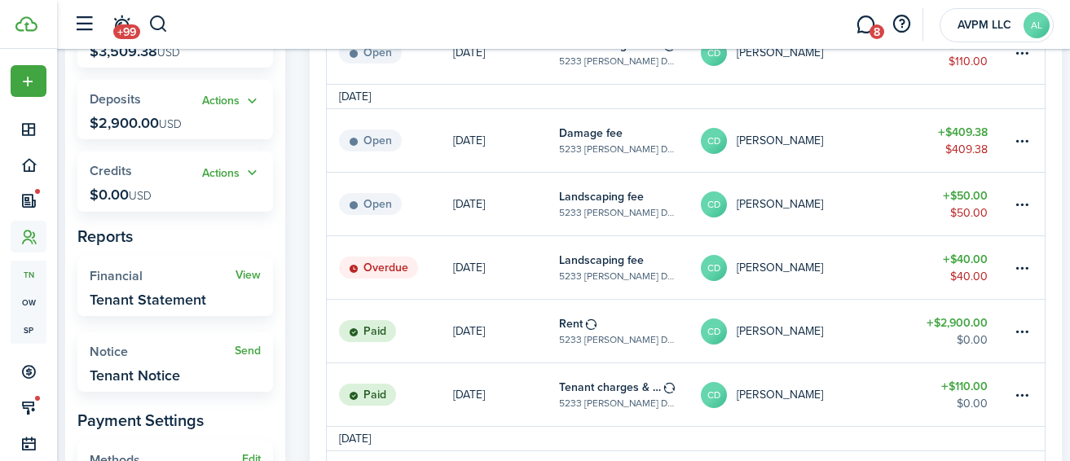
scroll to position [323, 0]
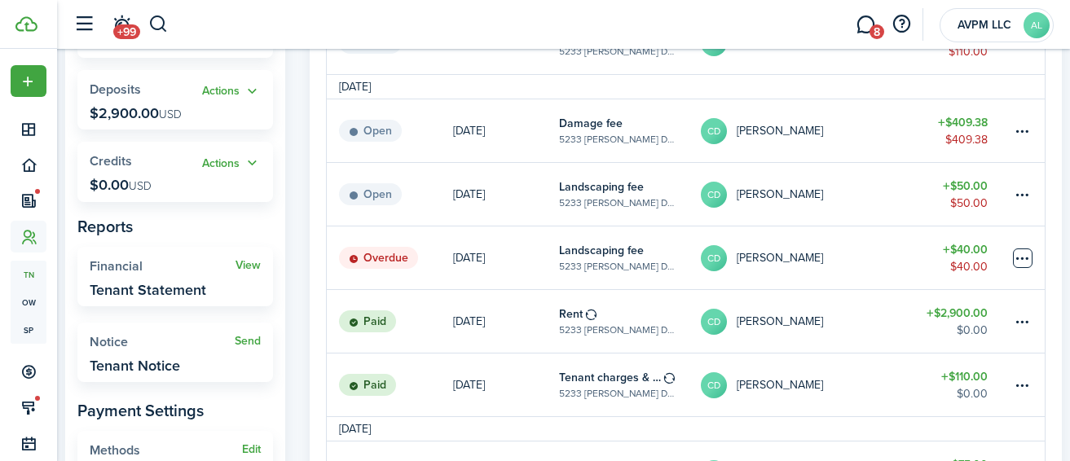
click at [1024, 255] on table-menu-btn-icon at bounding box center [1023, 259] width 20 height 20
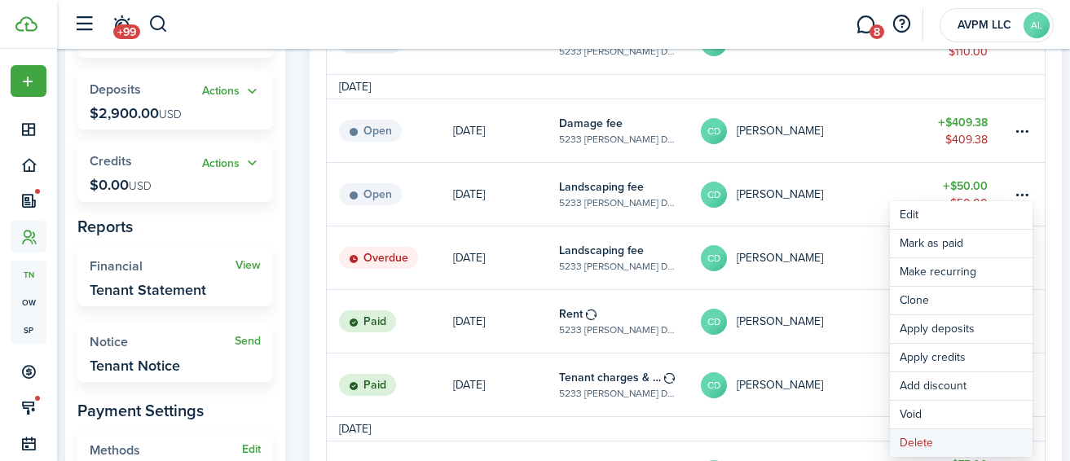
click at [947, 443] on button "Delete" at bounding box center [961, 444] width 143 height 28
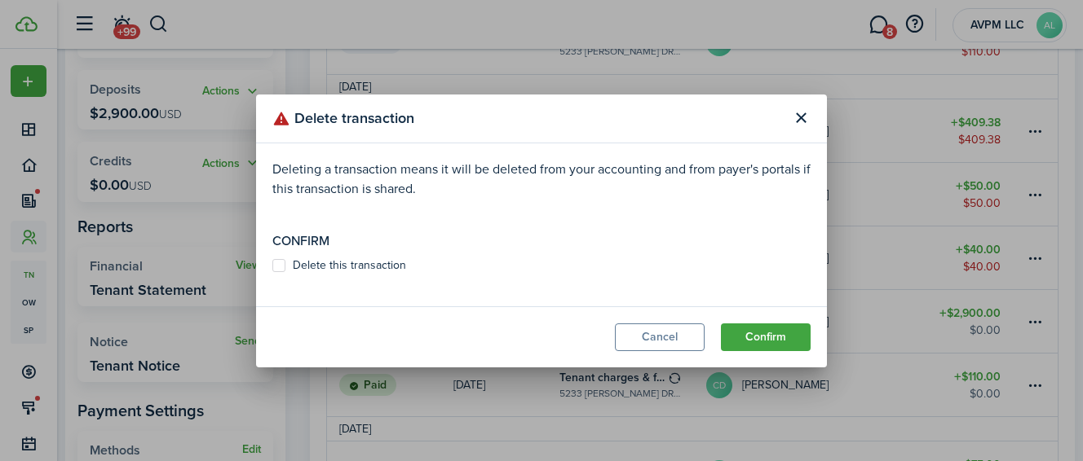
click at [387, 268] on label "Delete this transaction" at bounding box center [339, 265] width 134 height 13
click at [272, 266] on input "Delete this transaction" at bounding box center [271, 265] width 1 height 1
checkbox input "true"
click at [744, 339] on button "Confirm" at bounding box center [766, 338] width 90 height 28
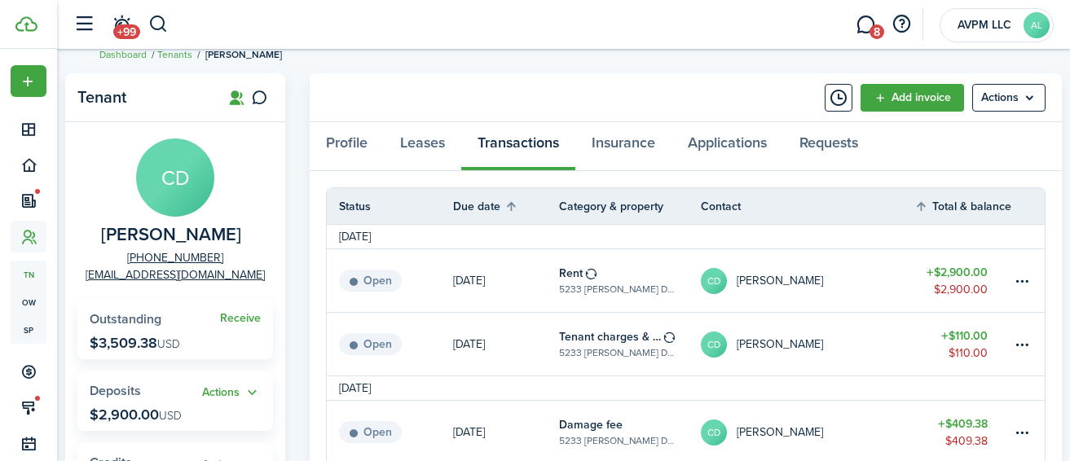
scroll to position [3, 0]
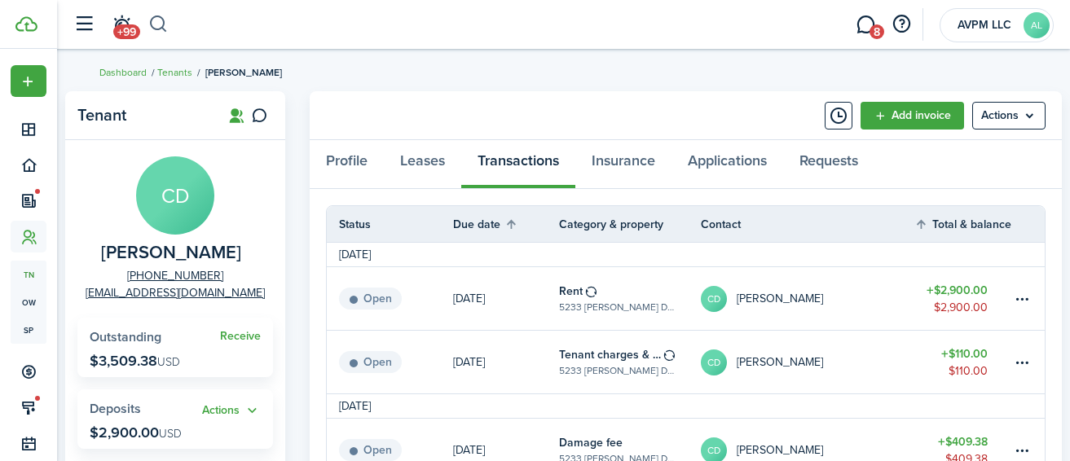
click at [160, 20] on button "button" at bounding box center [158, 25] width 20 height 28
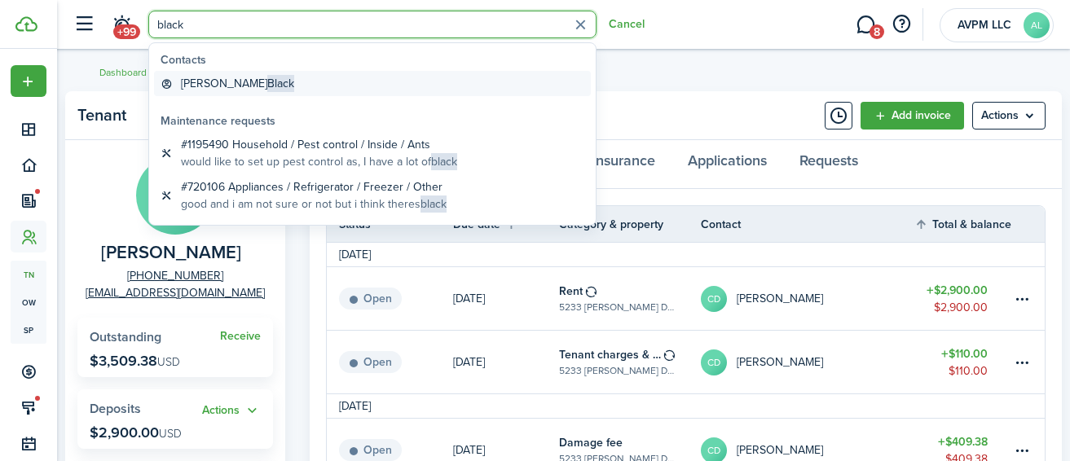
type input "black"
click at [267, 79] on span "Black" at bounding box center [280, 83] width 27 height 17
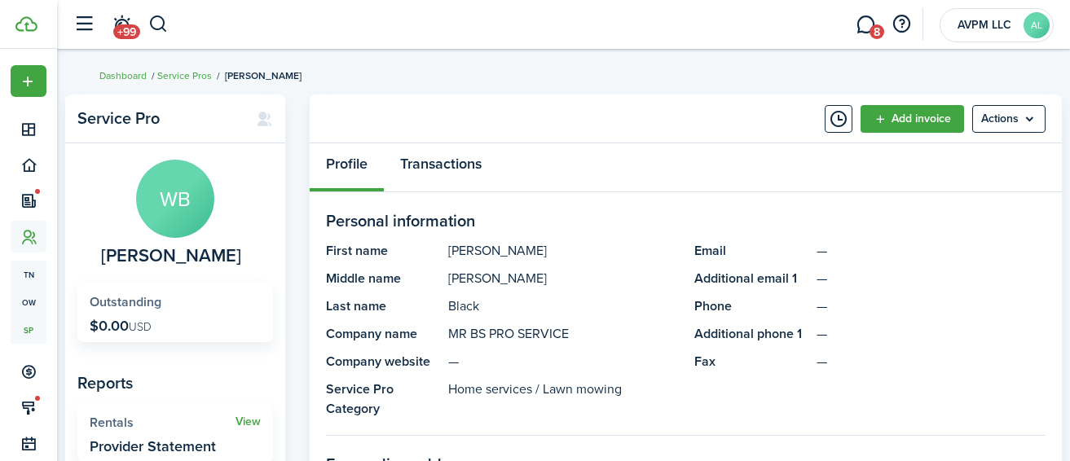
click at [457, 166] on link "Transactions" at bounding box center [441, 167] width 114 height 49
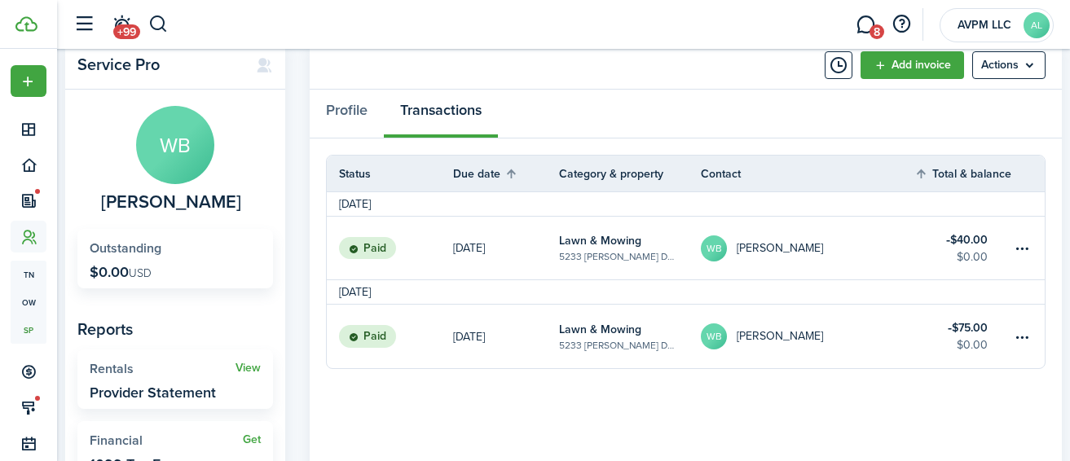
scroll to position [73, 0]
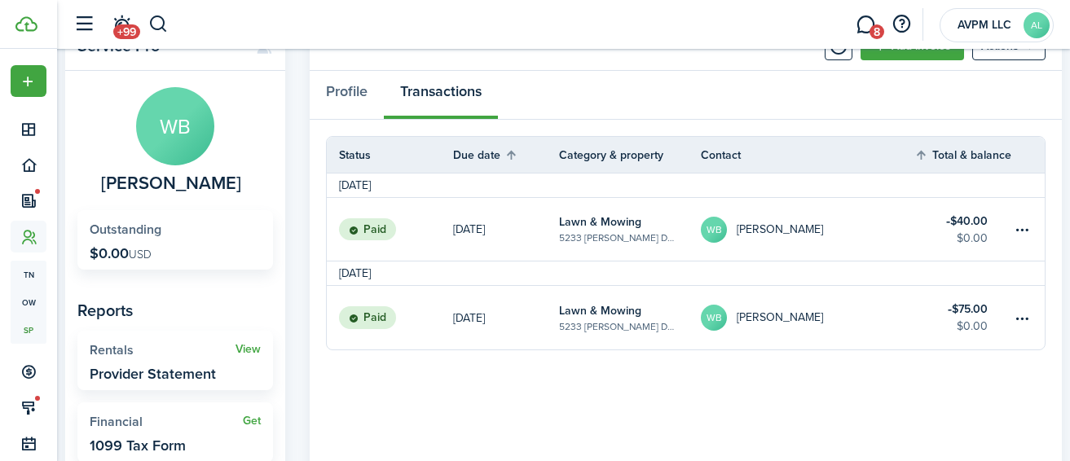
click at [972, 220] on table-amount-title "$40.00" at bounding box center [968, 221] width 42 height 17
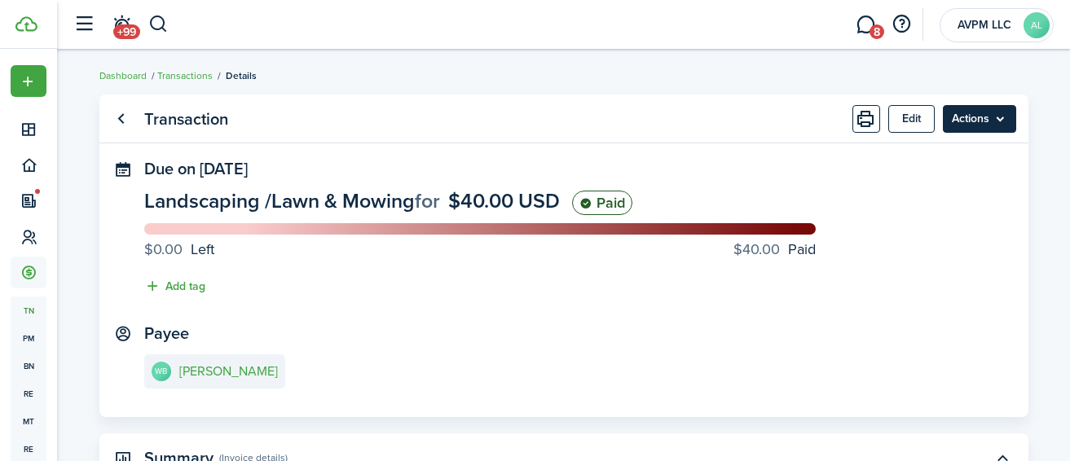
click at [989, 122] on menu-btn "Actions" at bounding box center [979, 119] width 73 height 28
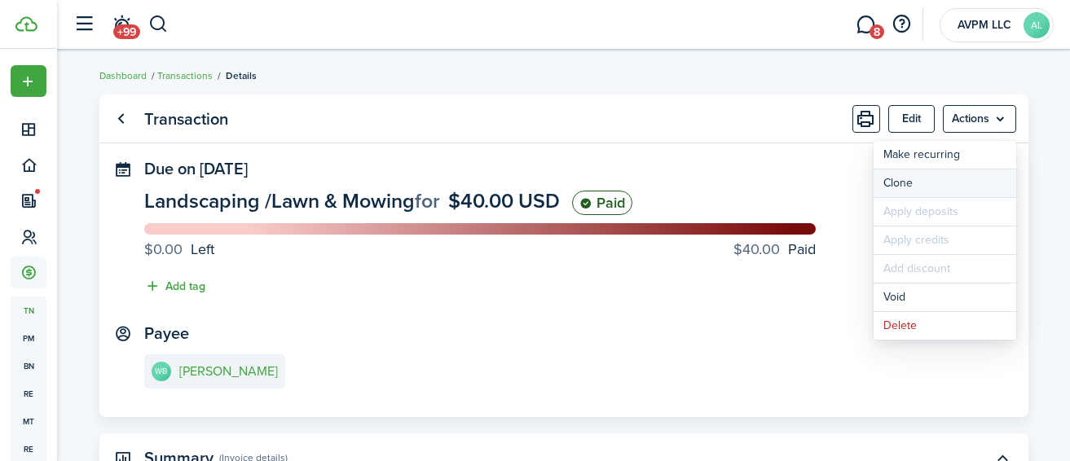
click at [934, 184] on link "Clone" at bounding box center [945, 184] width 143 height 28
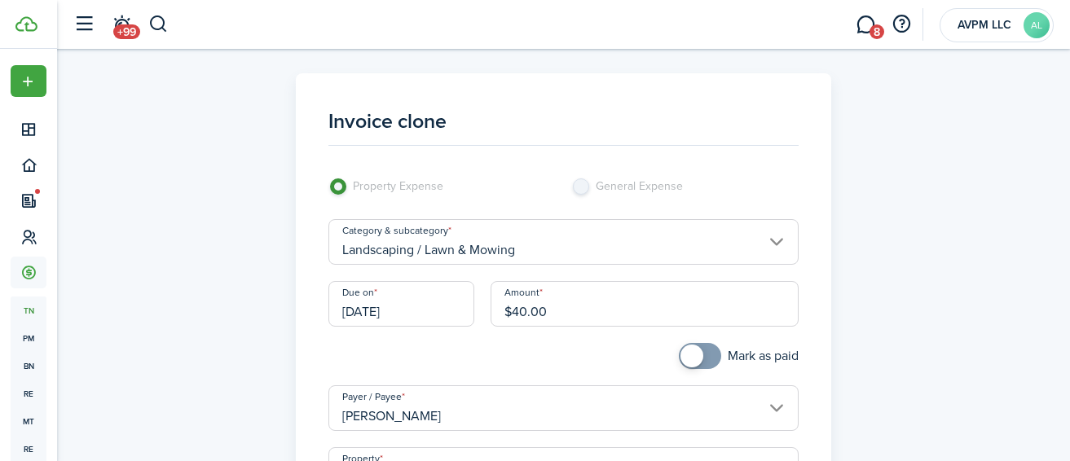
click at [453, 312] on input "[DATE]" at bounding box center [402, 304] width 146 height 46
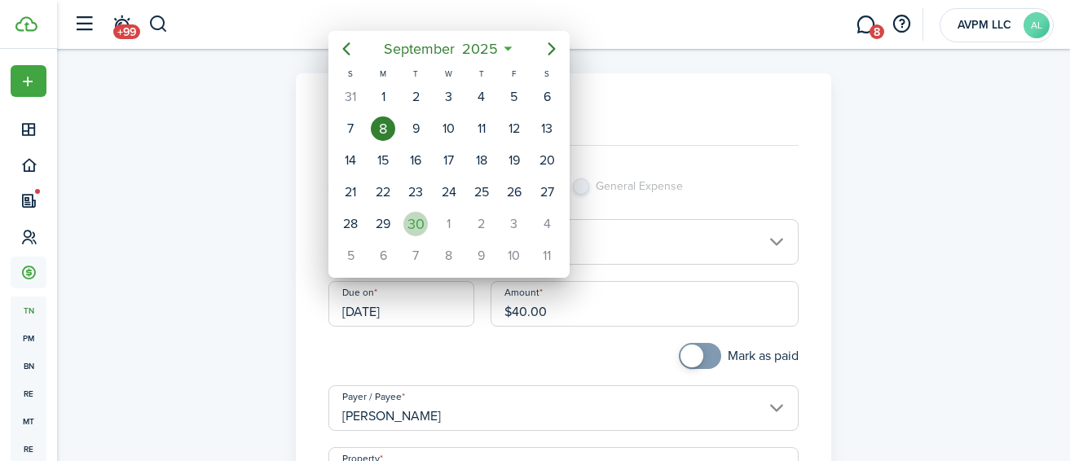
click at [408, 228] on div "30" at bounding box center [416, 224] width 24 height 24
type input "[DATE]"
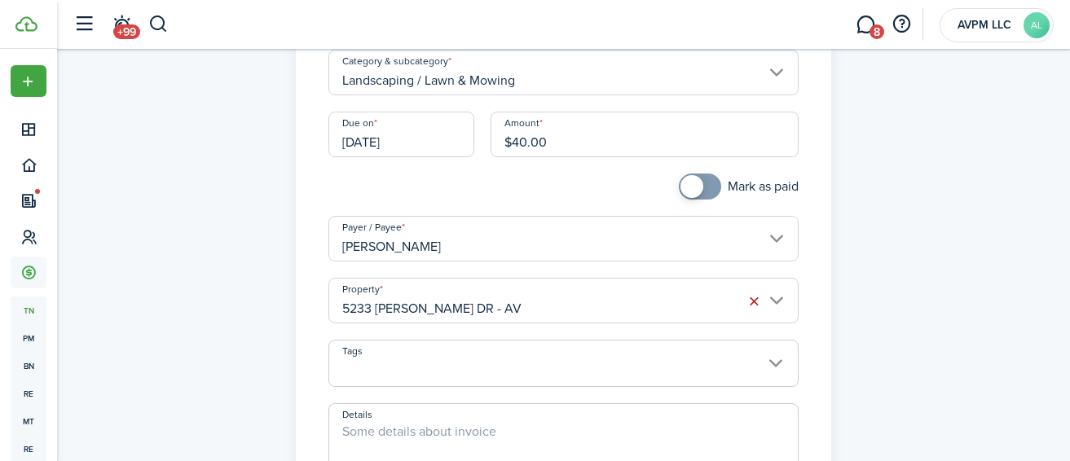
scroll to position [197, 0]
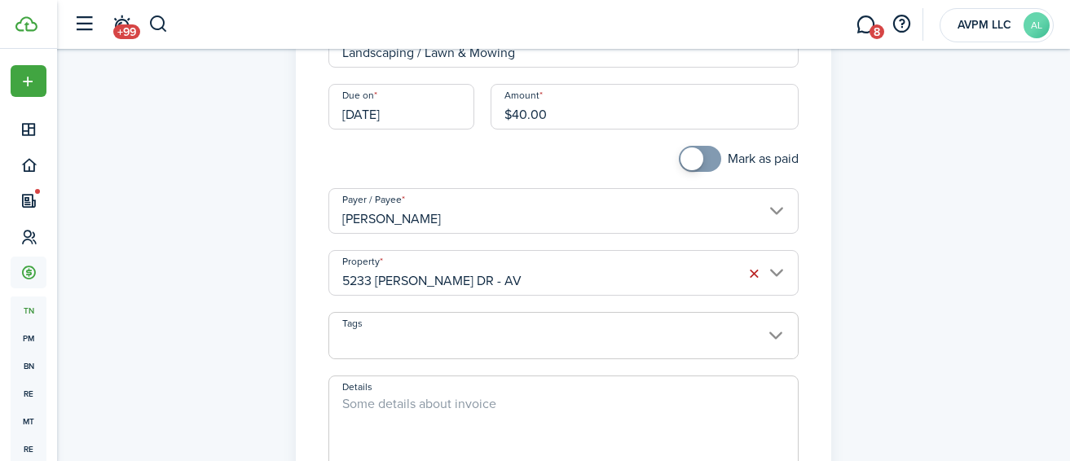
checkbox input "true"
click at [703, 155] on span at bounding box center [700, 159] width 16 height 26
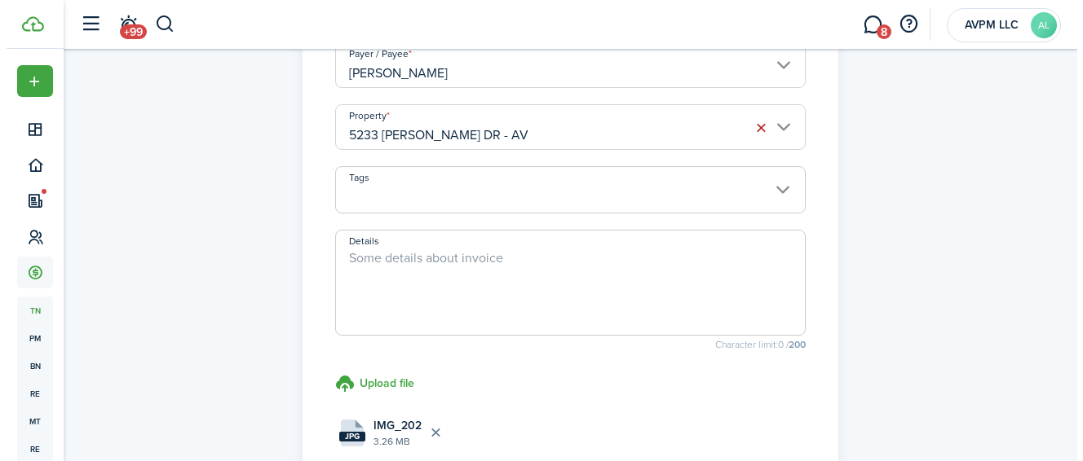
scroll to position [501, 0]
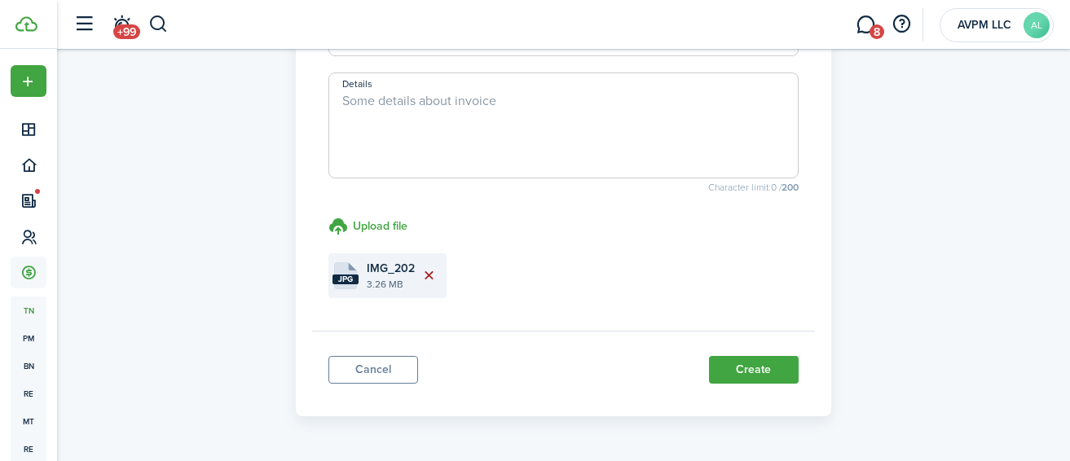
click at [430, 276] on button "Delete file" at bounding box center [429, 276] width 28 height 28
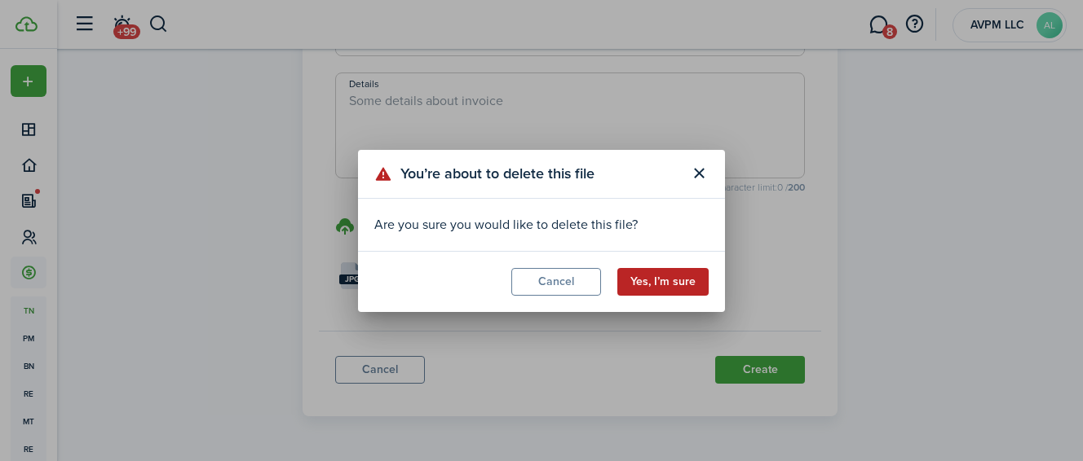
click at [658, 282] on button "Yes, I’m sure" at bounding box center [662, 282] width 91 height 28
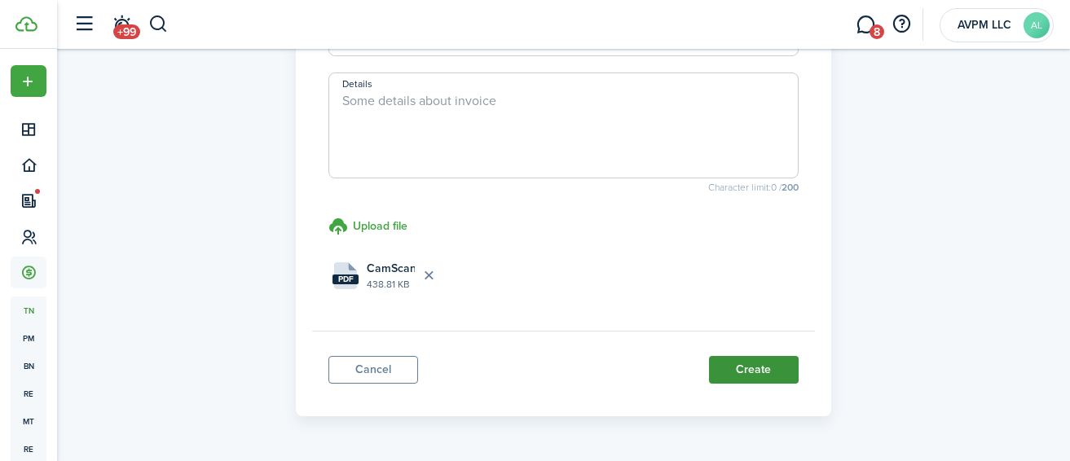
click at [757, 363] on button "Create" at bounding box center [754, 370] width 90 height 28
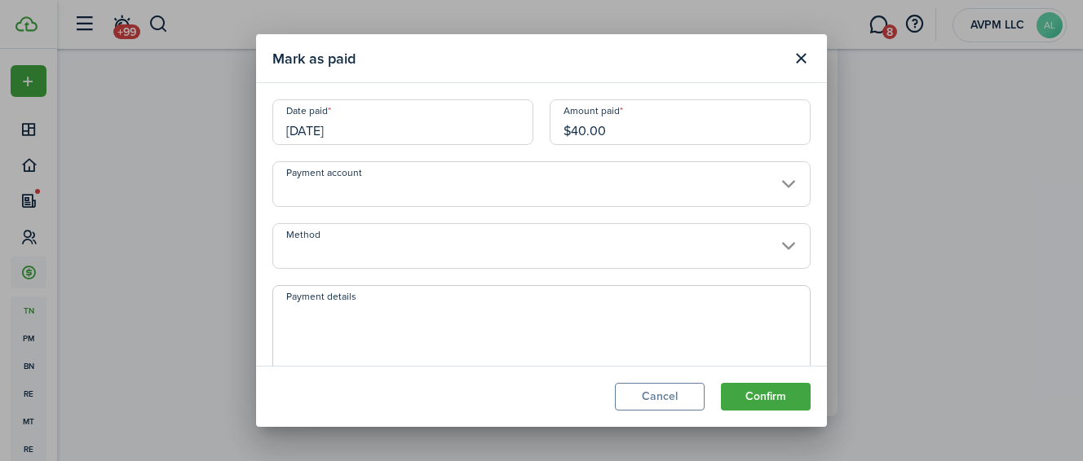
click at [557, 186] on input "Payment account" at bounding box center [541, 184] width 538 height 46
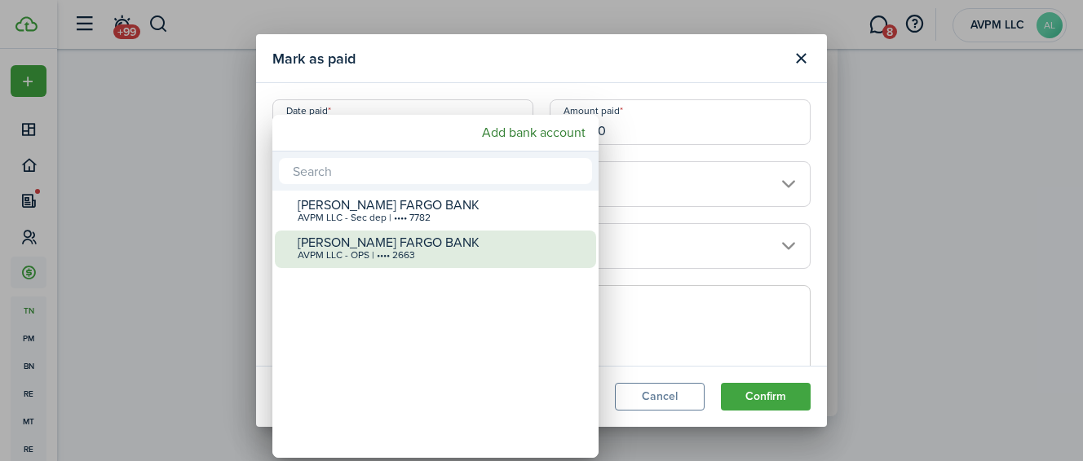
click at [515, 257] on div "AVPM LLC - OPS | •••• 2663" at bounding box center [442, 255] width 289 height 11
type input "•••• •••• •••• 2663"
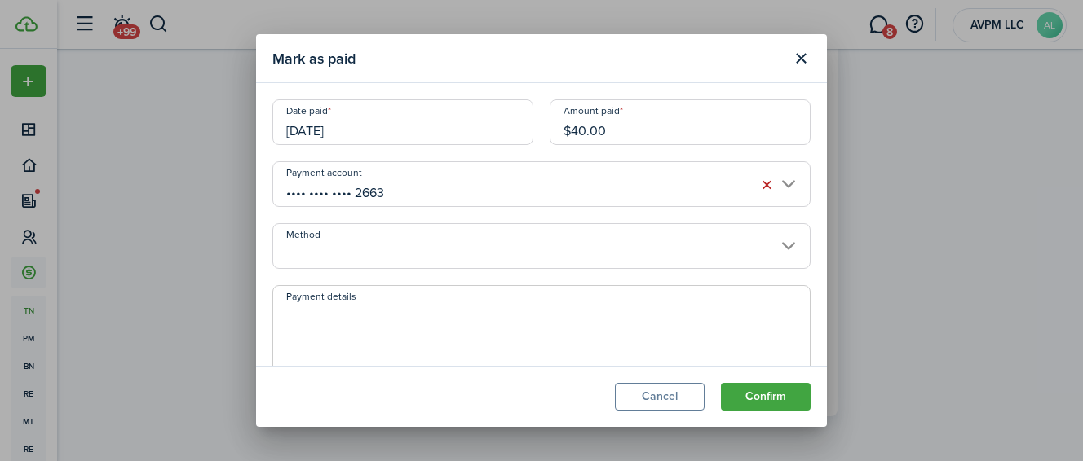
click at [539, 253] on input "Method" at bounding box center [541, 246] width 538 height 46
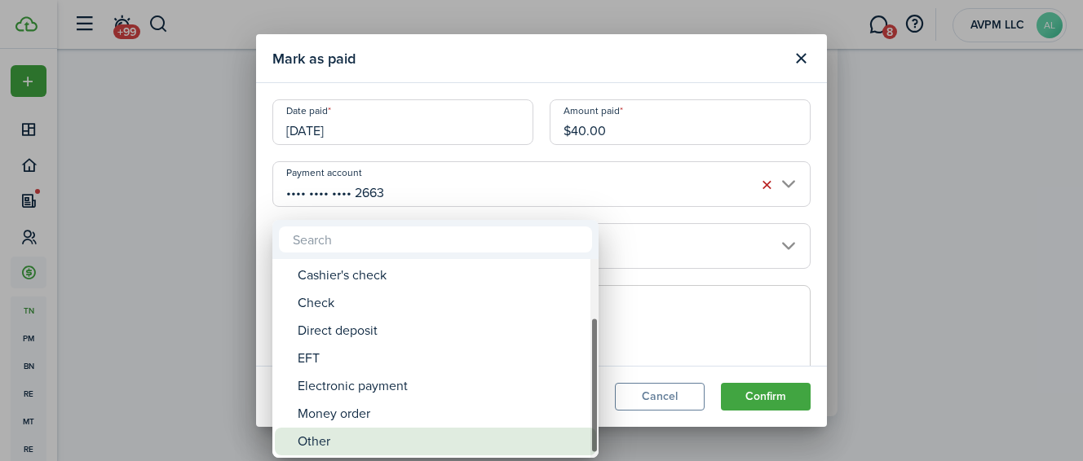
drag, startPoint x: 504, startPoint y: 452, endPoint x: 505, endPoint y: 443, distance: 9.1
click at [504, 452] on div "Other" at bounding box center [442, 442] width 289 height 28
type input "Other"
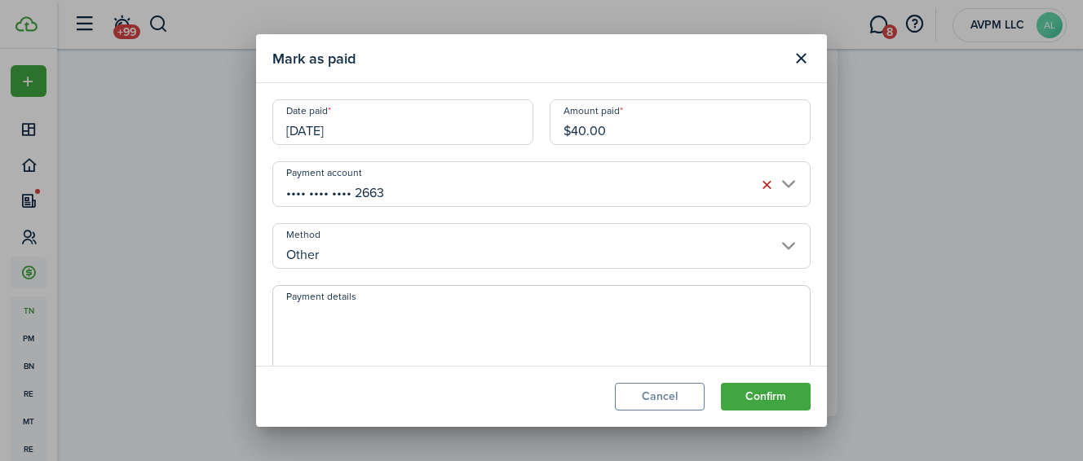
click at [488, 320] on textarea "Payment details" at bounding box center [541, 343] width 536 height 78
type textarea "zelle"
click at [761, 395] on button "Confirm" at bounding box center [766, 397] width 90 height 28
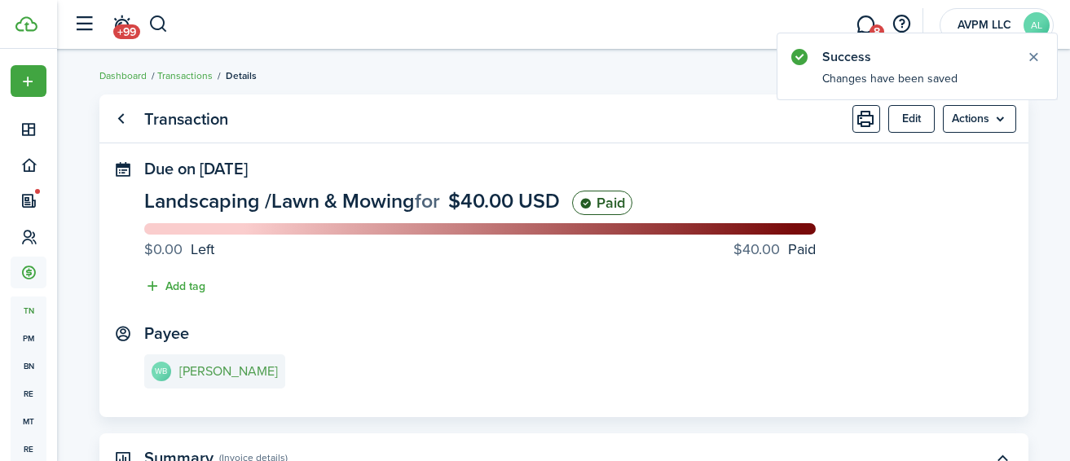
click at [227, 368] on e-details-info-title "[PERSON_NAME]" at bounding box center [228, 371] width 99 height 15
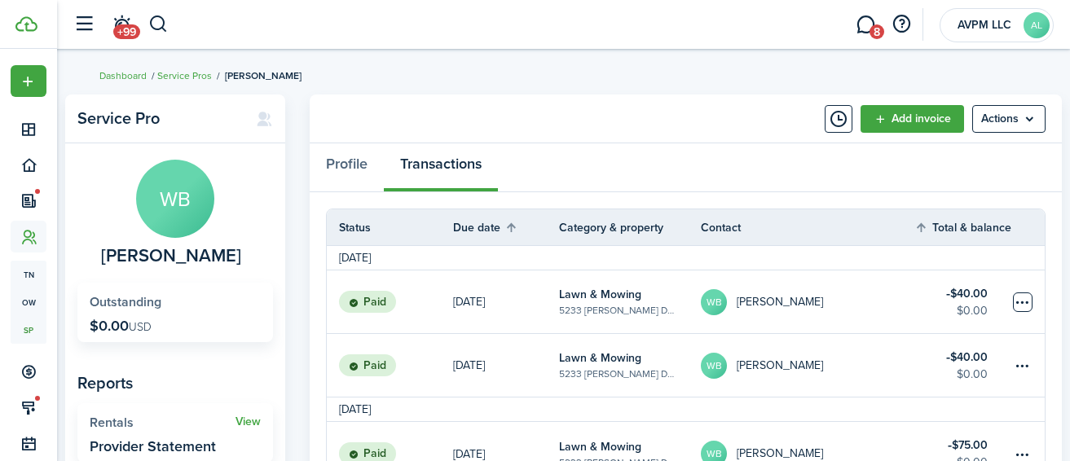
click at [1019, 297] on table-menu-btn-icon at bounding box center [1023, 303] width 20 height 20
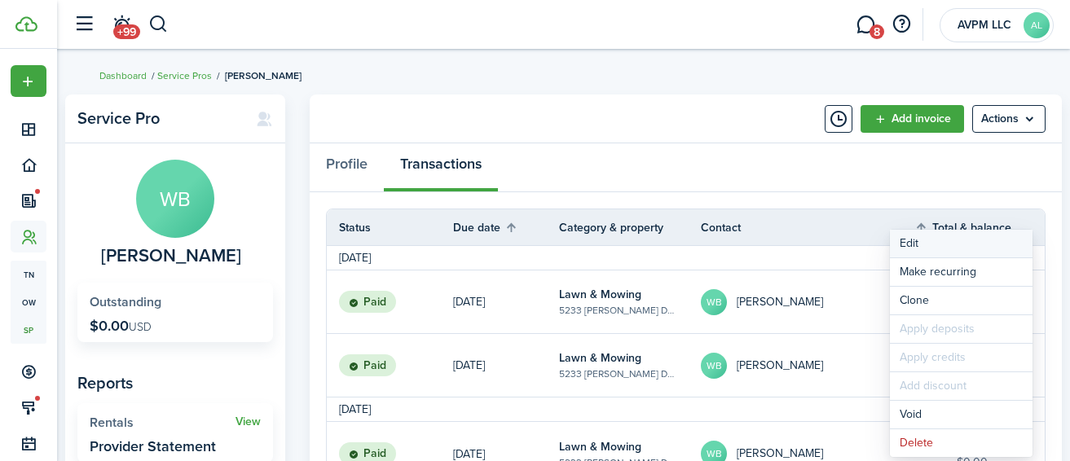
click at [964, 252] on button "Edit" at bounding box center [961, 244] width 143 height 28
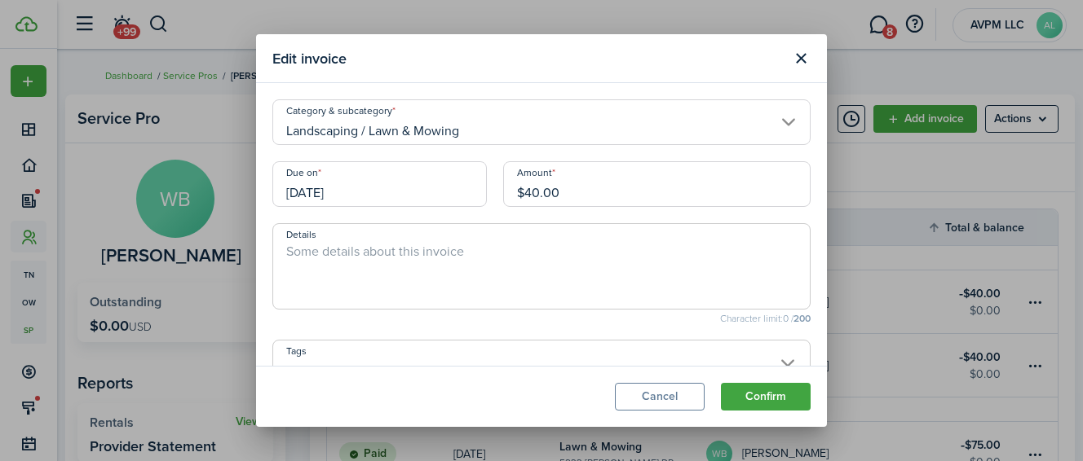
click at [528, 191] on input "$40.00" at bounding box center [656, 184] width 307 height 46
type input "$50.00"
click at [779, 392] on button "Confirm" at bounding box center [766, 397] width 90 height 28
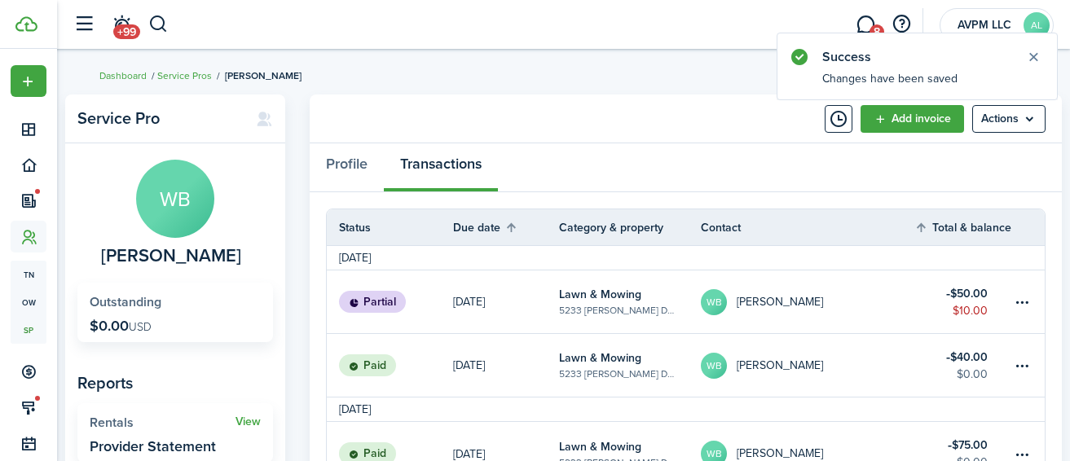
click at [975, 300] on table-amount-title "$50.00" at bounding box center [968, 293] width 42 height 17
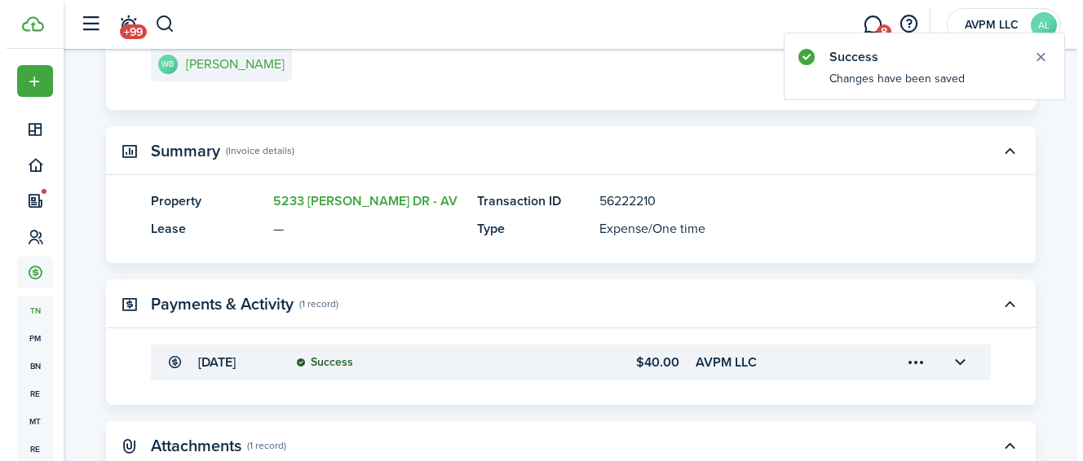
scroll to position [311, 0]
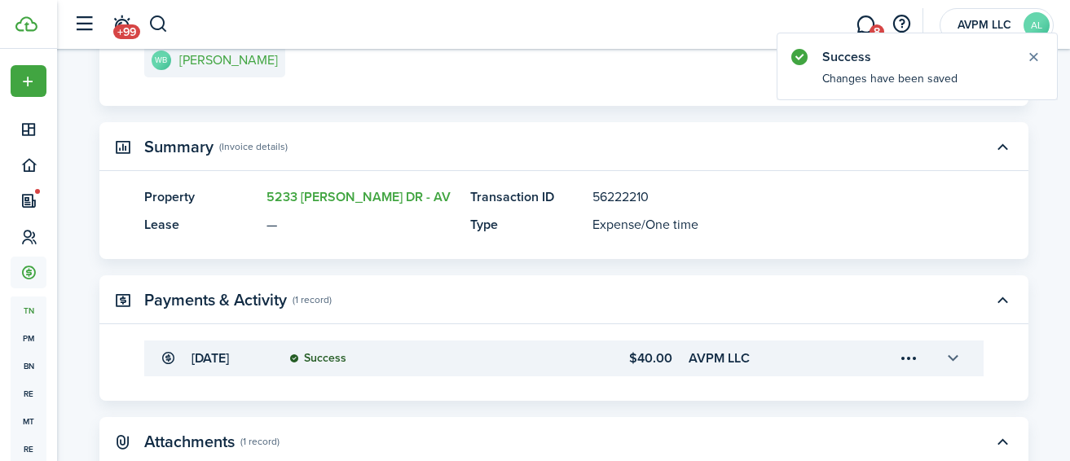
click at [952, 373] on button "button" at bounding box center [954, 359] width 28 height 28
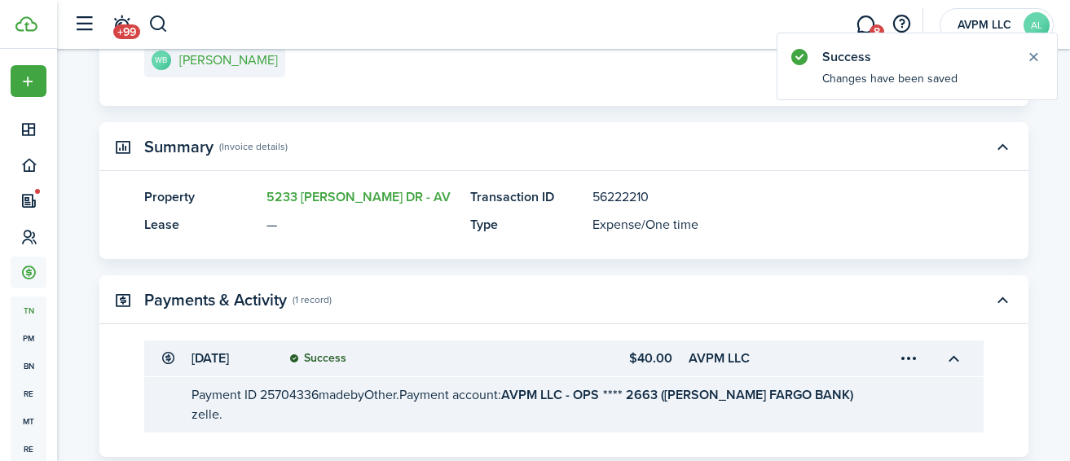
click at [905, 373] on menu-trigger-card "Open menu" at bounding box center [910, 359] width 28 height 28
click at [881, 394] on button "Edit" at bounding box center [852, 387] width 143 height 29
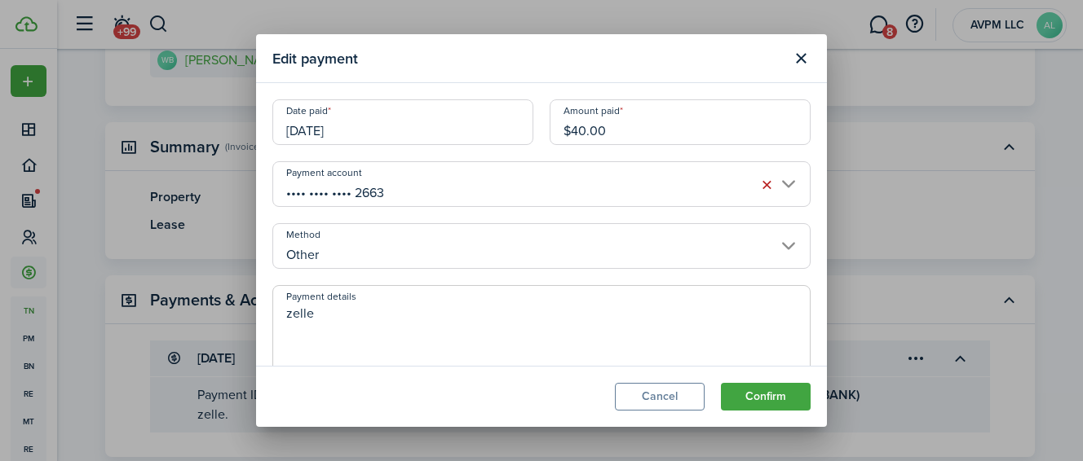
click at [572, 130] on input "$40.00" at bounding box center [679, 122] width 261 height 46
type input "$50.00"
click at [752, 400] on button "Confirm" at bounding box center [766, 397] width 90 height 28
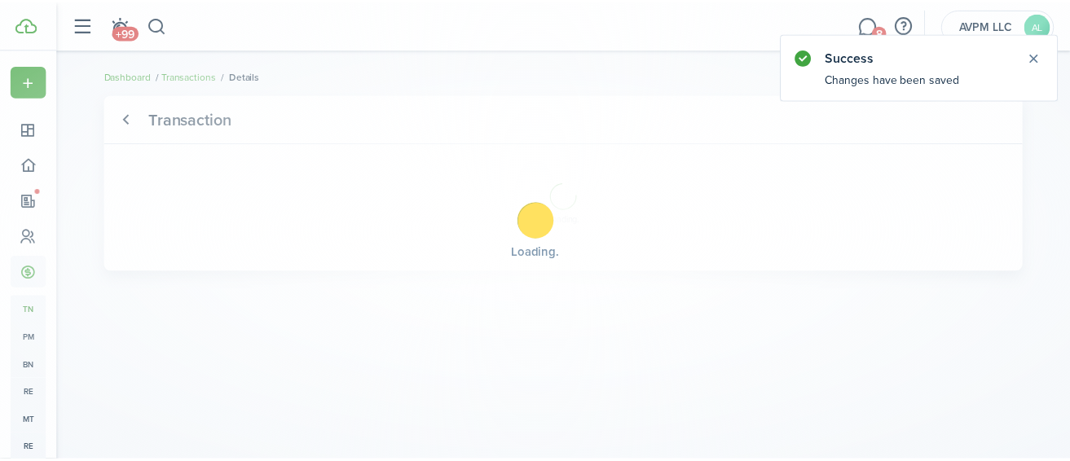
scroll to position [0, 0]
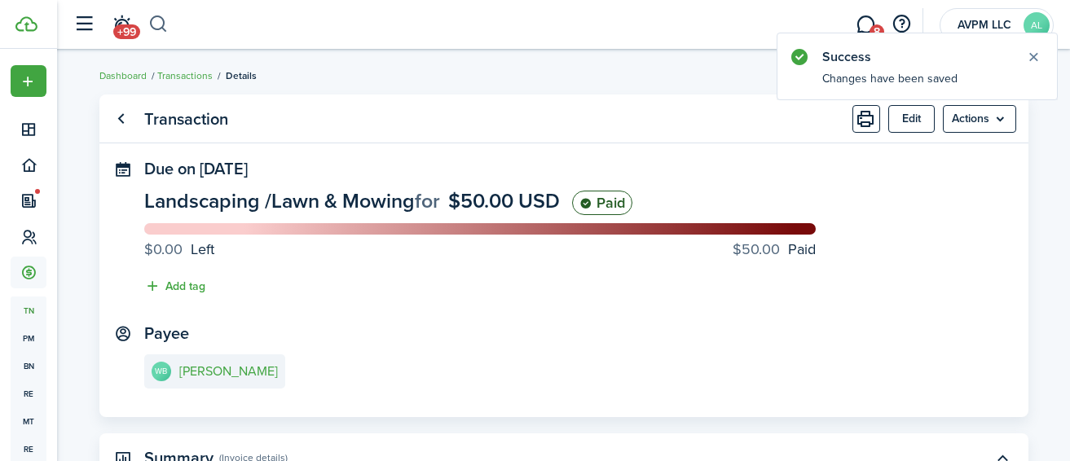
click at [159, 24] on button "button" at bounding box center [158, 25] width 20 height 28
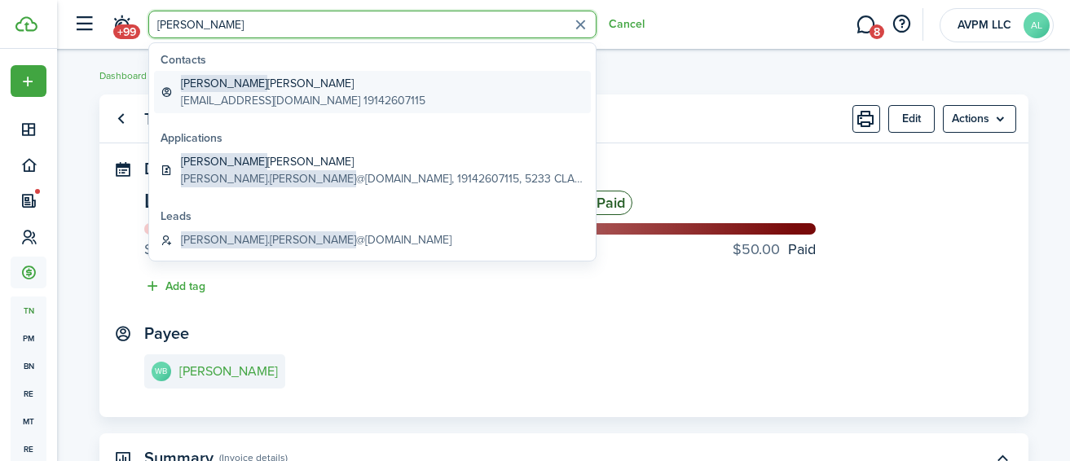
type input "[PERSON_NAME]"
click at [229, 78] on global-search-item-title "[PERSON_NAME]" at bounding box center [303, 83] width 245 height 17
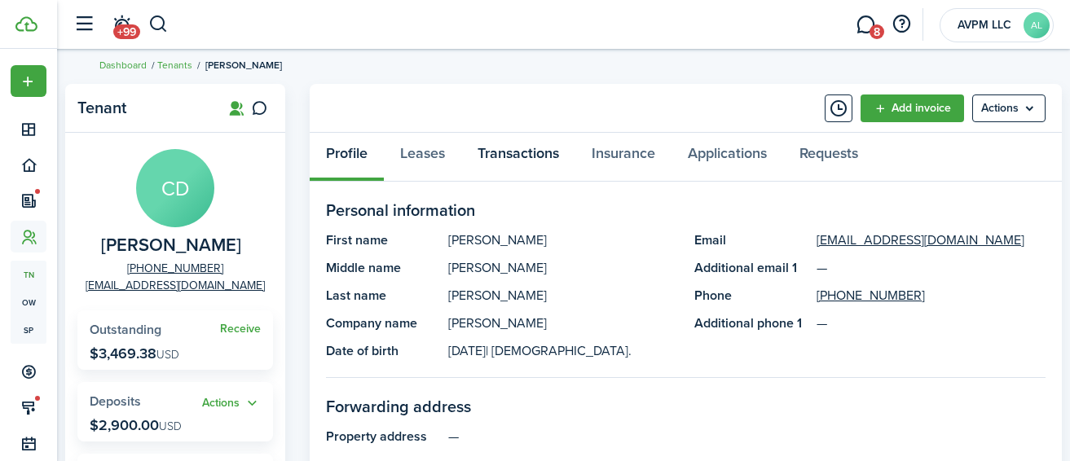
scroll to position [11, 0]
click at [503, 152] on link "Transactions" at bounding box center [518, 156] width 114 height 49
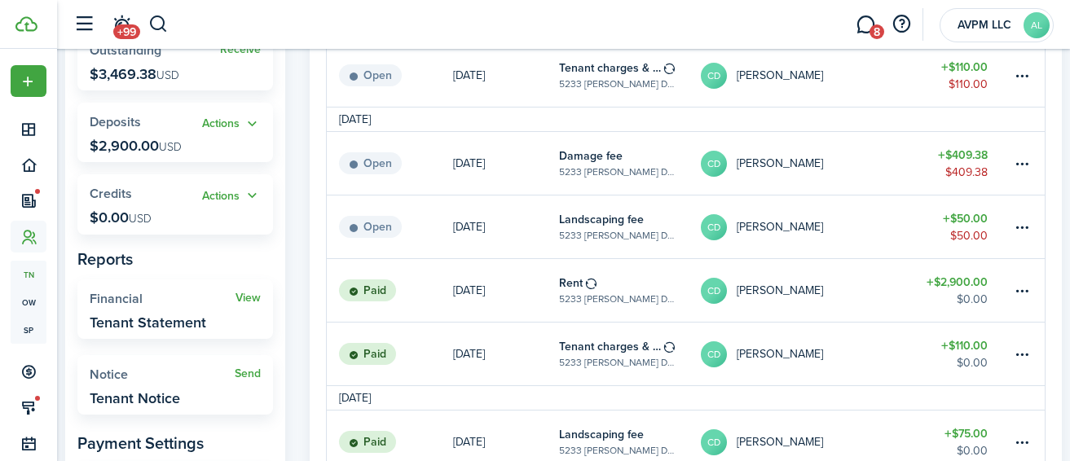
scroll to position [239, 0]
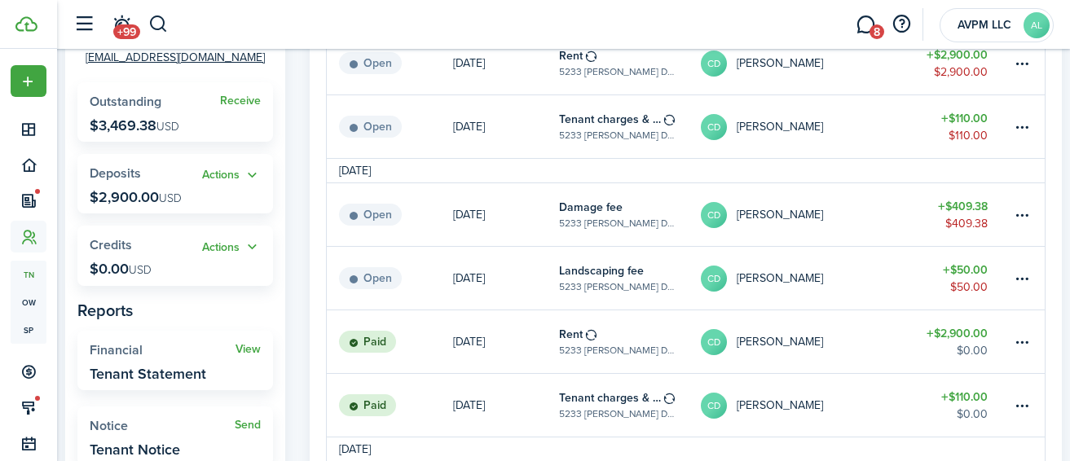
click at [971, 263] on table-amount-title "$50.00" at bounding box center [965, 270] width 45 height 17
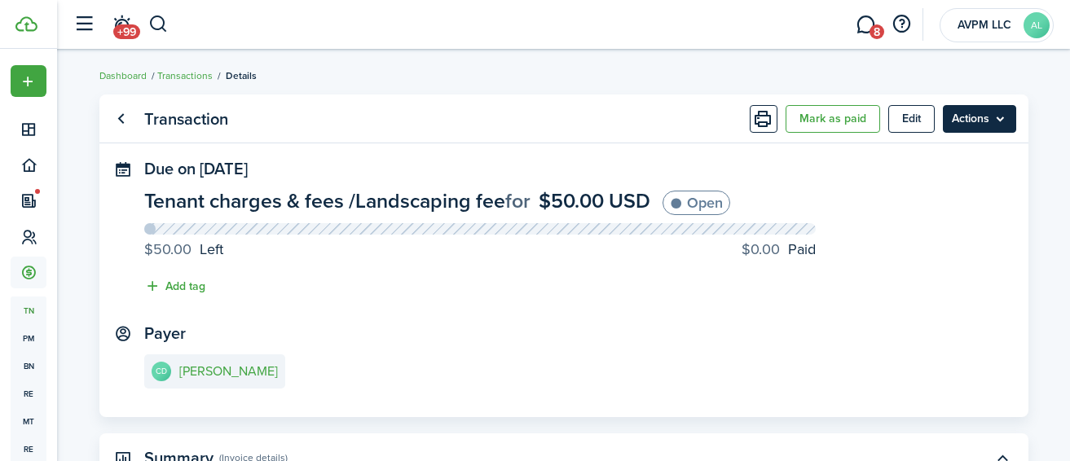
click at [961, 117] on menu-btn "Actions" at bounding box center [979, 119] width 73 height 28
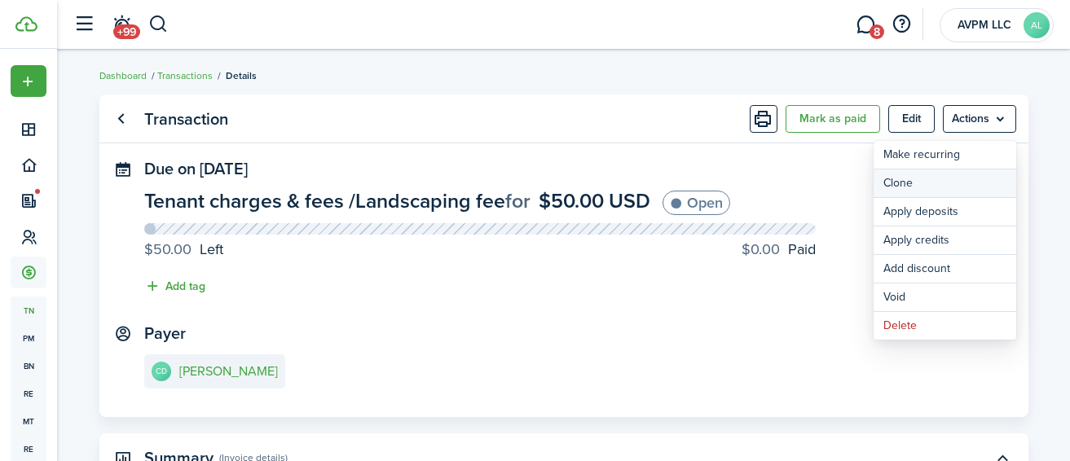
click at [942, 176] on link "Clone" at bounding box center [945, 184] width 143 height 28
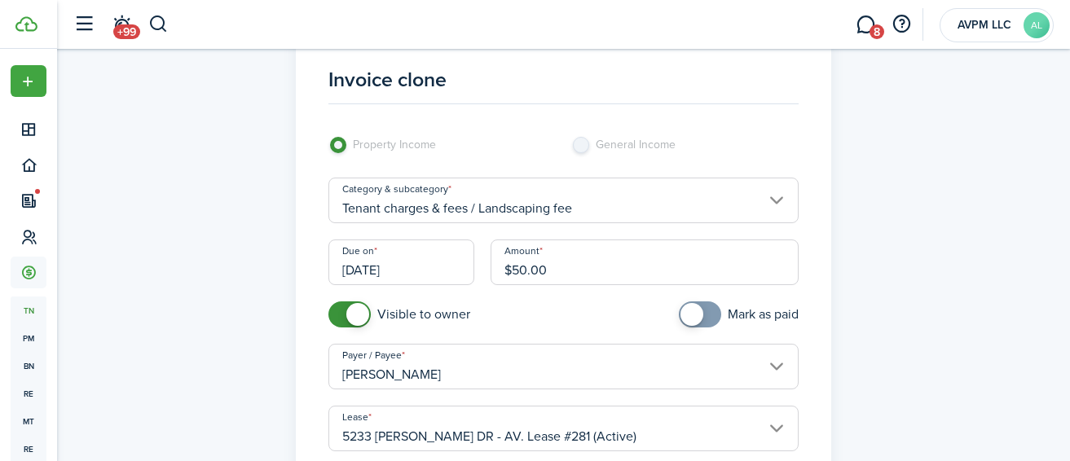
scroll to position [44, 0]
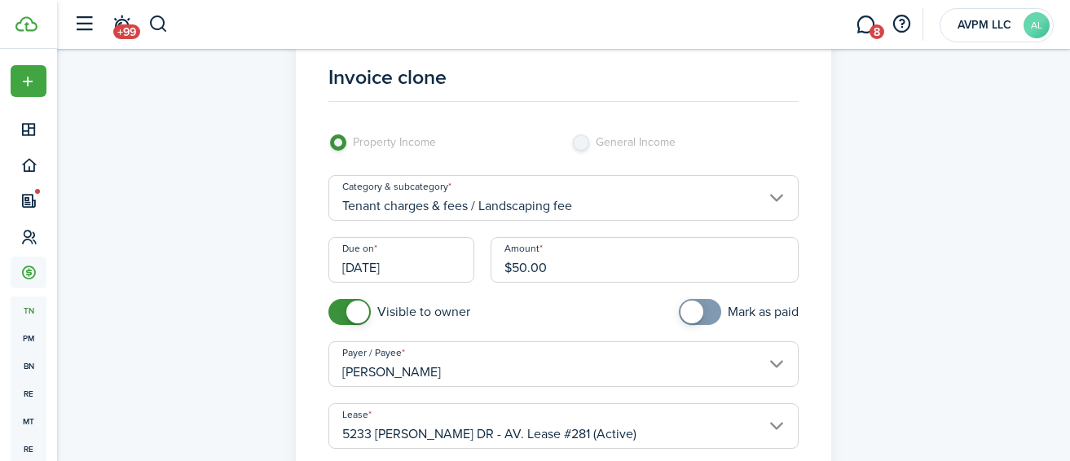
click at [445, 271] on input "[DATE]" at bounding box center [402, 260] width 146 height 46
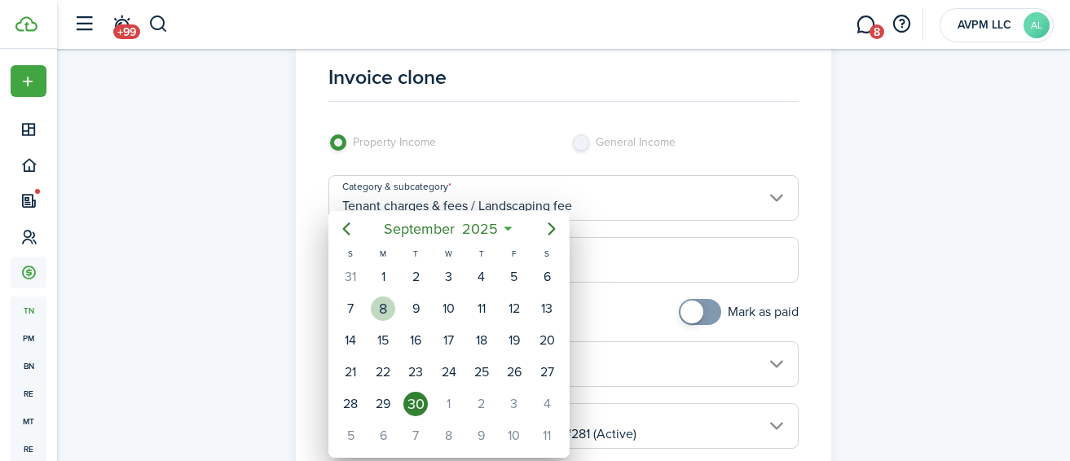
click at [384, 310] on div "8" at bounding box center [383, 309] width 24 height 24
type input "[DATE]"
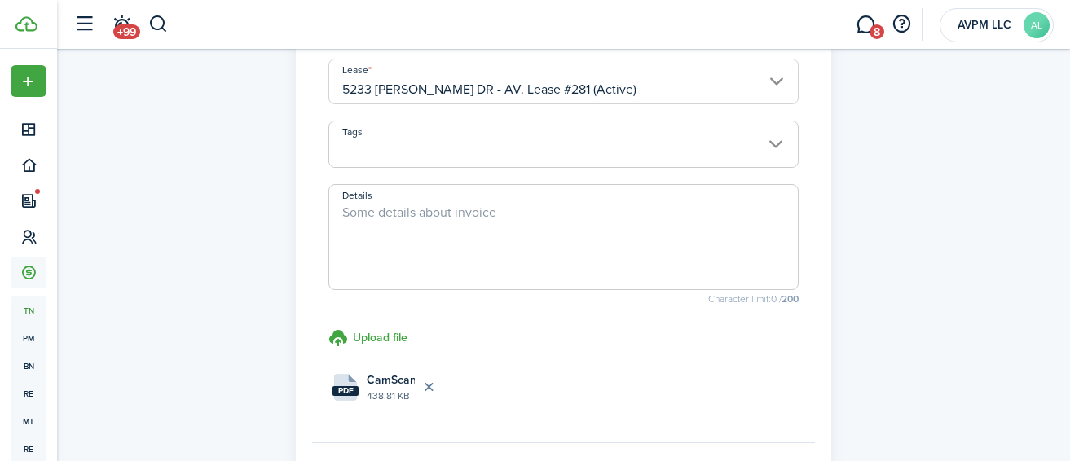
scroll to position [421, 0]
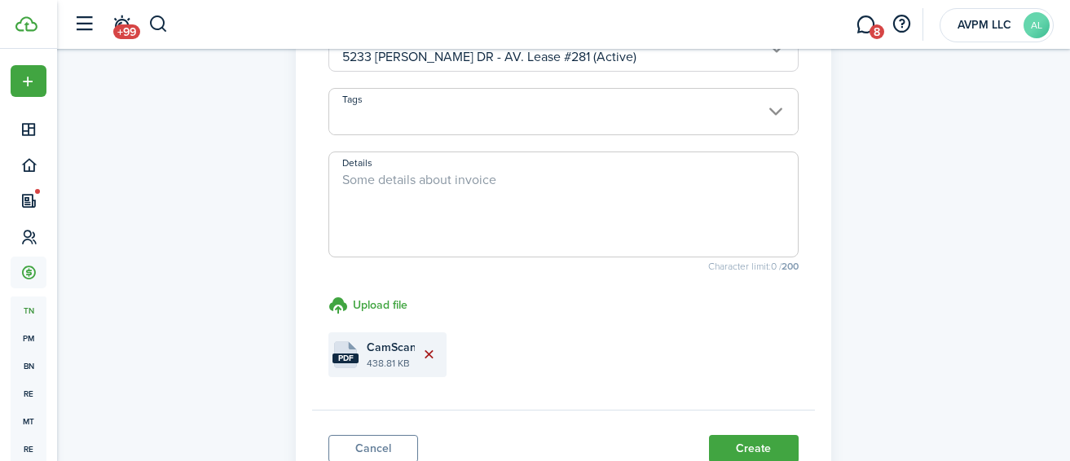
click at [427, 354] on button "Delete file" at bounding box center [429, 355] width 28 height 28
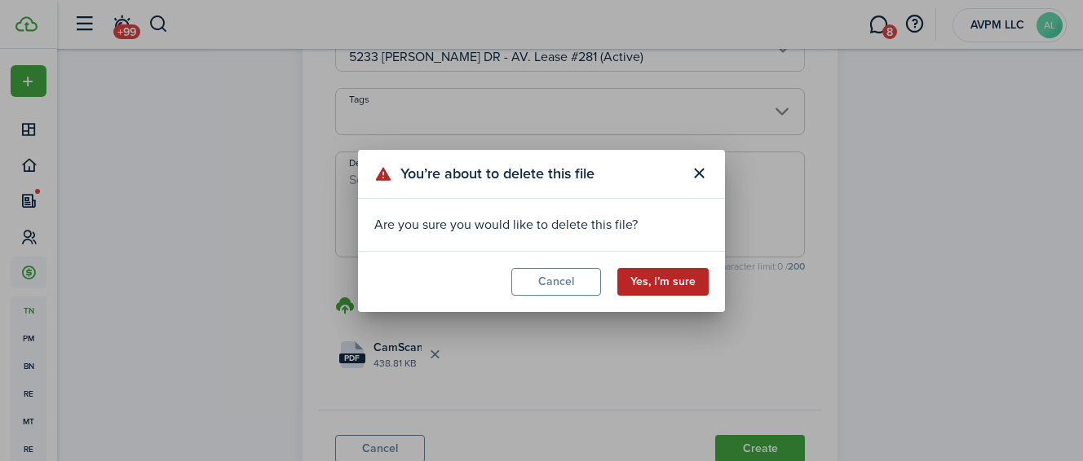
click at [676, 285] on button "Yes, I’m sure" at bounding box center [662, 282] width 91 height 28
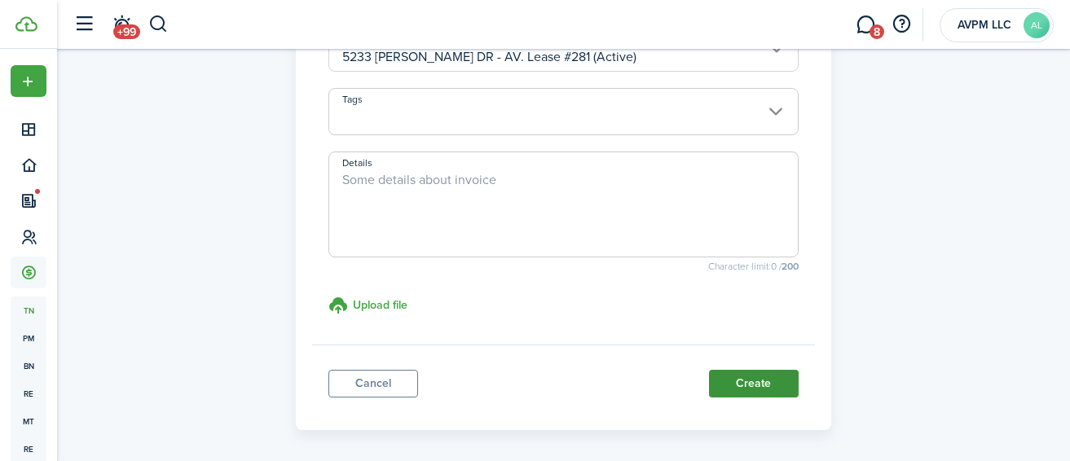
click at [771, 383] on button "Create" at bounding box center [754, 384] width 90 height 28
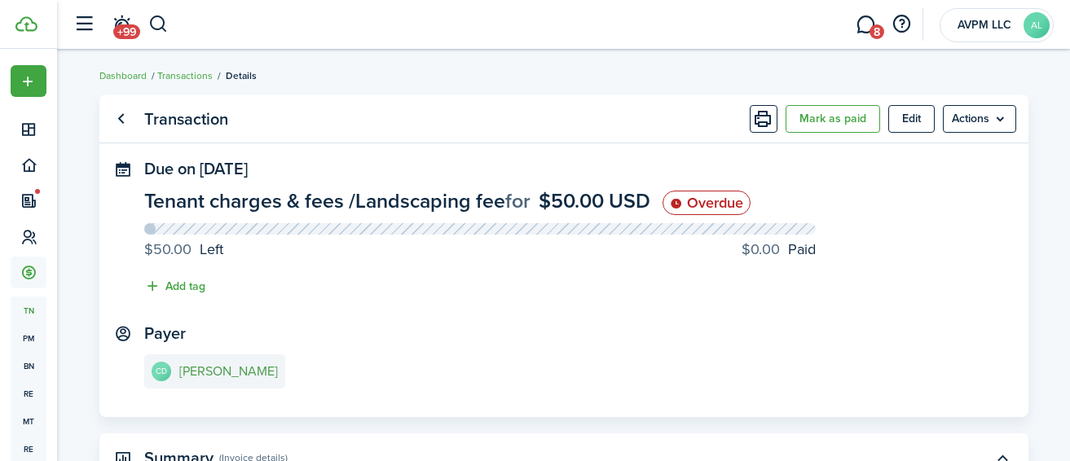
click at [246, 373] on e-details-info-title "[PERSON_NAME]" at bounding box center [228, 371] width 99 height 15
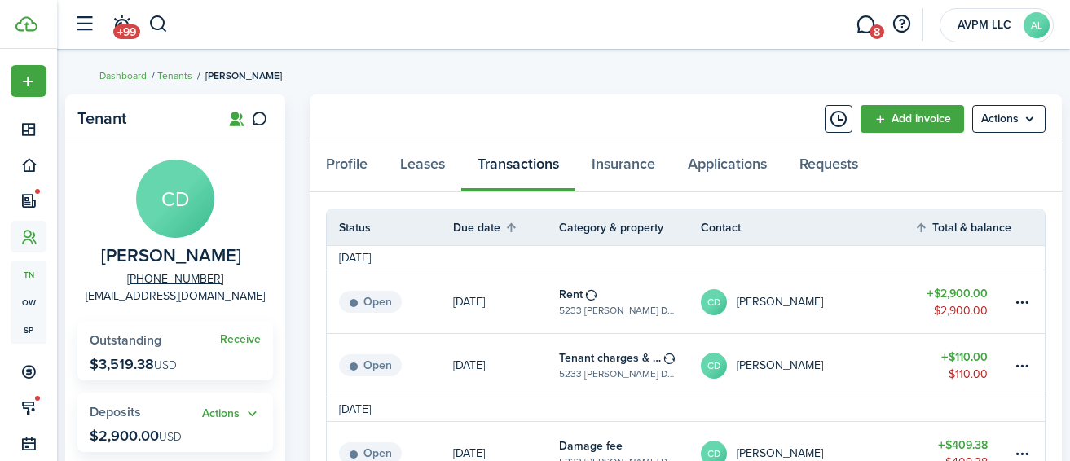
click at [639, 276] on link "Rent [STREET_ADDRESS][PERSON_NAME]" at bounding box center [630, 302] width 142 height 63
